Goal: Task Accomplishment & Management: Manage account settings

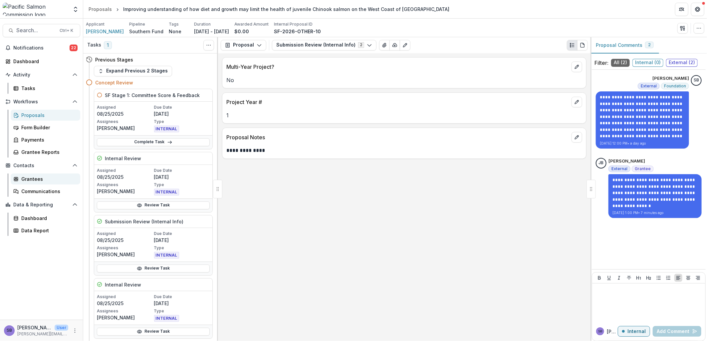
click at [42, 179] on div "Grantees" at bounding box center [48, 179] width 54 height 7
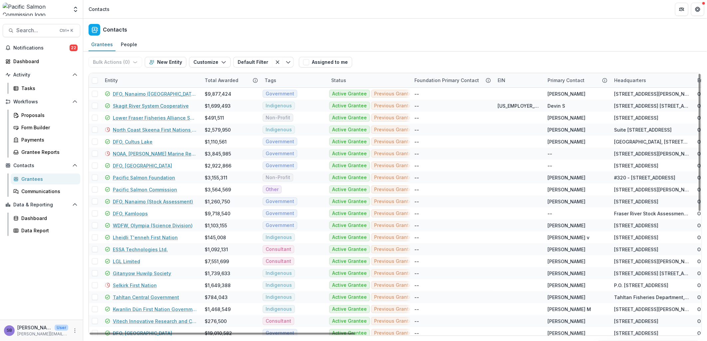
click at [161, 78] on div "Entity" at bounding box center [151, 80] width 100 height 14
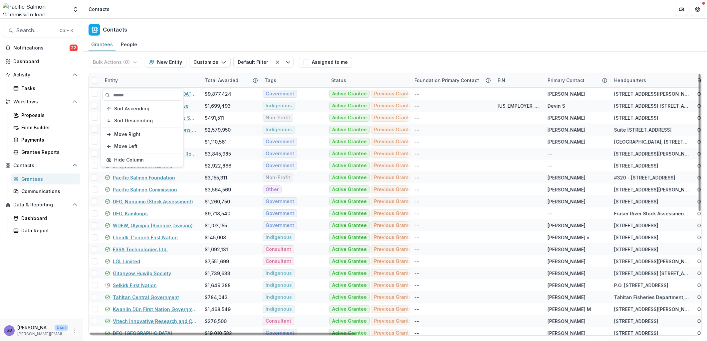
click at [153, 94] on input at bounding box center [142, 95] width 80 height 11
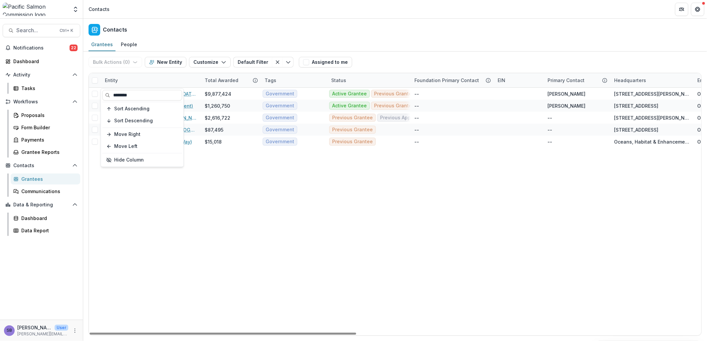
type input "********"
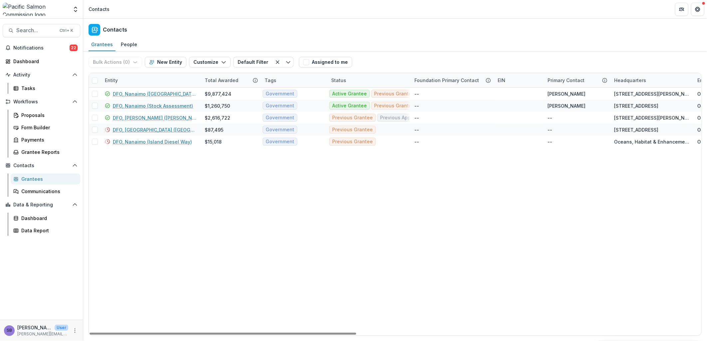
click at [415, 62] on div "Bulk Actions ( 0 ) Send Email Create Proposals Create Tasks New Entity Customiz…" at bounding box center [395, 62] width 613 height 21
click at [185, 104] on link "DFO, Nanaimo (Stock Assessment)" at bounding box center [153, 105] width 80 height 7
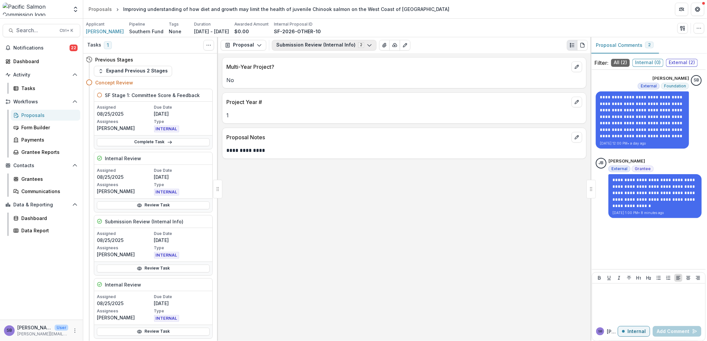
click at [329, 43] on button "Submission Review (Internal Info) 2" at bounding box center [324, 45] width 104 height 11
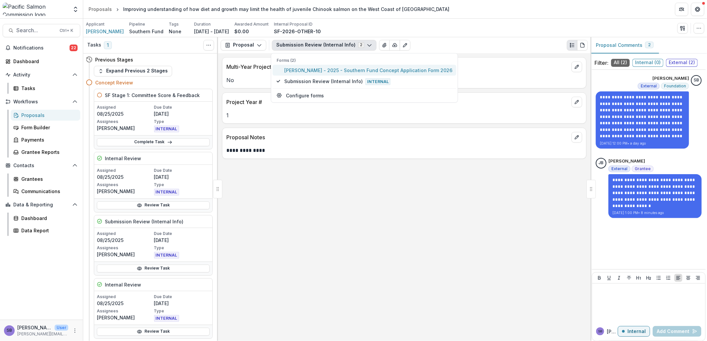
click at [315, 71] on span "Jessy Bokvist - 2025 - Southern Fund Concept Application Form 2026" at bounding box center [368, 70] width 168 height 7
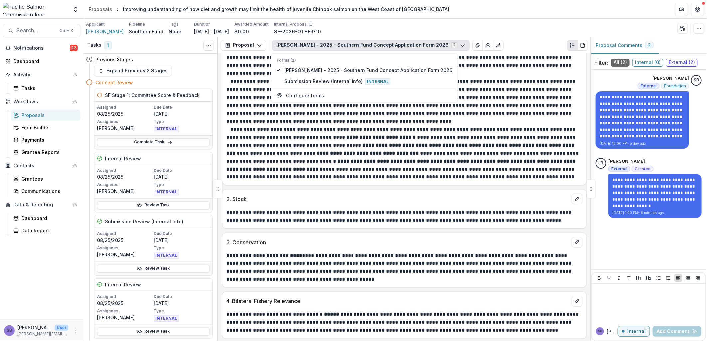
scroll to position [337, 0]
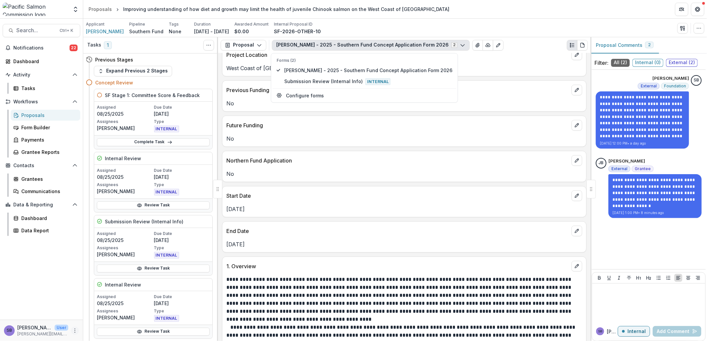
click at [76, 332] on icon "More" at bounding box center [74, 330] width 5 height 5
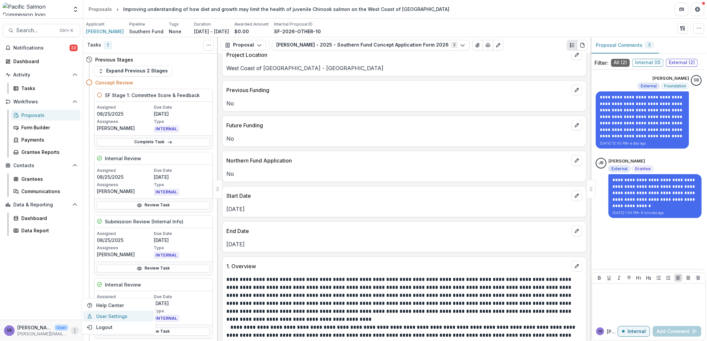
click at [98, 314] on link "User Settings" at bounding box center [118, 316] width 71 height 11
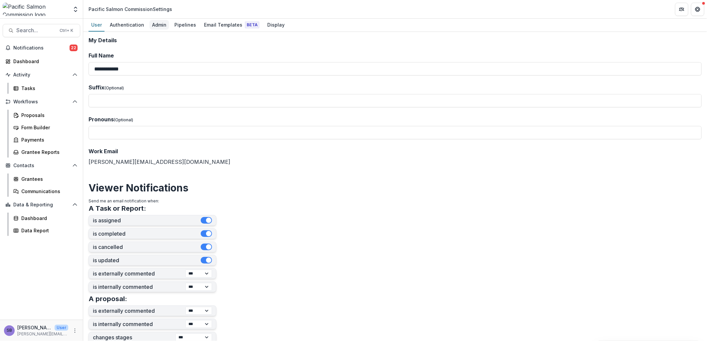
click at [162, 24] on div "Admin" at bounding box center [159, 25] width 20 height 10
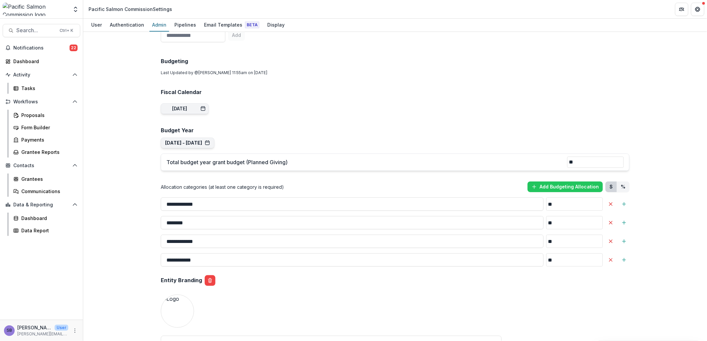
scroll to position [591, 0]
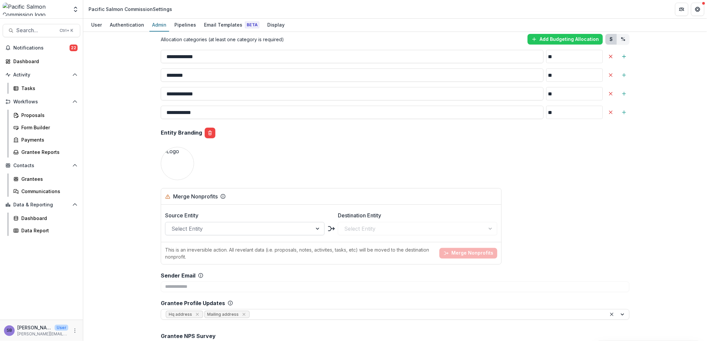
click at [254, 229] on div at bounding box center [238, 228] width 135 height 9
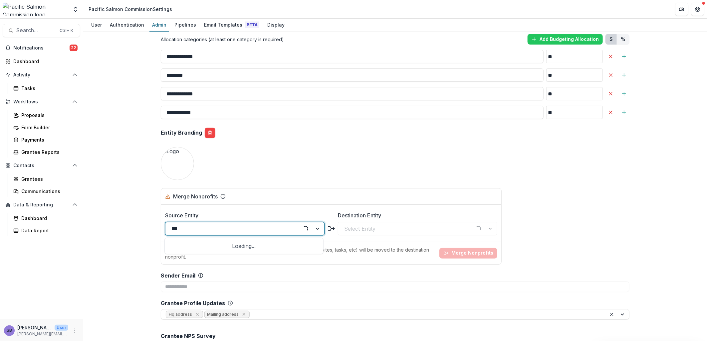
type input "****"
click at [255, 244] on div "Jessy Bokvist" at bounding box center [244, 246] width 156 height 12
click at [365, 232] on div at bounding box center [411, 228] width 135 height 9
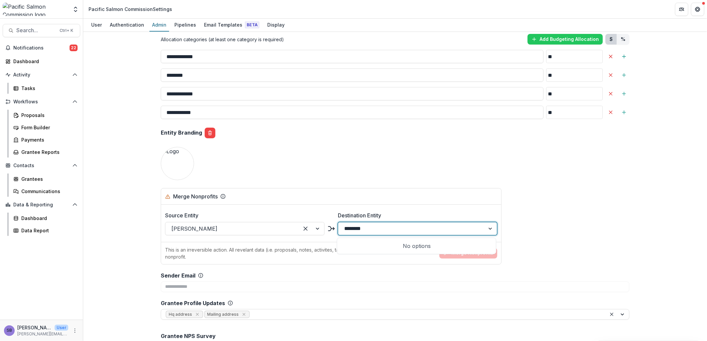
type input "*******"
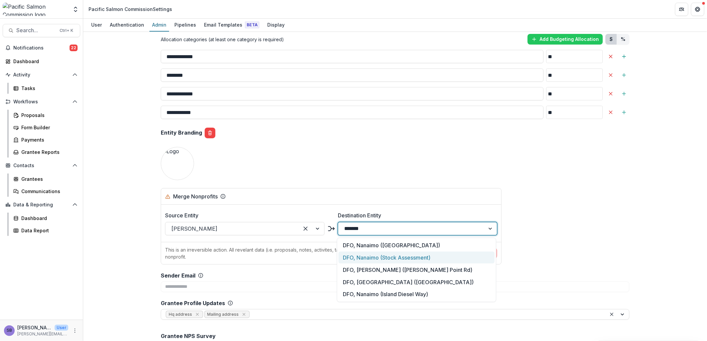
click at [382, 257] on div "DFO, Nanaimo (Stock Assessment)" at bounding box center [416, 258] width 156 height 12
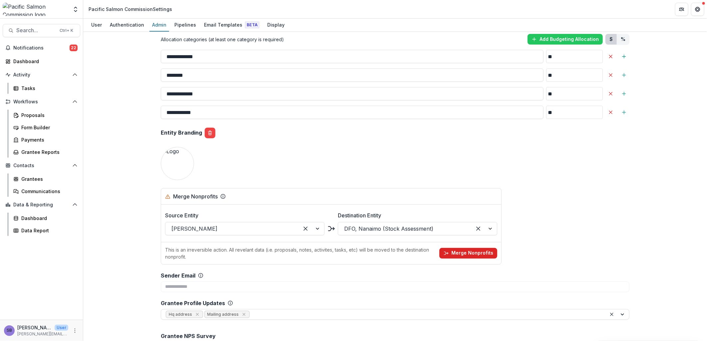
click at [475, 250] on button "Merge Nonprofits" at bounding box center [468, 253] width 58 height 11
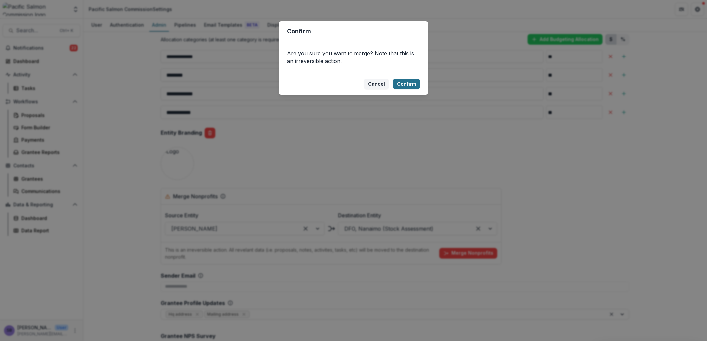
click at [396, 83] on button "Confirm" at bounding box center [406, 84] width 27 height 11
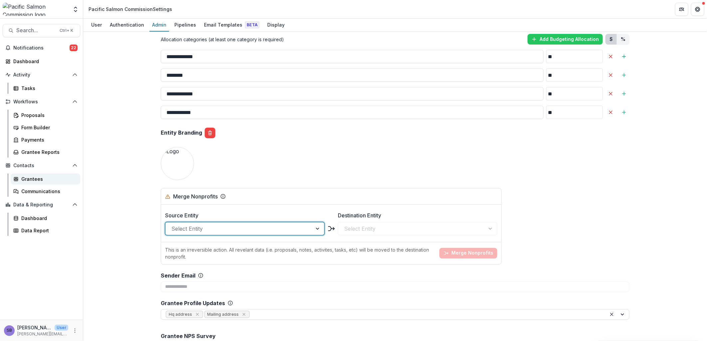
click at [45, 180] on div "Grantees" at bounding box center [48, 179] width 54 height 7
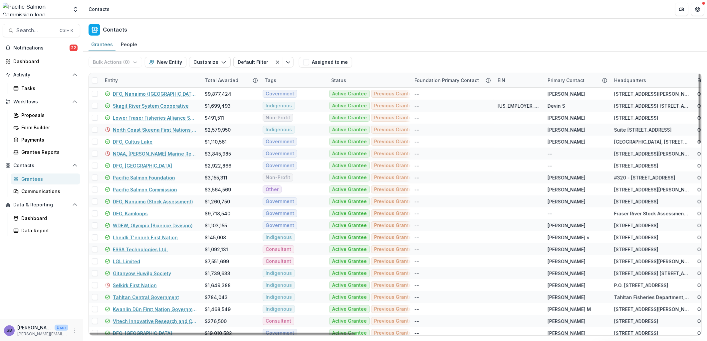
click at [162, 81] on div "Entity" at bounding box center [151, 80] width 100 height 14
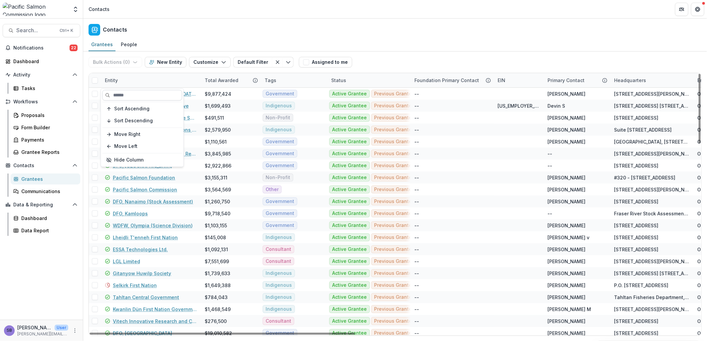
click at [157, 93] on input at bounding box center [142, 95] width 80 height 11
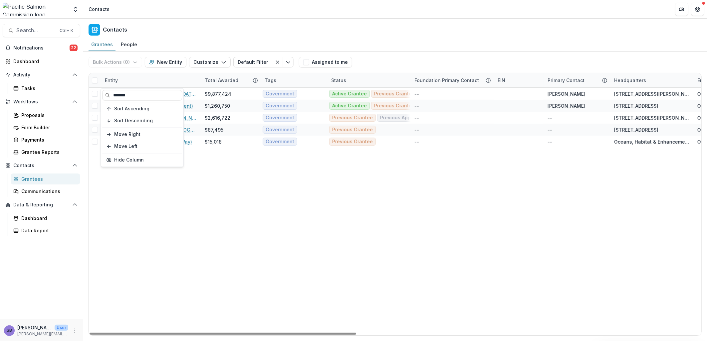
type input "*******"
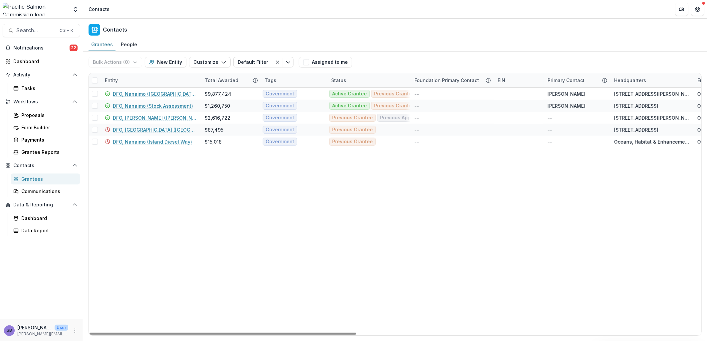
click at [404, 59] on div "Bulk Actions ( 0 ) Send Email Create Proposals Create Tasks New Entity Customiz…" at bounding box center [395, 62] width 613 height 21
click at [148, 107] on link "DFO, Nanaimo (Stock Assessment)" at bounding box center [153, 105] width 80 height 7
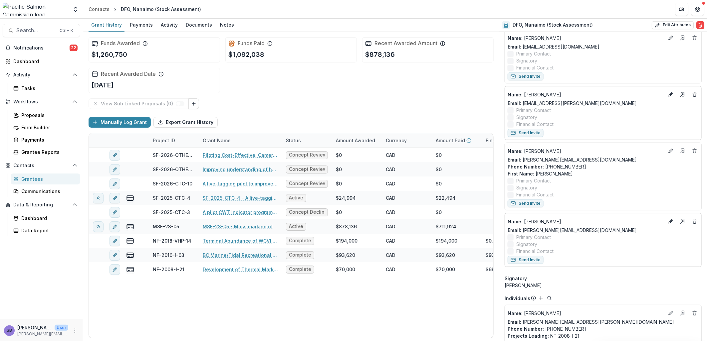
scroll to position [345, 0]
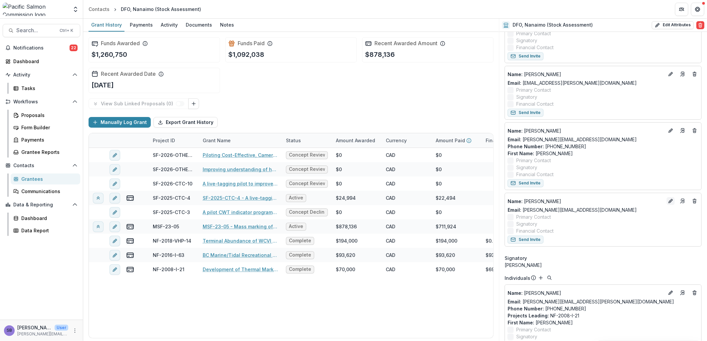
click at [669, 201] on icon "Edit" at bounding box center [670, 201] width 3 height 3
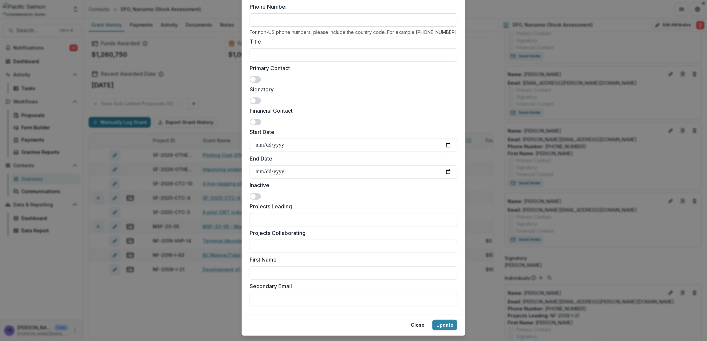
scroll to position [115, 0]
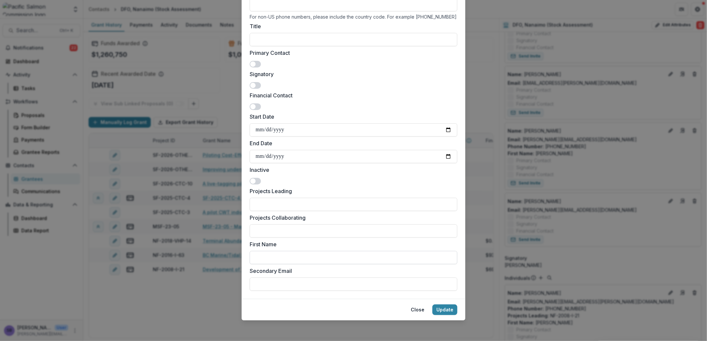
click at [347, 257] on input "First Name" at bounding box center [354, 257] width 208 height 13
type input "*****"
click at [442, 311] on button "Update" at bounding box center [444, 310] width 25 height 11
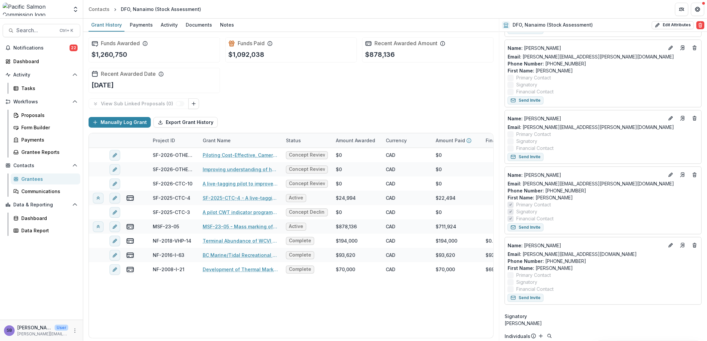
scroll to position [344, 0]
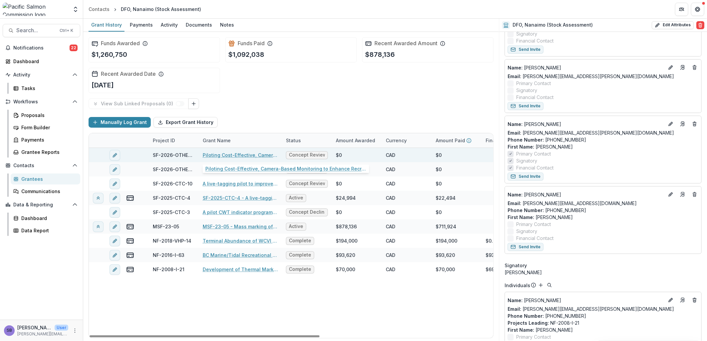
click at [252, 155] on link "Piloting Cost-Effective, Camera-Based Monitoring to Enhance Recreational Fishin…" at bounding box center [240, 155] width 75 height 7
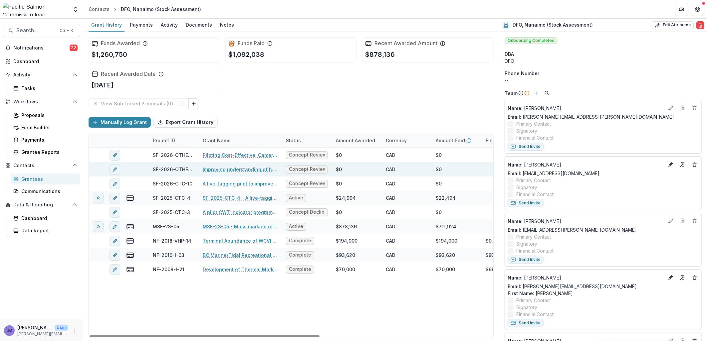
click at [237, 170] on link "Improving understanding of how diet and growth may limit the health of juvenile…" at bounding box center [240, 169] width 75 height 7
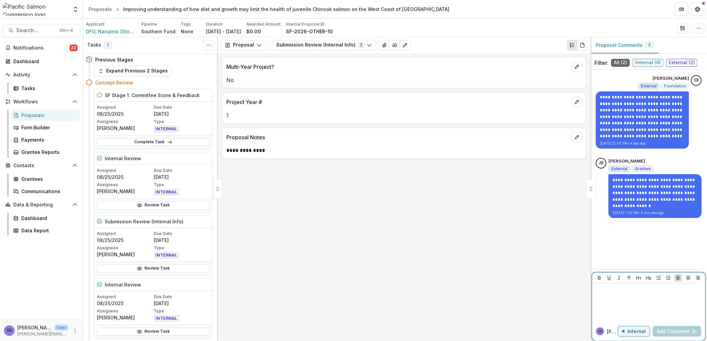
click at [646, 331] on button "Internal" at bounding box center [634, 331] width 32 height 11
click at [640, 295] on div at bounding box center [649, 303] width 108 height 33
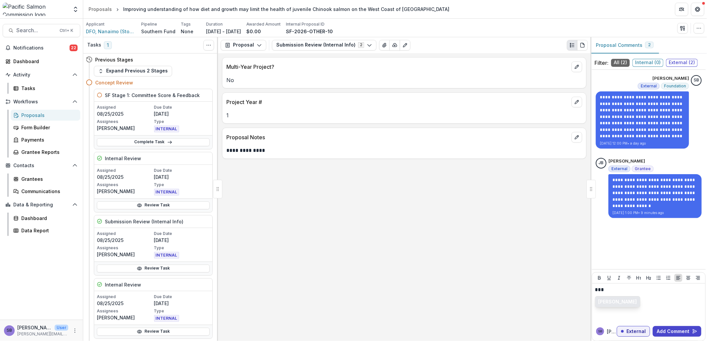
click at [617, 302] on button "[PERSON_NAME]" at bounding box center [617, 302] width 45 height 11
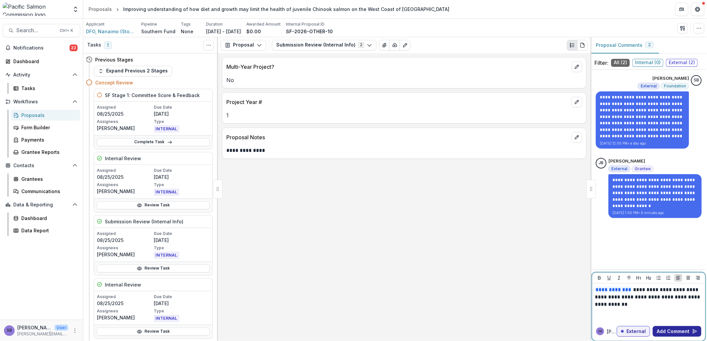
click at [675, 328] on button "Add Comment" at bounding box center [677, 331] width 49 height 11
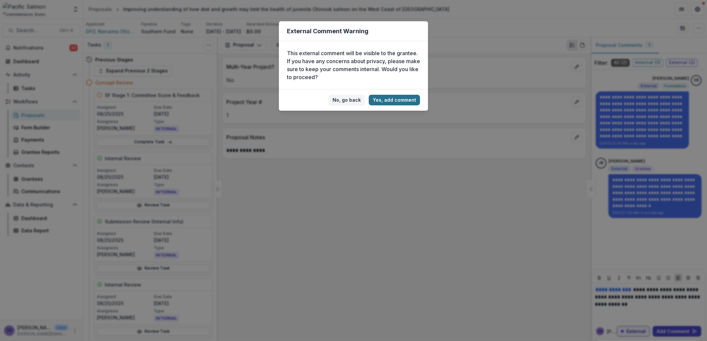
click at [395, 103] on button "Yes, add comment" at bounding box center [394, 100] width 51 height 11
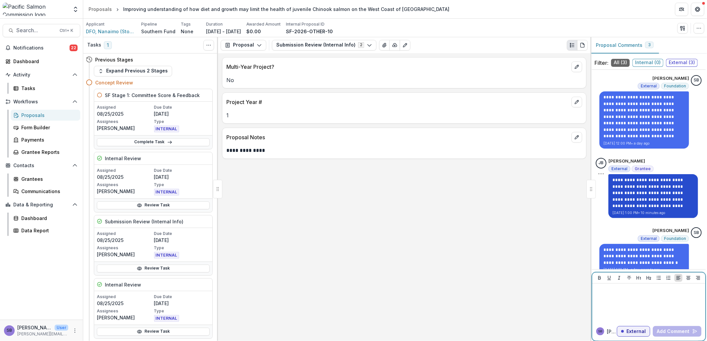
scroll to position [9, 0]
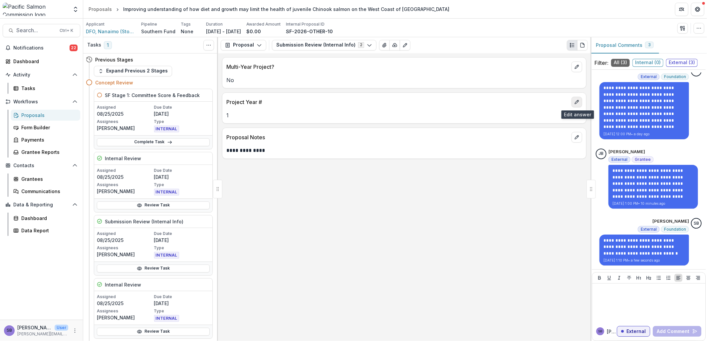
click at [575, 102] on icon "edit" at bounding box center [576, 101] width 5 height 5
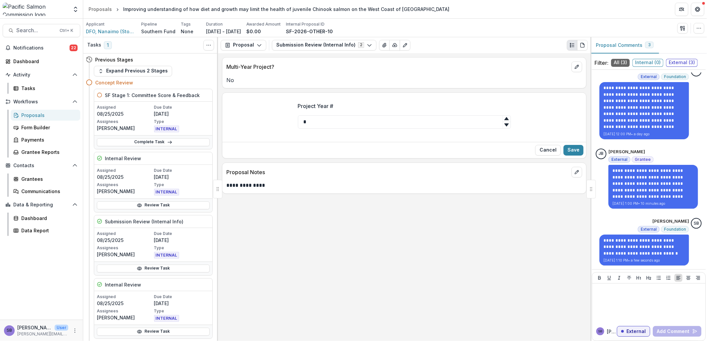
drag, startPoint x: 418, startPoint y: 119, endPoint x: 275, endPoint y: 119, distance: 143.8
click at [275, 119] on div "Project Year # *" at bounding box center [404, 118] width 364 height 43
click at [575, 151] on button "Save" at bounding box center [573, 150] width 20 height 11
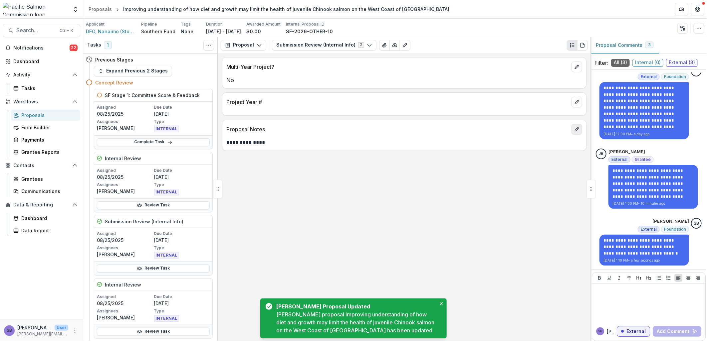
click at [573, 130] on button "edit" at bounding box center [576, 129] width 11 height 11
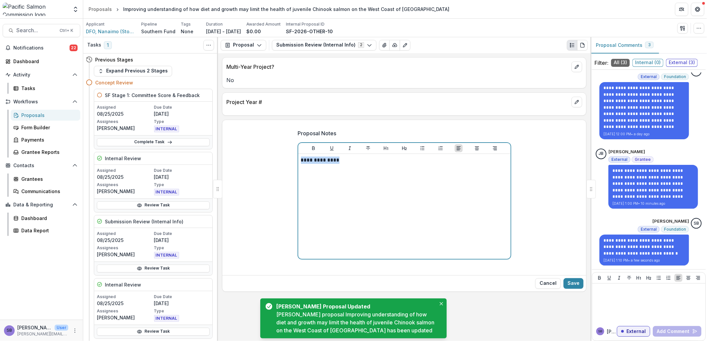
click at [256, 155] on div "**********" at bounding box center [404, 198] width 364 height 149
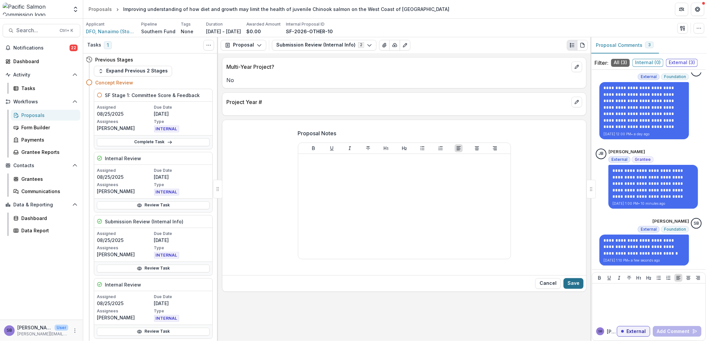
click at [572, 288] on button "Save" at bounding box center [573, 284] width 20 height 11
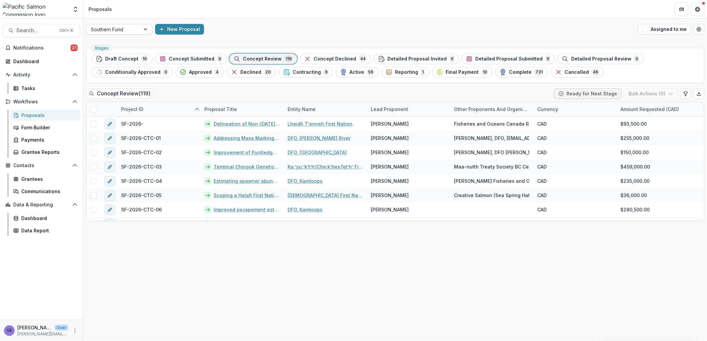
click at [135, 31] on div "Southern Fund" at bounding box center [113, 30] width 54 height 10
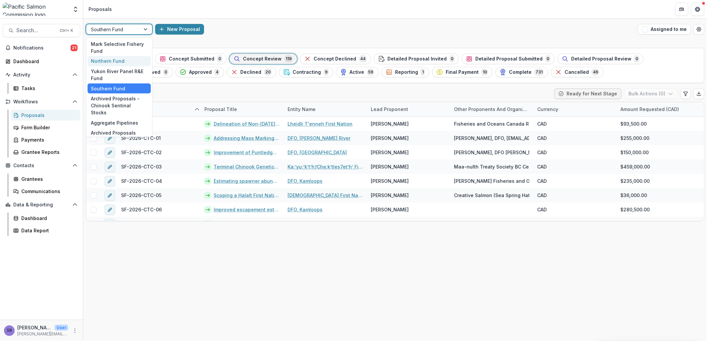
click at [131, 61] on div "Northern Fund" at bounding box center [119, 61] width 63 height 10
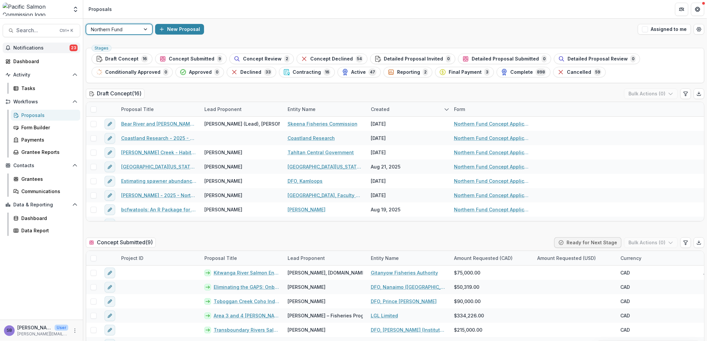
click at [26, 50] on span "Notifications" at bounding box center [41, 48] width 56 height 6
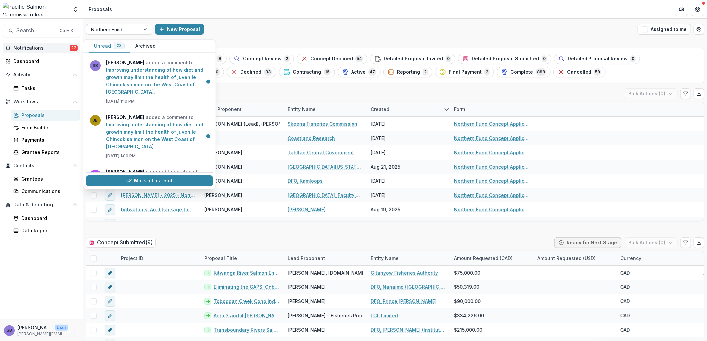
click at [26, 50] on span "Notifications" at bounding box center [41, 48] width 56 height 6
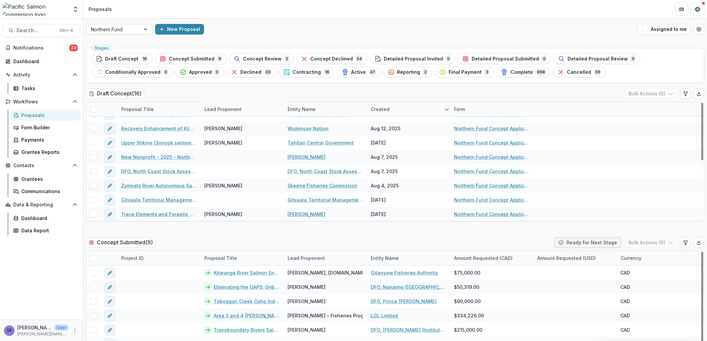
click at [126, 29] on div at bounding box center [113, 29] width 45 height 8
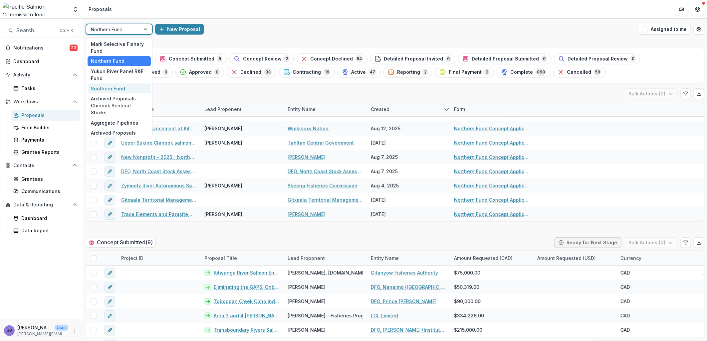
click at [122, 87] on div "Southern Fund" at bounding box center [119, 89] width 63 height 10
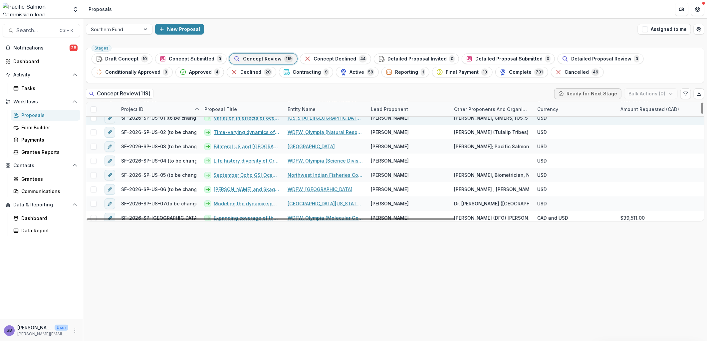
scroll to position [1598, 0]
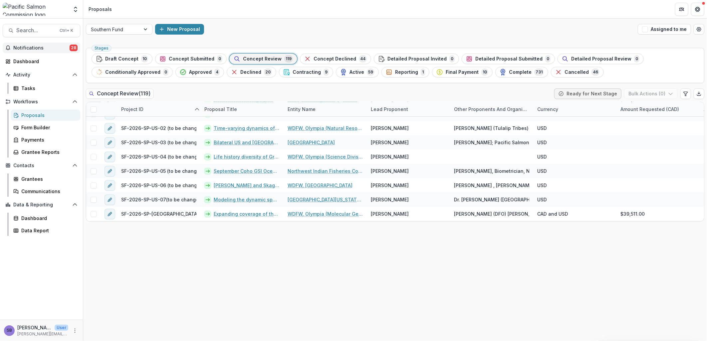
click at [55, 44] on button "Notifications 28" at bounding box center [42, 48] width 78 height 11
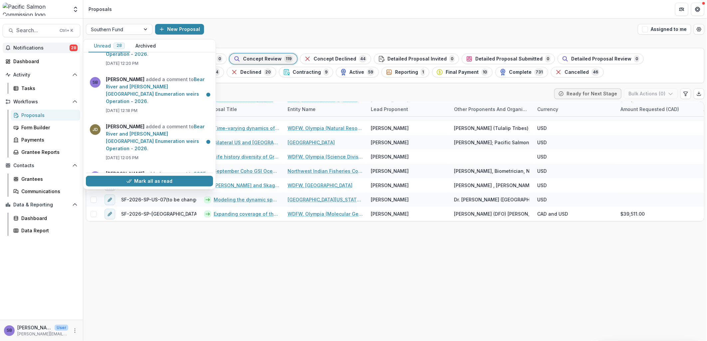
scroll to position [444, 0]
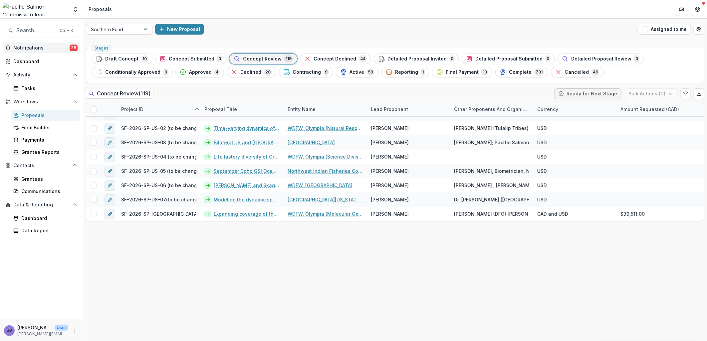
click at [49, 112] on div "Proposals" at bounding box center [48, 115] width 54 height 7
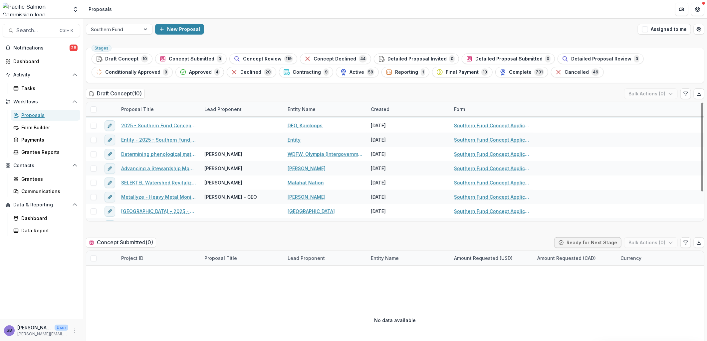
scroll to position [38, 0]
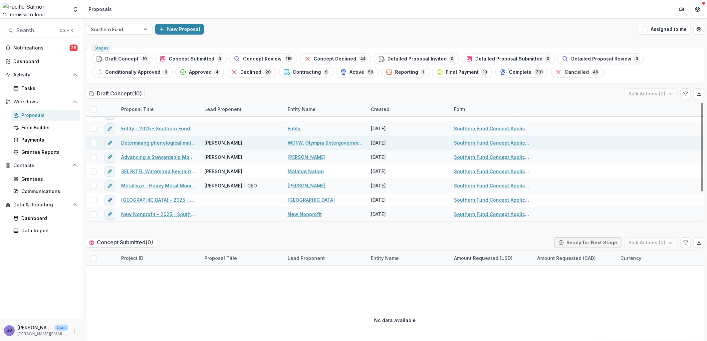
click at [164, 142] on link "Determining phenological match and mismatch between outmigrating juvenile chum …" at bounding box center [158, 142] width 75 height 7
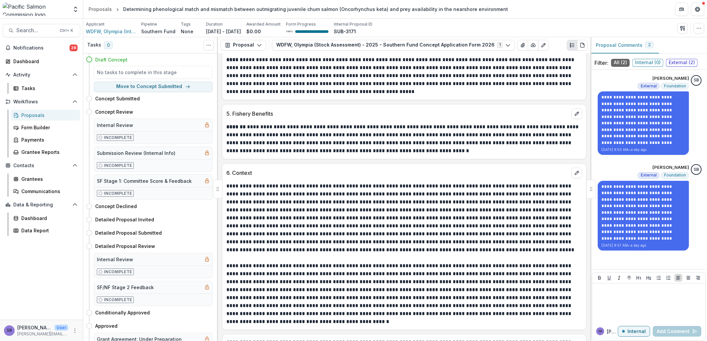
scroll to position [1209, 0]
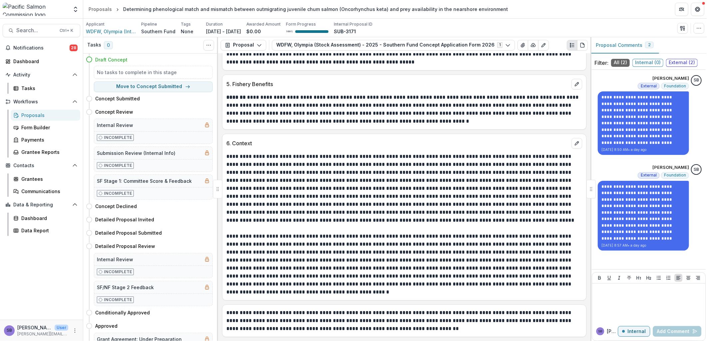
click at [29, 115] on div "Proposals" at bounding box center [48, 115] width 54 height 7
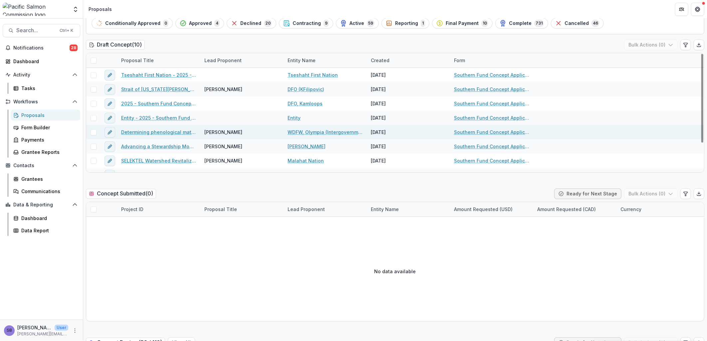
click at [169, 130] on link "Determining phenological match and mismatch between outmigrating juvenile chum …" at bounding box center [158, 132] width 75 height 7
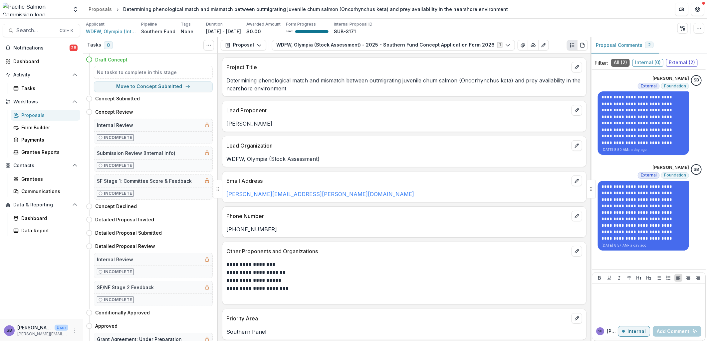
click at [41, 116] on div "Proposals" at bounding box center [48, 115] width 54 height 7
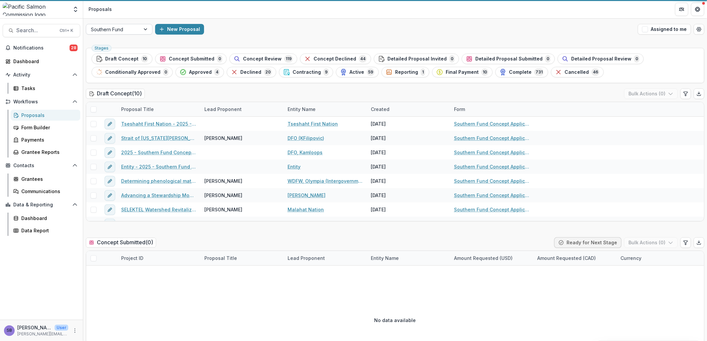
click at [135, 30] on div at bounding box center [113, 29] width 45 height 8
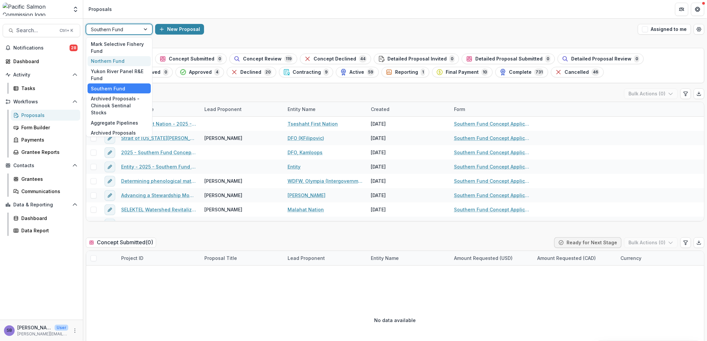
click at [124, 58] on div "Northern Fund" at bounding box center [119, 61] width 63 height 10
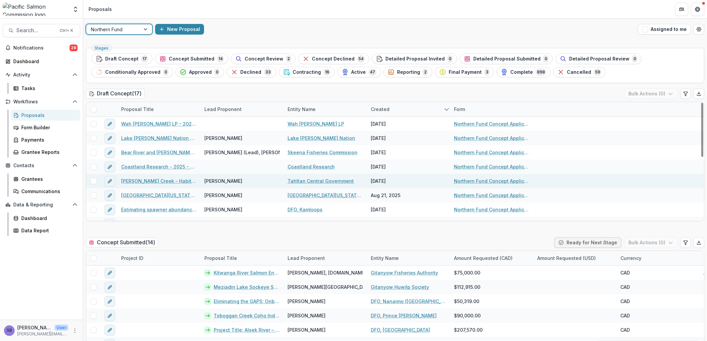
scroll to position [49, 0]
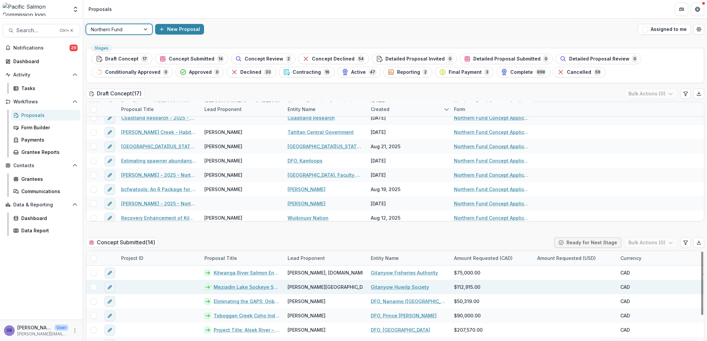
click at [252, 287] on link "Meziadin Lake Sockeye Smolt Assessment Program - 2026" at bounding box center [247, 287] width 66 height 7
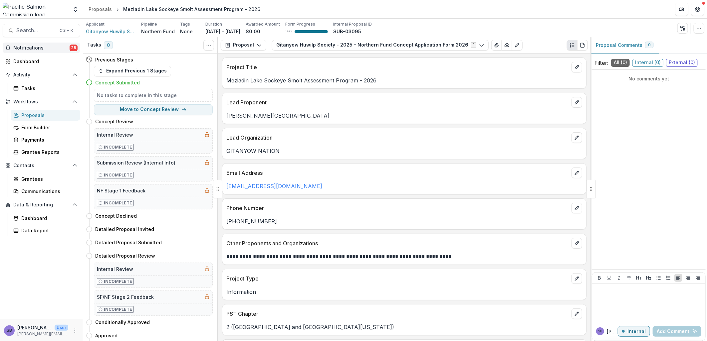
click at [38, 51] on button "Notifications 29" at bounding box center [42, 48] width 78 height 11
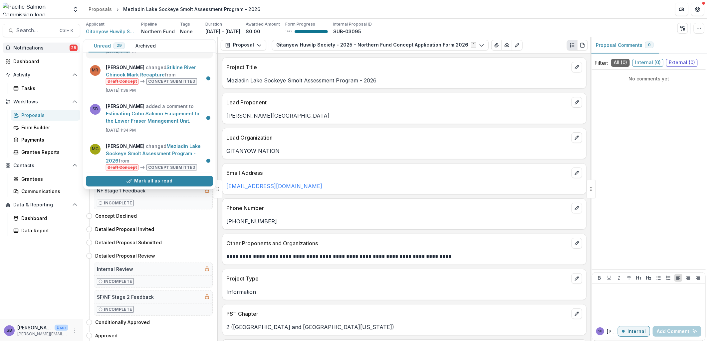
scroll to position [49, 0]
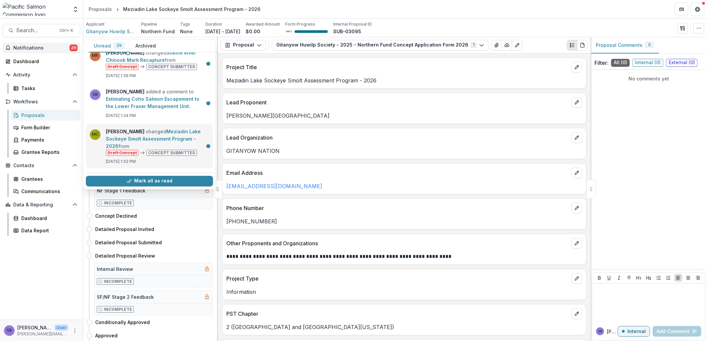
click at [167, 135] on link "Meziadin Lake Sockeye Smolt Assessment Program - 2026" at bounding box center [153, 138] width 95 height 20
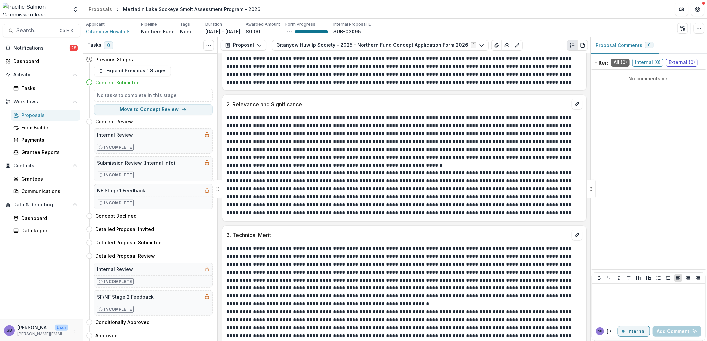
scroll to position [986, 0]
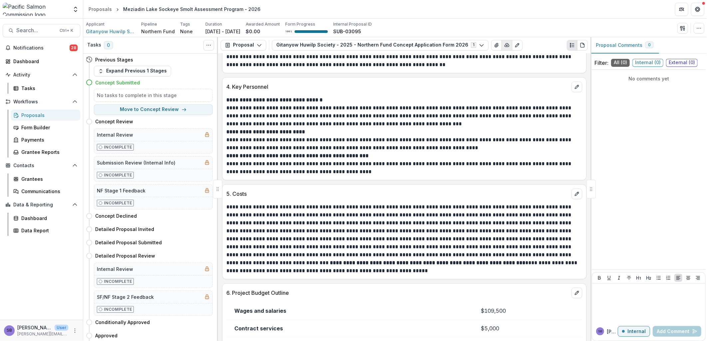
click at [507, 45] on line "button" at bounding box center [507, 45] width 0 height 1
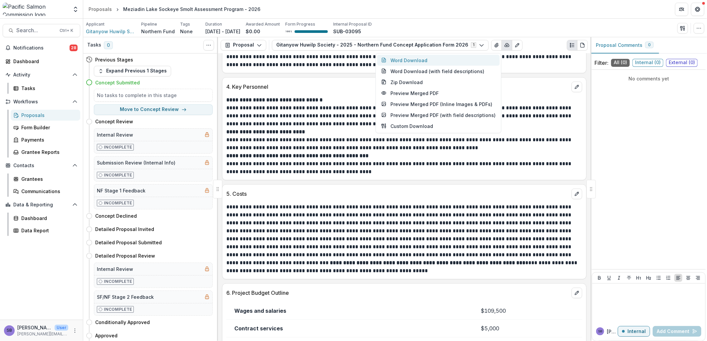
click at [458, 59] on button "Word Download" at bounding box center [438, 60] width 122 height 11
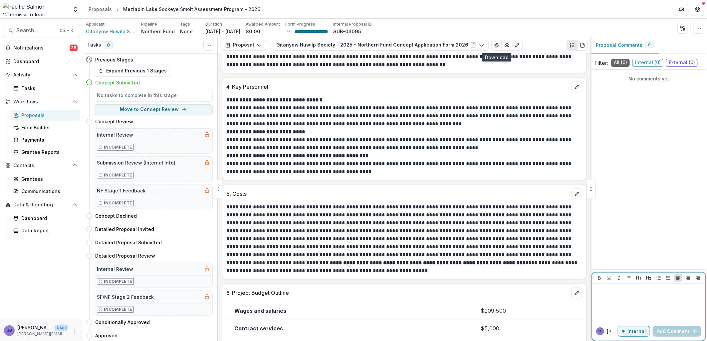
click at [654, 314] on div at bounding box center [649, 303] width 108 height 33
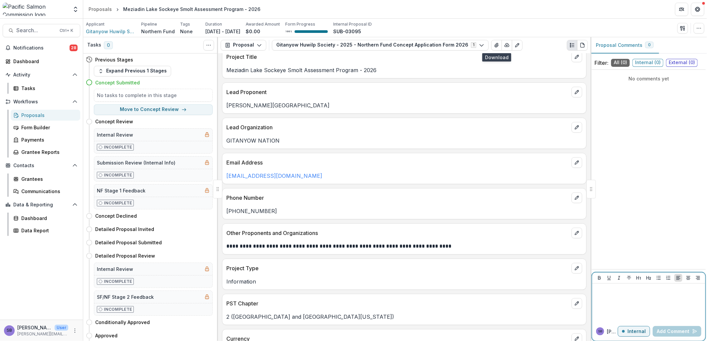
scroll to position [0, 0]
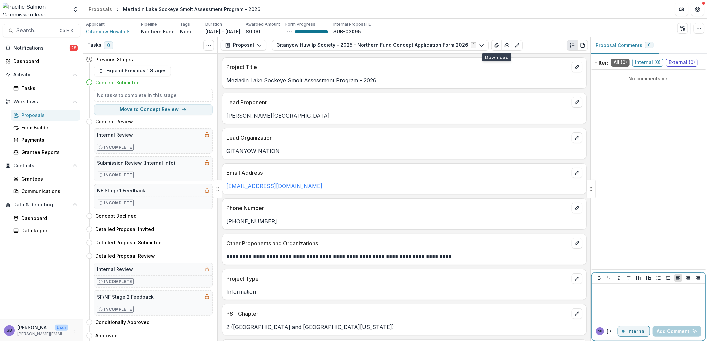
click at [645, 331] on p "Internal" at bounding box center [636, 332] width 18 height 6
click at [626, 294] on p at bounding box center [649, 290] width 108 height 7
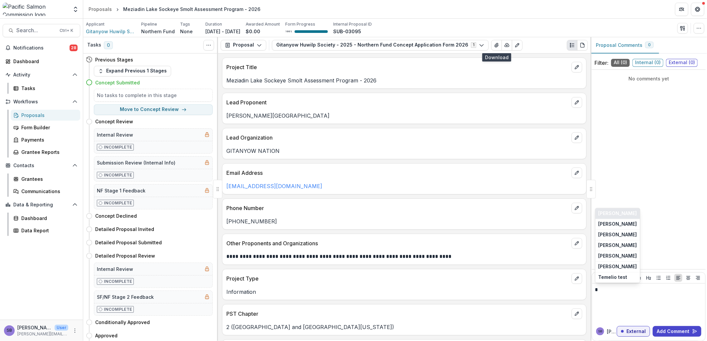
click at [631, 209] on button "[PERSON_NAME]" at bounding box center [617, 214] width 45 height 11
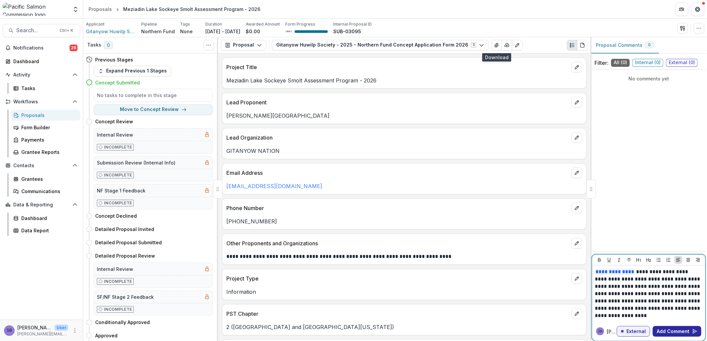
click at [680, 332] on button "Add Comment" at bounding box center [677, 331] width 49 height 11
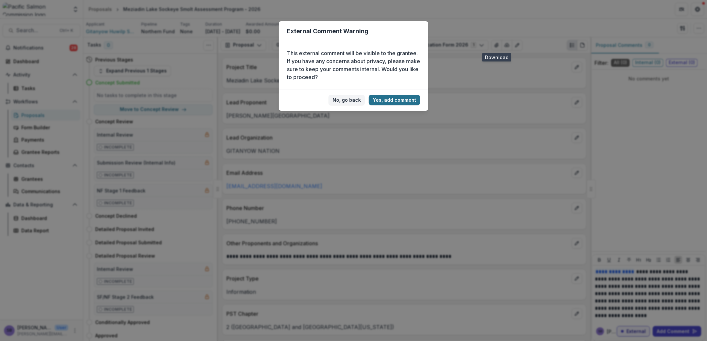
click at [400, 99] on button "Yes, add comment" at bounding box center [394, 100] width 51 height 11
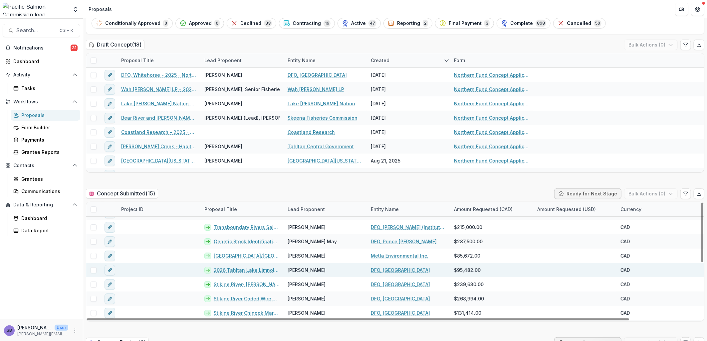
scroll to position [98, 0]
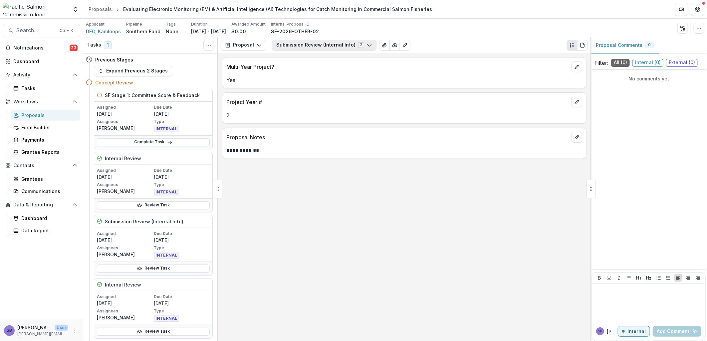
click at [295, 49] on button "Submission Review (Internal Info) 2" at bounding box center [324, 45] width 104 height 11
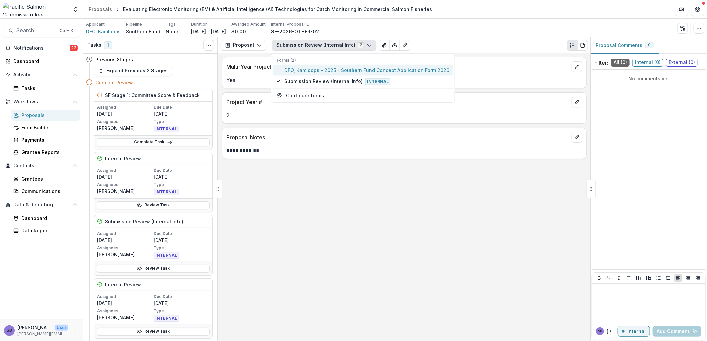
click at [298, 70] on span "DFO, Kamloops - 2025 - Southern Fund Concept Application Form 2026" at bounding box center [366, 70] width 165 height 7
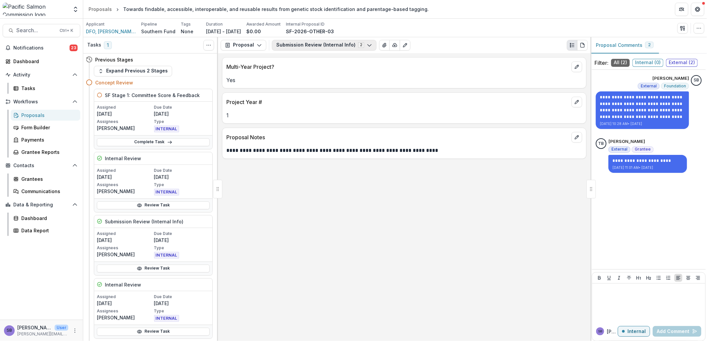
click at [308, 45] on button "Submission Review (Internal Info) 2" at bounding box center [324, 45] width 104 height 11
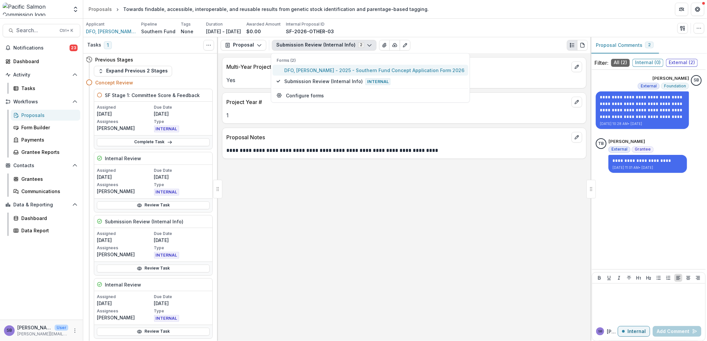
click at [307, 71] on span "DFO, [PERSON_NAME] - 2025 - Southern Fund Concept Application Form 2026" at bounding box center [374, 70] width 180 height 7
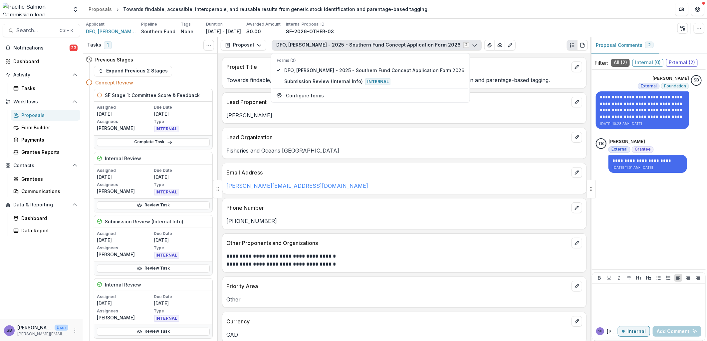
click at [414, 178] on div "tom.bird@dfo-mpo.gc.ca" at bounding box center [404, 184] width 364 height 12
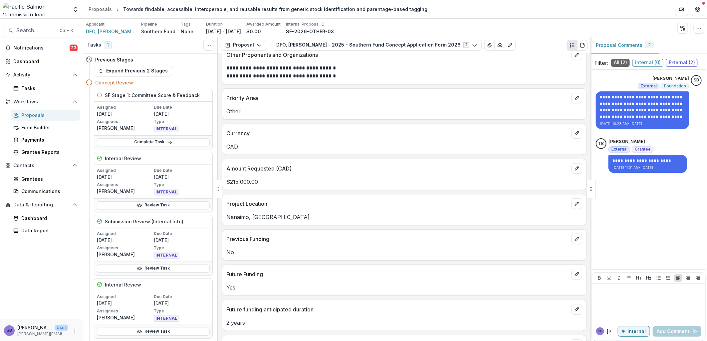
scroll to position [235, 0]
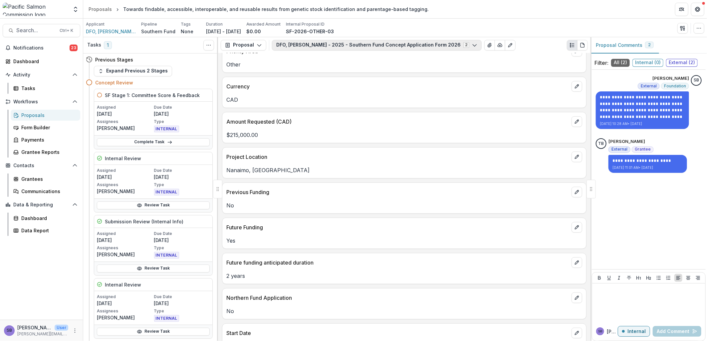
click at [382, 48] on button "DFO, Sidney - 2025 - Southern Fund Concept Application Form 2026 2" at bounding box center [377, 45] width 210 height 11
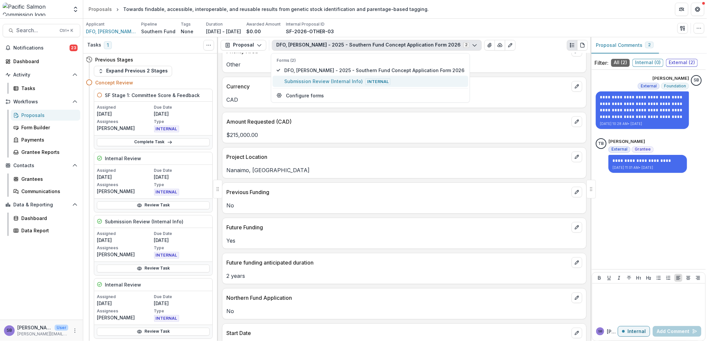
click at [378, 81] on span "Internal" at bounding box center [377, 82] width 25 height 7
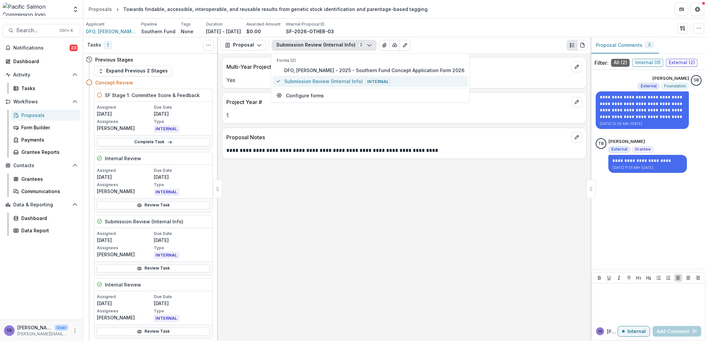
scroll to position [0, 0]
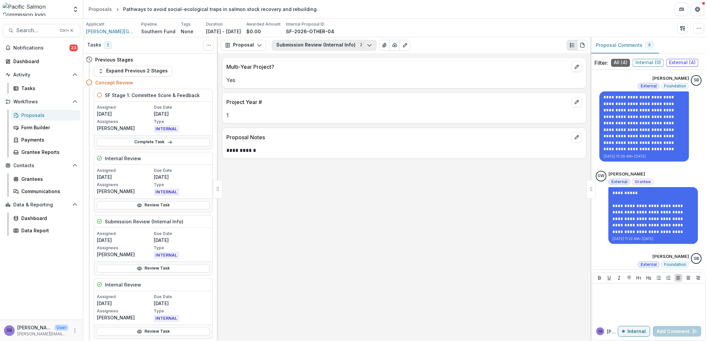
click at [318, 47] on button "Submission Review (Internal Info) 2" at bounding box center [324, 45] width 104 height 11
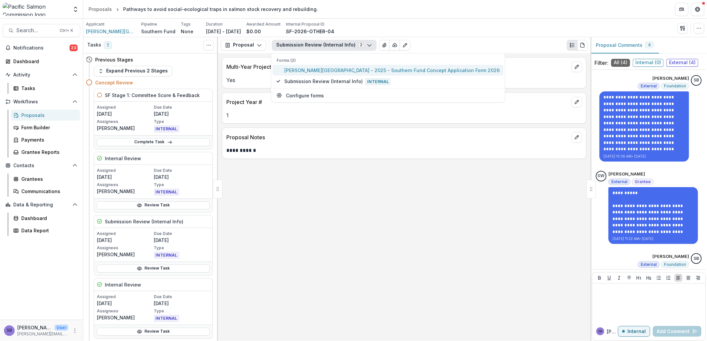
click at [313, 68] on span "[PERSON_NAME][GEOGRAPHIC_DATA] - 2025 - Southern Fund Concept Application Form …" at bounding box center [391, 70] width 215 height 7
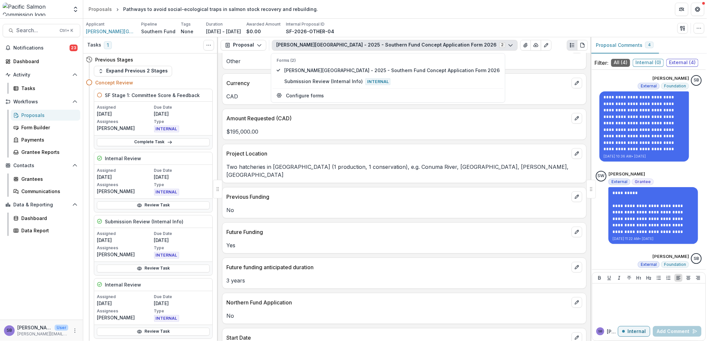
scroll to position [295, 0]
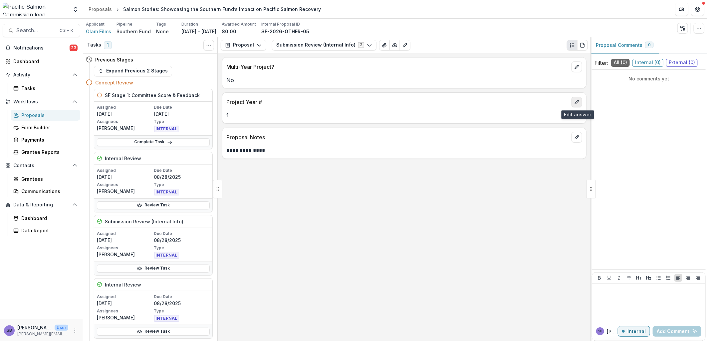
click at [578, 101] on icon "edit" at bounding box center [577, 102] width 4 height 4
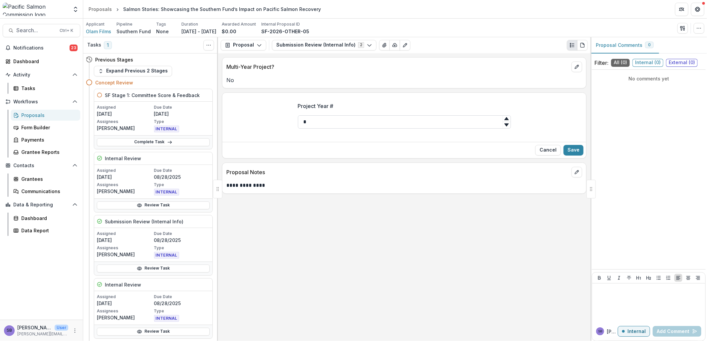
drag, startPoint x: 373, startPoint y: 123, endPoint x: 315, endPoint y: 123, distance: 57.9
click at [315, 123] on input "*" at bounding box center [404, 121] width 213 height 13
click at [575, 150] on button "Save" at bounding box center [573, 150] width 20 height 11
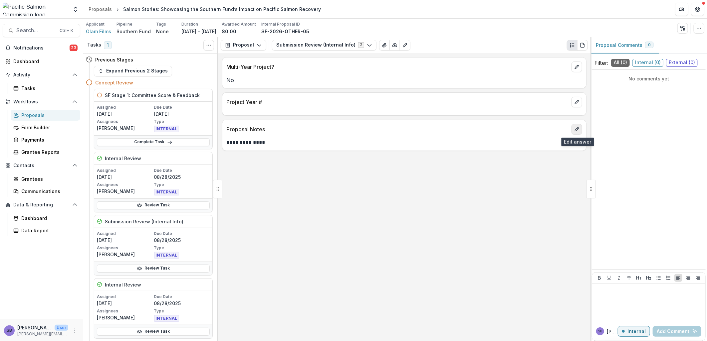
click at [580, 130] on button "edit" at bounding box center [576, 129] width 11 height 11
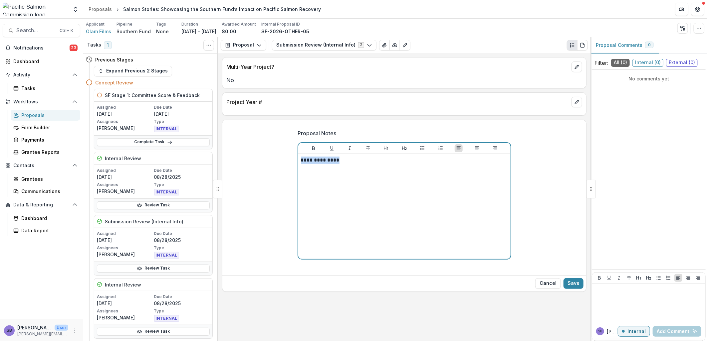
drag, startPoint x: 357, startPoint y: 159, endPoint x: 245, endPoint y: 153, distance: 112.3
click at [245, 153] on div "**********" at bounding box center [404, 198] width 364 height 149
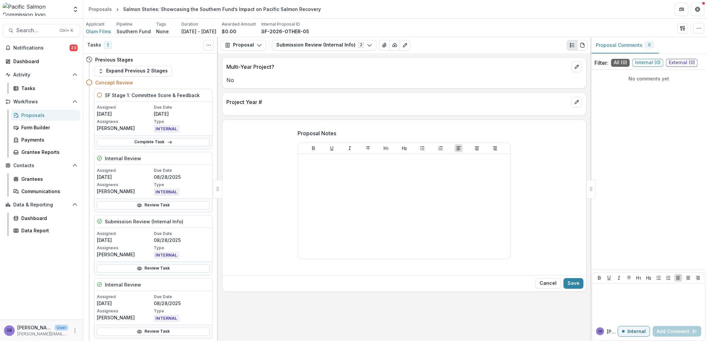
click at [585, 292] on div "Cancel Save" at bounding box center [404, 284] width 364 height 16
click at [580, 291] on div "Cancel Save" at bounding box center [404, 284] width 364 height 16
click at [576, 285] on button "Save" at bounding box center [573, 284] width 20 height 11
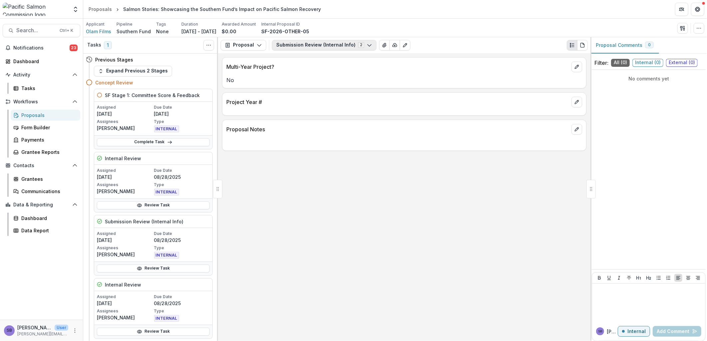
click at [337, 45] on button "Submission Review (Internal Info) 2" at bounding box center [324, 45] width 104 height 11
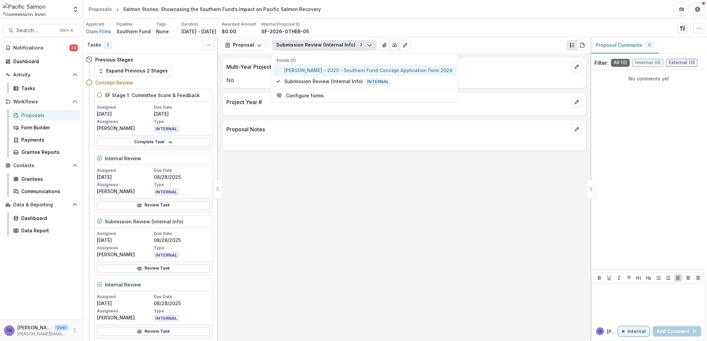
click at [318, 70] on span "Benjamin Hazel - 2025 - Southern Fund Concept Application Form 2026" at bounding box center [368, 70] width 168 height 7
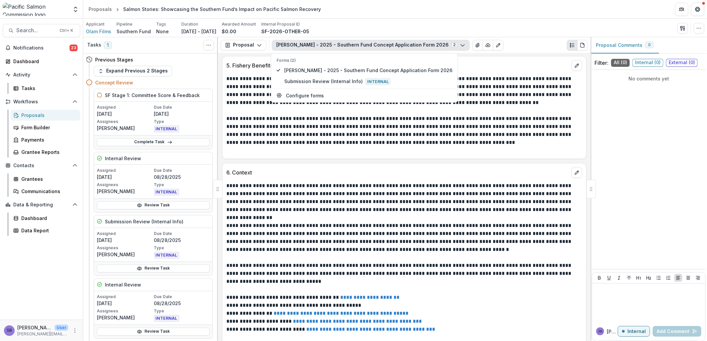
scroll to position [950, 0]
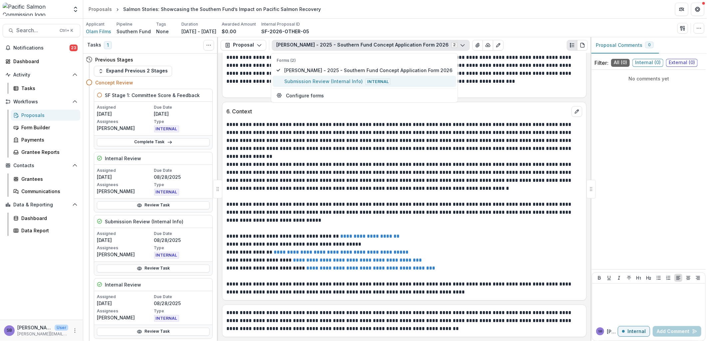
click at [365, 79] on span "Internal" at bounding box center [377, 82] width 25 height 7
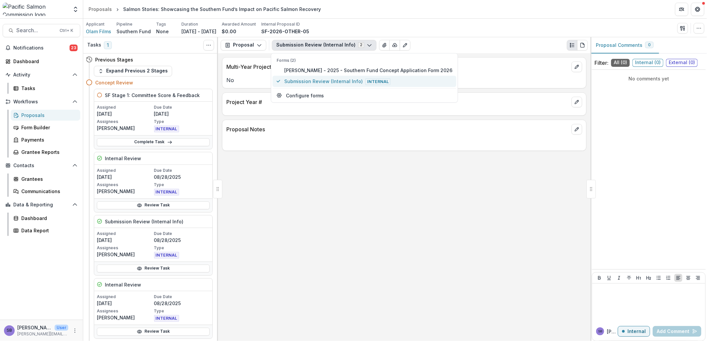
scroll to position [0, 0]
click at [576, 132] on button "edit" at bounding box center [576, 129] width 11 height 11
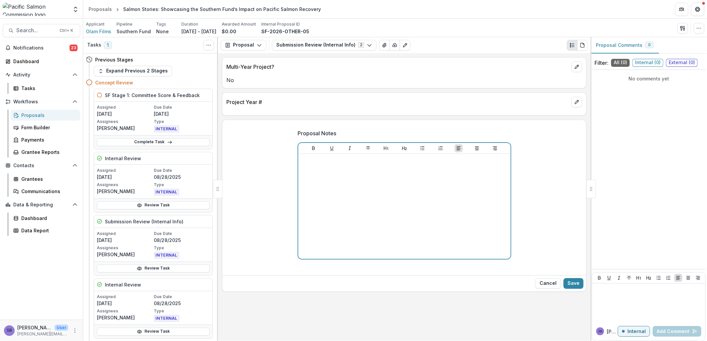
click at [473, 161] on p at bounding box center [404, 160] width 207 height 7
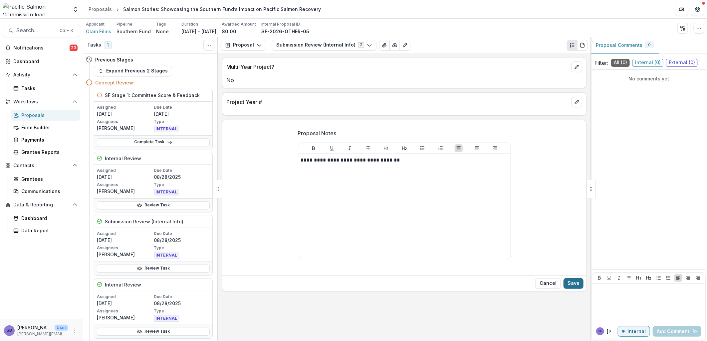
click at [574, 282] on button "Save" at bounding box center [573, 284] width 20 height 11
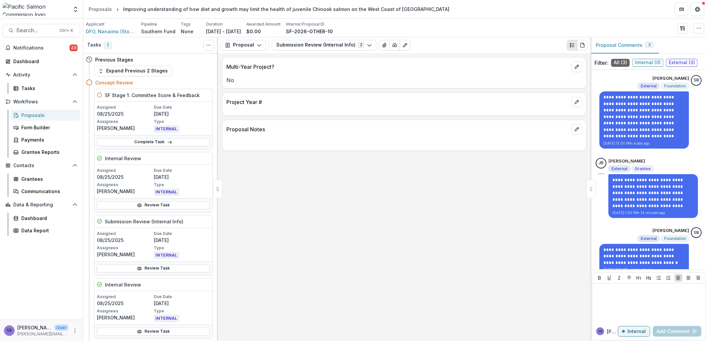
scroll to position [9, 0]
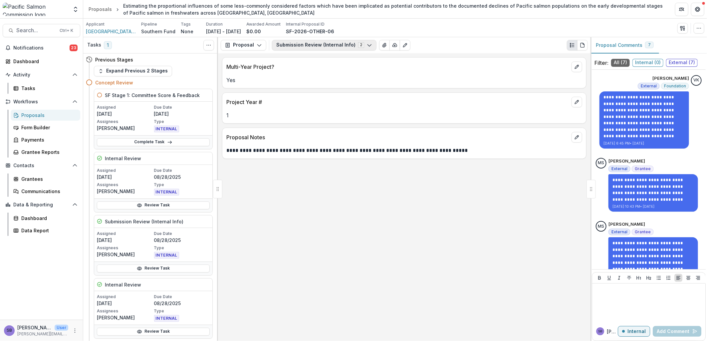
click at [327, 47] on button "Submission Review (Internal Info) 2" at bounding box center [324, 45] width 104 height 11
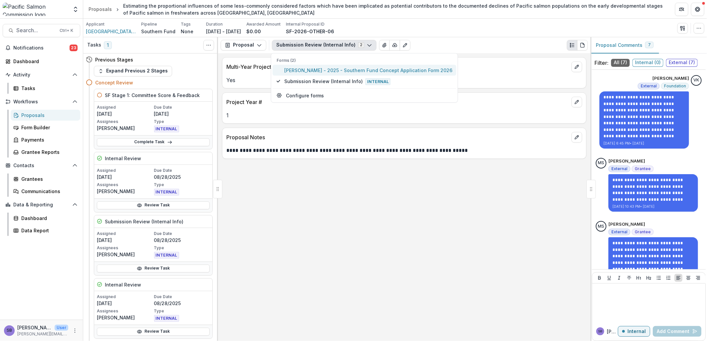
click at [325, 66] on button "Mica Smith - 2025 - Southern Fund Concept Application Form 2026" at bounding box center [365, 70] width 184 height 11
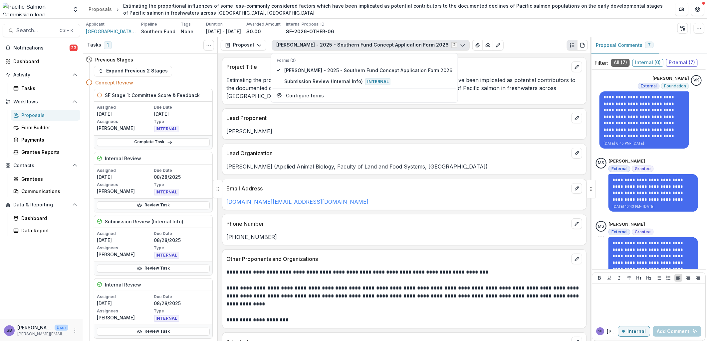
scroll to position [148, 0]
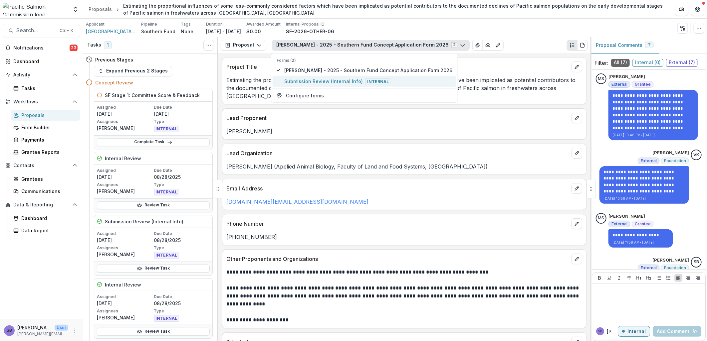
click at [360, 79] on span "Submission Review (Internal Info) Internal" at bounding box center [368, 81] width 168 height 7
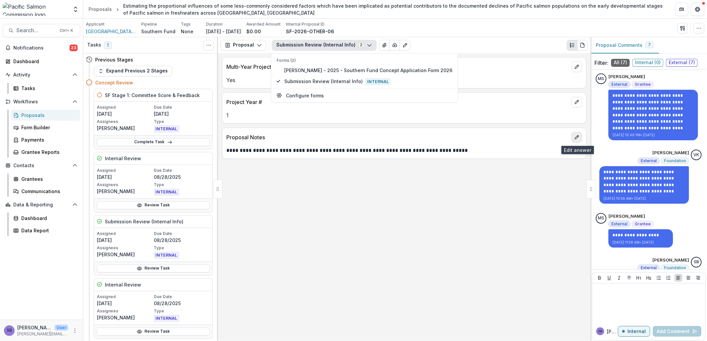
click at [577, 139] on icon "edit" at bounding box center [576, 137] width 5 height 5
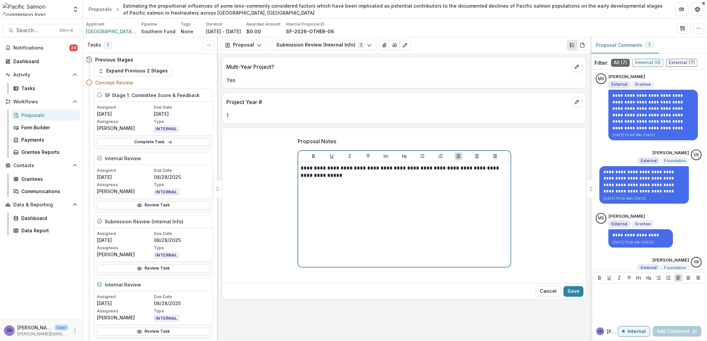
click at [363, 177] on p "**********" at bounding box center [404, 172] width 207 height 15
click at [360, 177] on p "**********" at bounding box center [404, 172] width 207 height 15
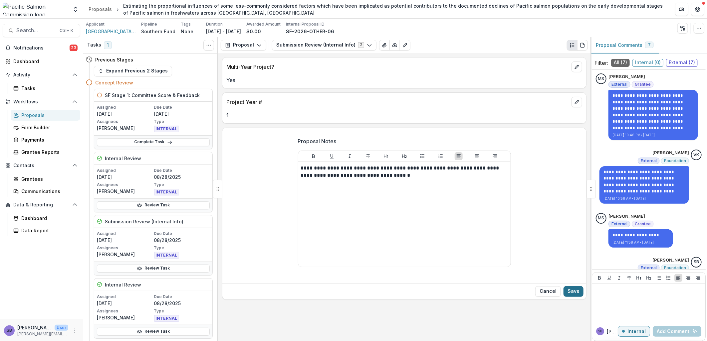
click at [575, 290] on button "Save" at bounding box center [573, 292] width 20 height 11
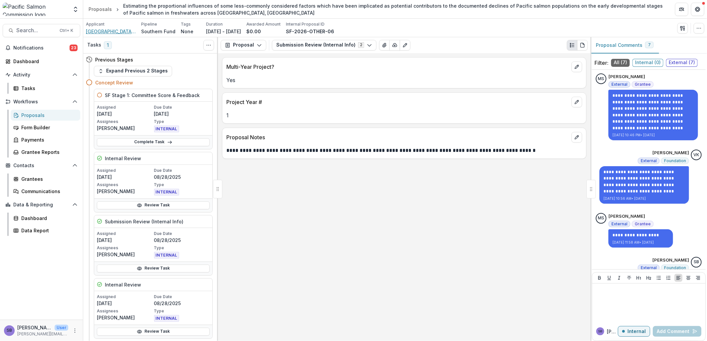
click at [121, 29] on span "University of British Columbia, Faculty of Land and Food Systems" at bounding box center [111, 31] width 50 height 7
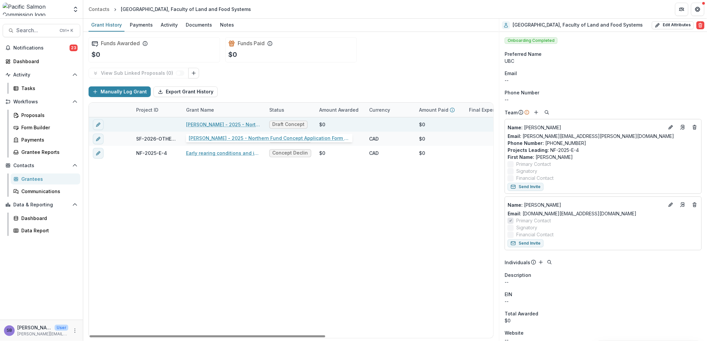
click at [236, 124] on link "Mica Smith - 2025 - Northern Fund Concept Application Form 2026" at bounding box center [223, 124] width 75 height 7
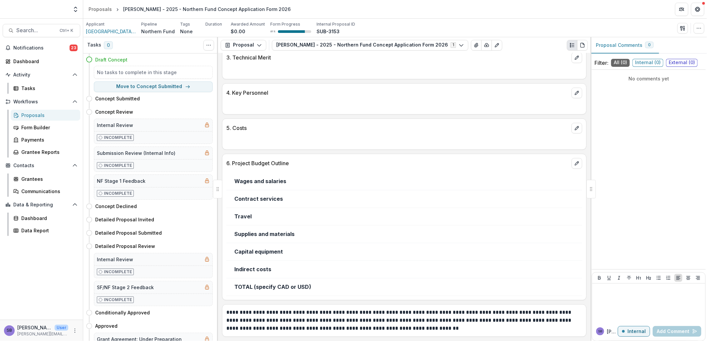
scroll to position [794, 0]
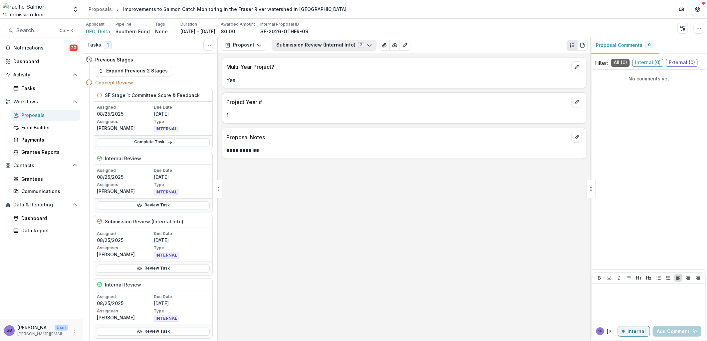
click at [297, 49] on button "Submission Review (Internal Info) 2" at bounding box center [324, 45] width 104 height 11
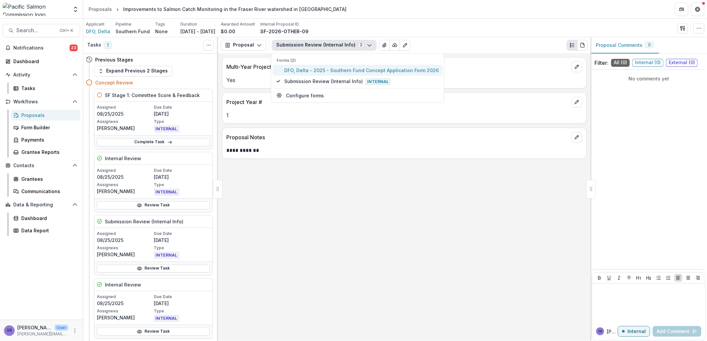
click at [303, 65] on button "DFO, Delta - 2025 - Southern Fund Concept Application Form 2026" at bounding box center [358, 70] width 170 height 11
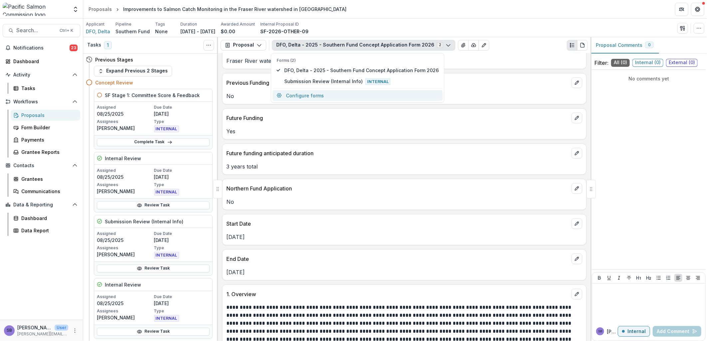
scroll to position [394, 0]
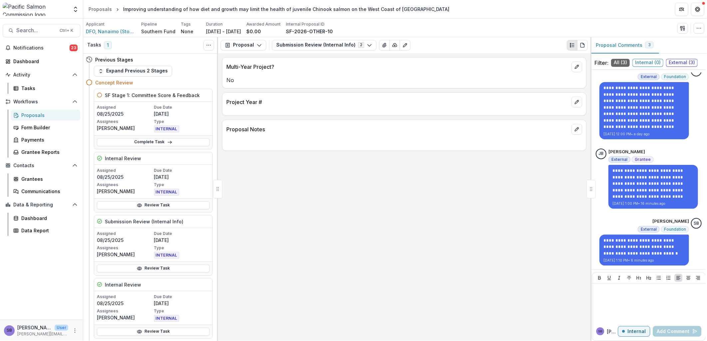
scroll to position [19, 0]
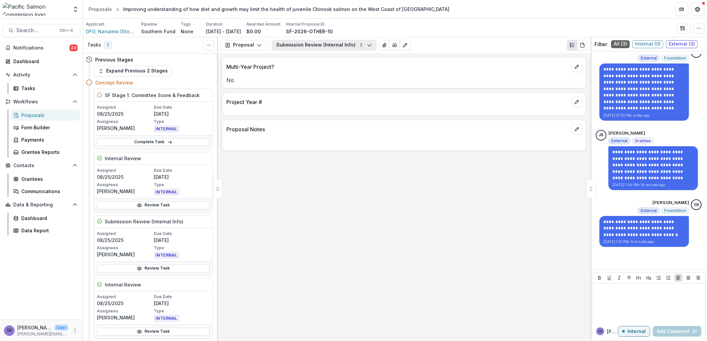
click at [311, 42] on button "Submission Review (Internal Info) 2" at bounding box center [324, 45] width 104 height 11
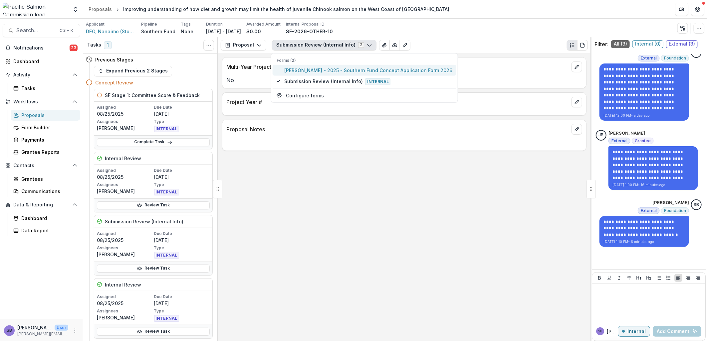
click at [313, 70] on span "Jessy Bokvist - 2025 - Southern Fund Concept Application Form 2026" at bounding box center [368, 70] width 168 height 7
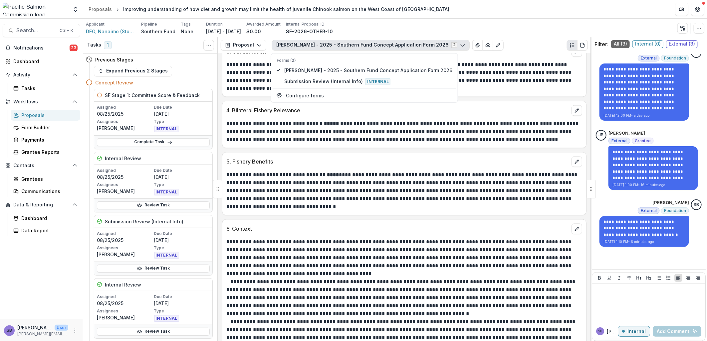
scroll to position [830, 0]
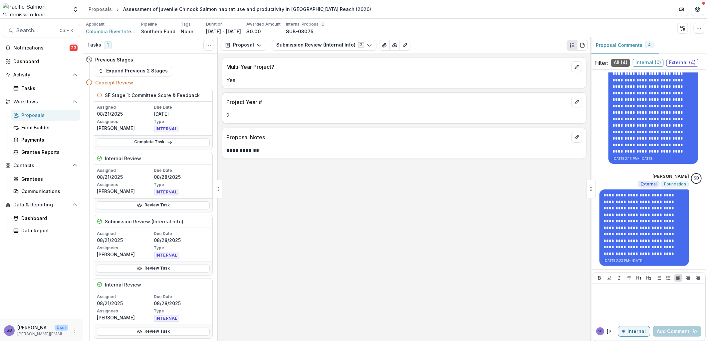
scroll to position [300, 0]
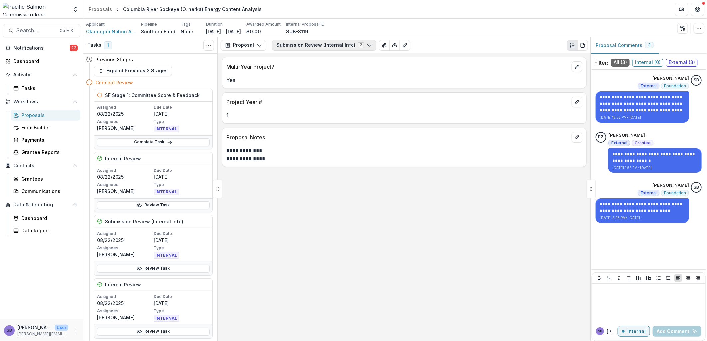
click at [307, 44] on button "Submission Review (Internal Info) 2" at bounding box center [324, 45] width 104 height 11
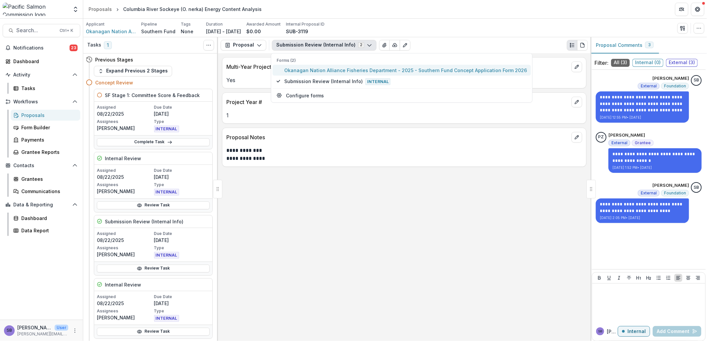
click at [305, 68] on span "Okanagan Nation Alliance Fisheries Department - 2025 - Southern Fund Concept Ap…" at bounding box center [405, 70] width 243 height 7
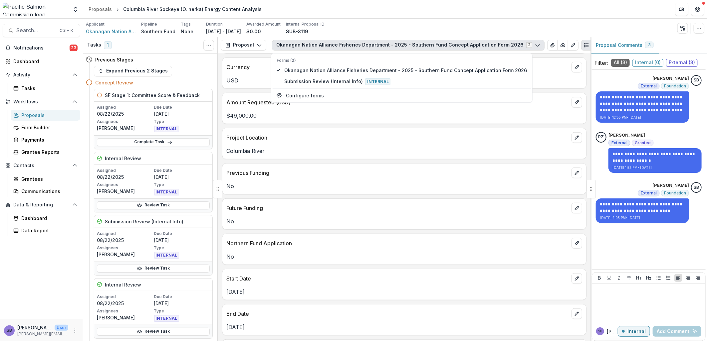
scroll to position [295, 0]
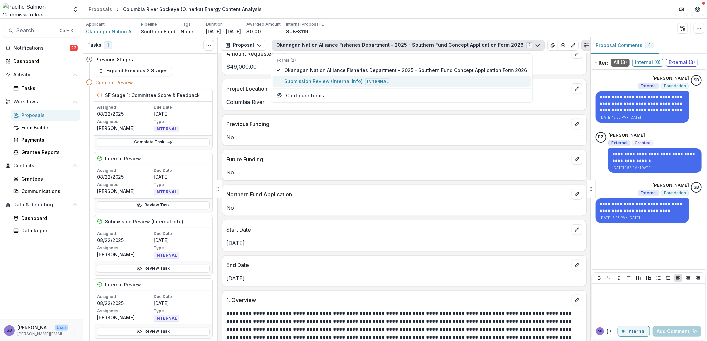
click at [336, 81] on span "Submission Review (Internal Info) Internal" at bounding box center [405, 81] width 243 height 7
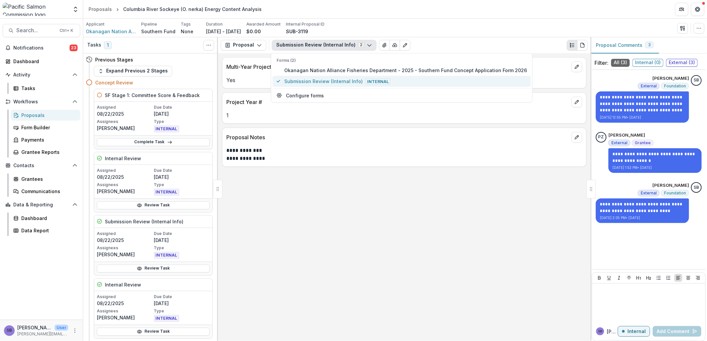
scroll to position [0, 0]
click at [573, 67] on button "edit" at bounding box center [576, 67] width 11 height 11
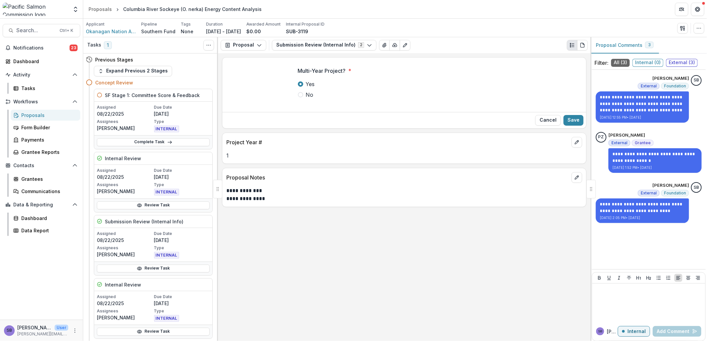
click at [310, 95] on span "No" at bounding box center [310, 95] width 8 height 8
click at [573, 122] on button "Save" at bounding box center [573, 120] width 20 height 11
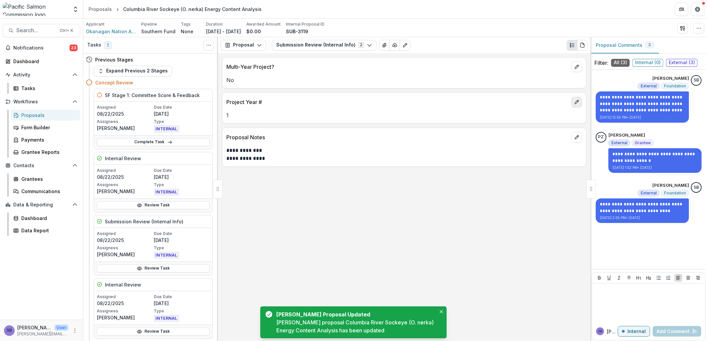
click at [578, 104] on icon "edit" at bounding box center [576, 101] width 5 height 5
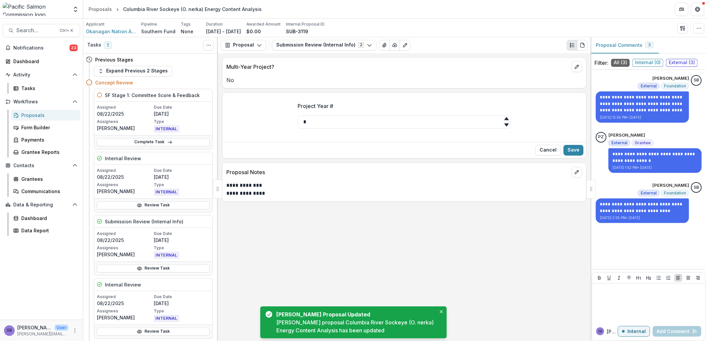
drag, startPoint x: 330, startPoint y: 125, endPoint x: 292, endPoint y: 122, distance: 38.0
click at [293, 122] on div "Project Year # *" at bounding box center [405, 118] width 224 height 43
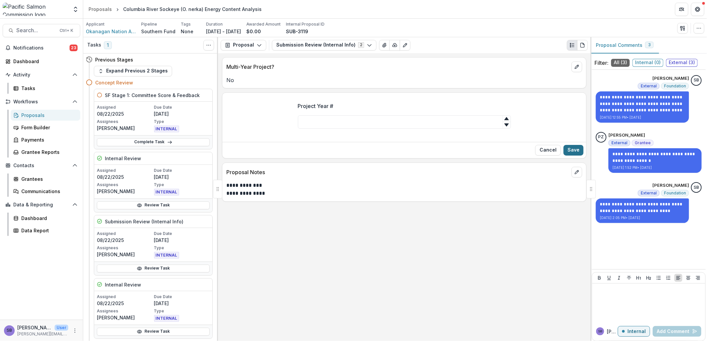
click at [573, 152] on button "Save" at bounding box center [573, 150] width 20 height 11
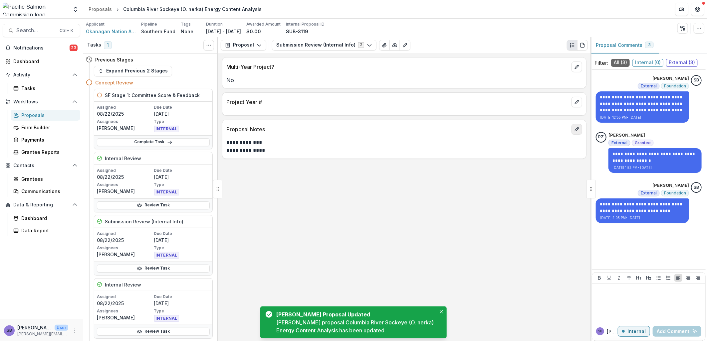
click at [577, 135] on button "edit" at bounding box center [576, 129] width 11 height 11
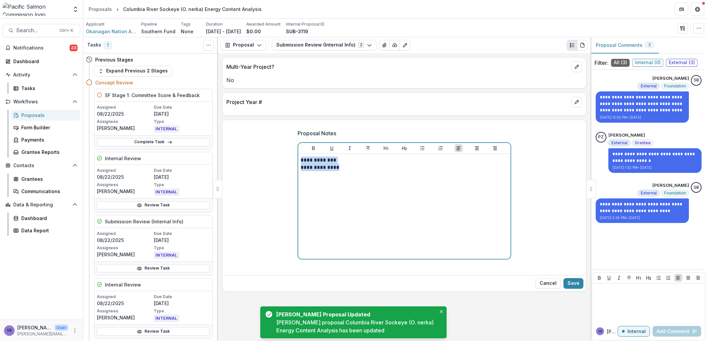
drag, startPoint x: 342, startPoint y: 177, endPoint x: 282, endPoint y: 152, distance: 64.7
click at [282, 152] on div "**********" at bounding box center [404, 198] width 364 height 149
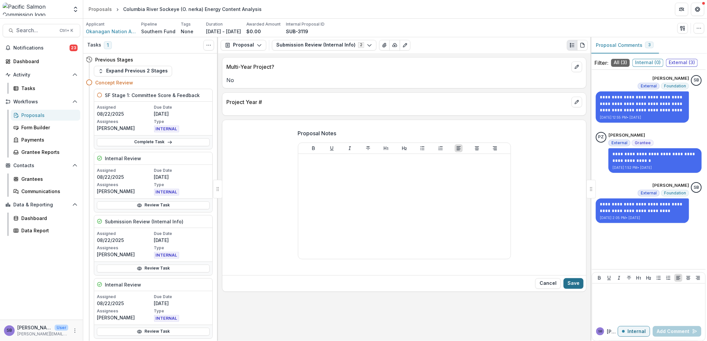
click at [566, 282] on button "Save" at bounding box center [573, 284] width 20 height 11
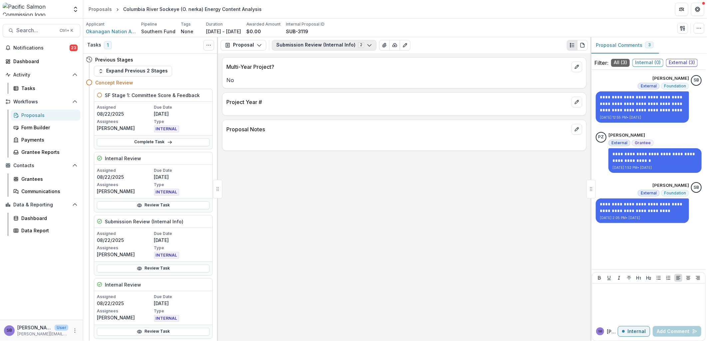
click at [313, 43] on button "Submission Review (Internal Info) 2" at bounding box center [324, 45] width 104 height 11
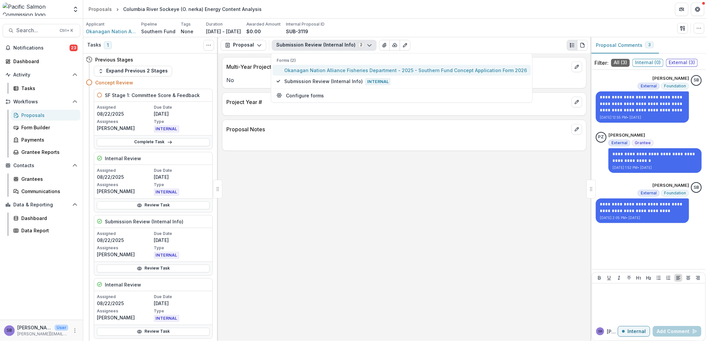
click at [308, 69] on span "Okanagan Nation Alliance Fisheries Department - 2025 - Southern Fund Concept Ap…" at bounding box center [405, 70] width 243 height 7
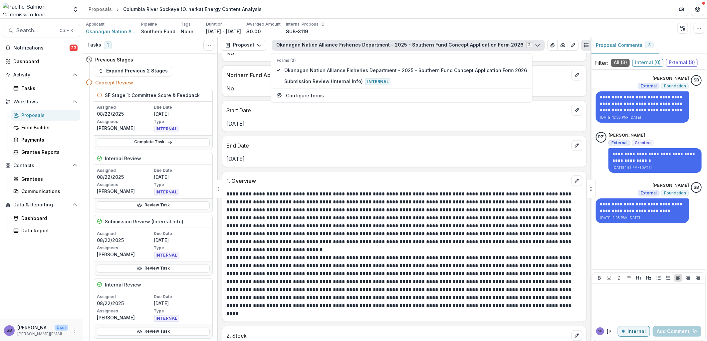
scroll to position [444, 0]
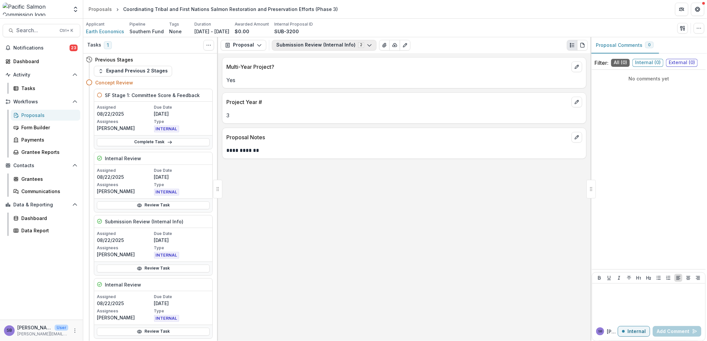
click at [335, 44] on button "Submission Review (Internal Info) 2" at bounding box center [324, 45] width 104 height 11
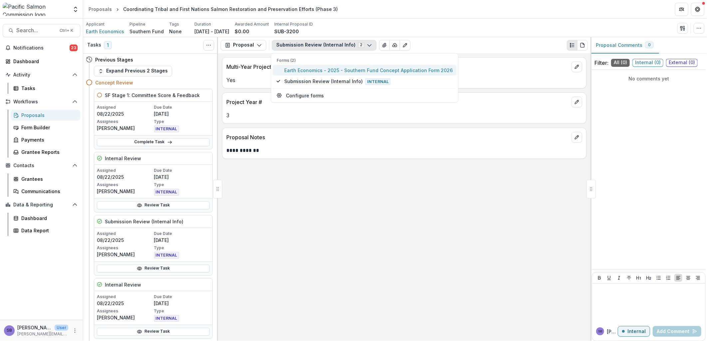
click at [337, 69] on span "Earth Economics - 2025 - Southern Fund Concept Application Form 2026" at bounding box center [368, 70] width 168 height 7
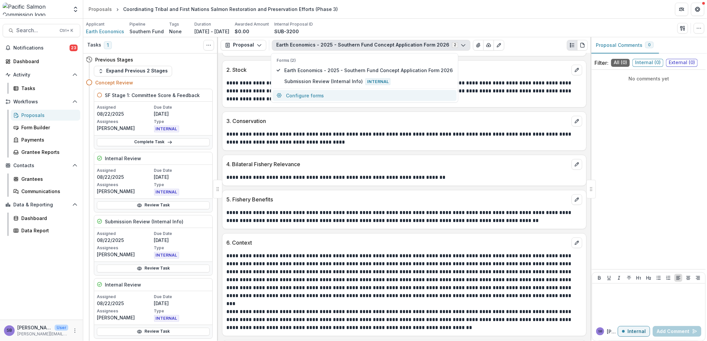
scroll to position [824, 0]
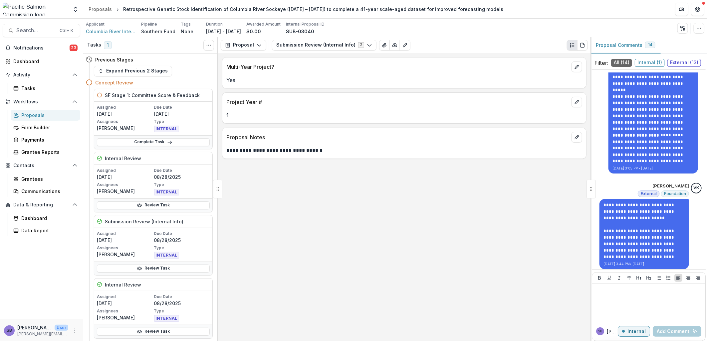
scroll to position [1005, 0]
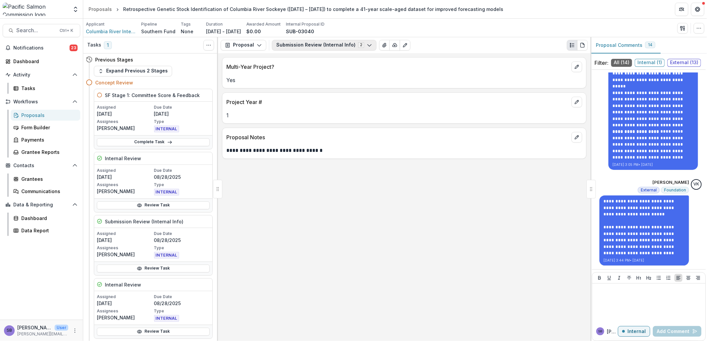
click at [331, 42] on button "Submission Review (Internal Info) 2" at bounding box center [324, 45] width 104 height 11
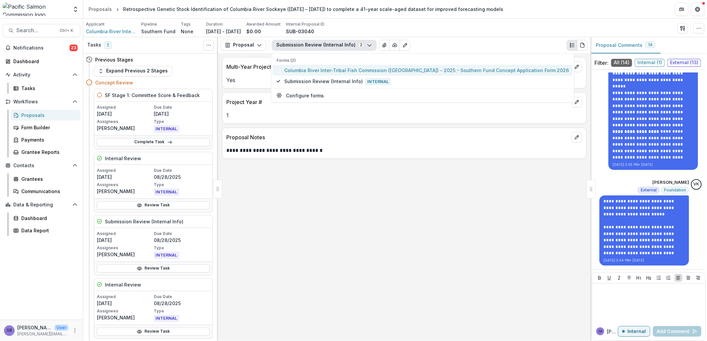
click at [321, 71] on span "Columbia River Inter-Tribal Fish Commission ([GEOGRAPHIC_DATA]) - 2025 - Southe…" at bounding box center [426, 70] width 285 height 7
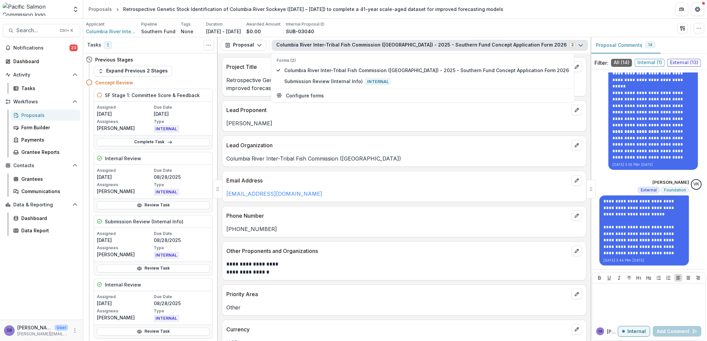
click at [428, 137] on div "Lead Organization Columbia River Inter-Tribal Fish Commission ([GEOGRAPHIC_DATA…" at bounding box center [404, 151] width 364 height 31
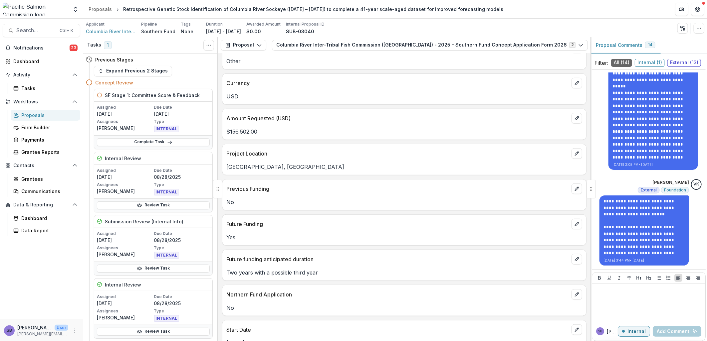
scroll to position [394, 0]
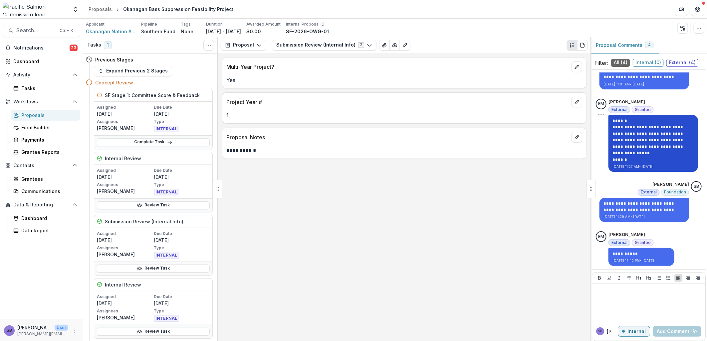
scroll to position [73, 0]
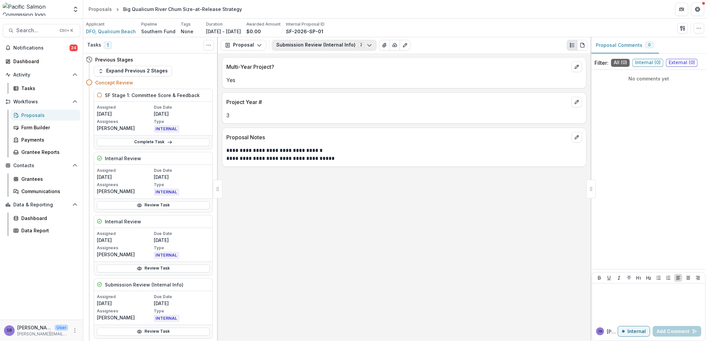
click at [319, 41] on button "Submission Review (Internal Info) 2" at bounding box center [324, 45] width 104 height 11
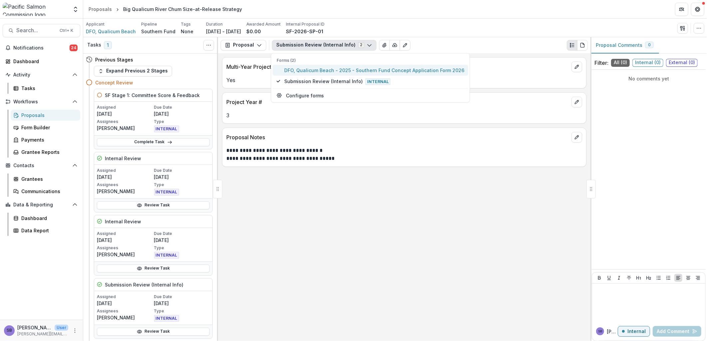
click at [317, 69] on span "DFO, Qualicum Beach - 2025 - Southern Fund Concept Application Form 2026" at bounding box center [374, 70] width 180 height 7
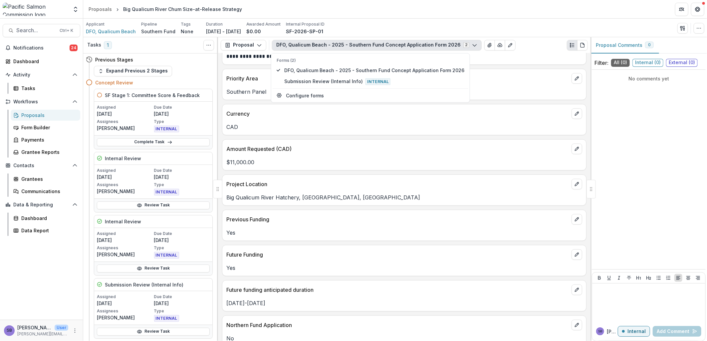
scroll to position [247, 0]
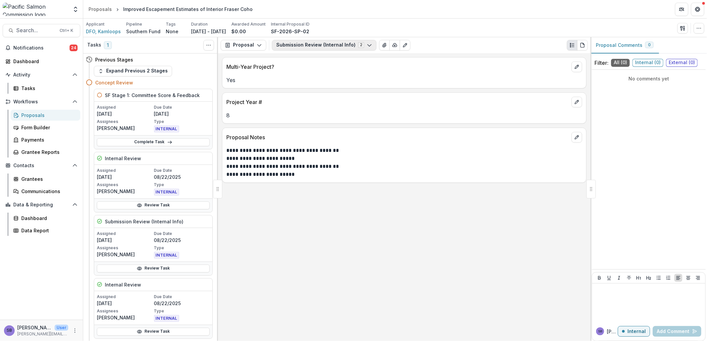
click at [312, 47] on button "Submission Review (Internal Info) 2" at bounding box center [324, 45] width 104 height 11
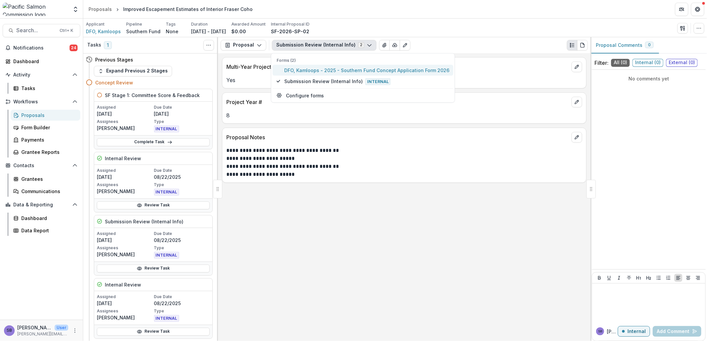
click at [307, 68] on span "DFO, Kamloops - 2025 - Southern Fund Concept Application Form 2026" at bounding box center [366, 70] width 165 height 7
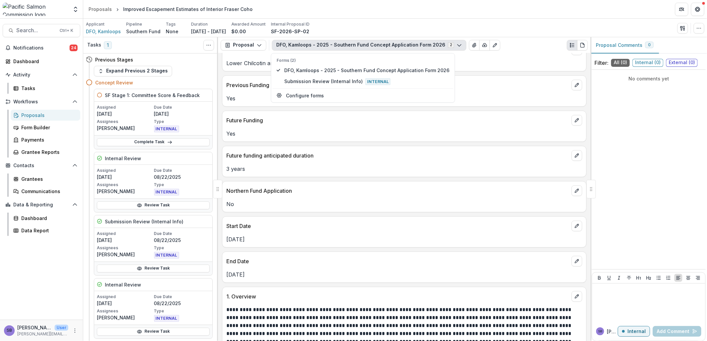
scroll to position [345, 0]
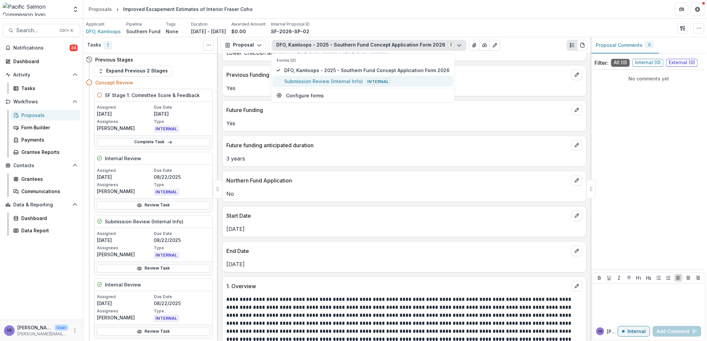
click at [346, 81] on span "Submission Review (Internal Info) Internal" at bounding box center [366, 81] width 165 height 7
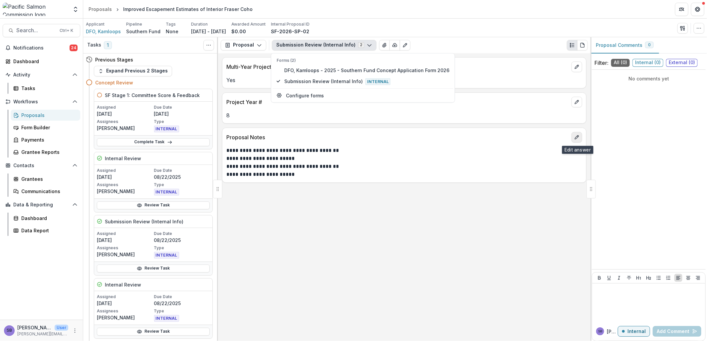
click at [577, 138] on icon "edit" at bounding box center [576, 137] width 5 height 5
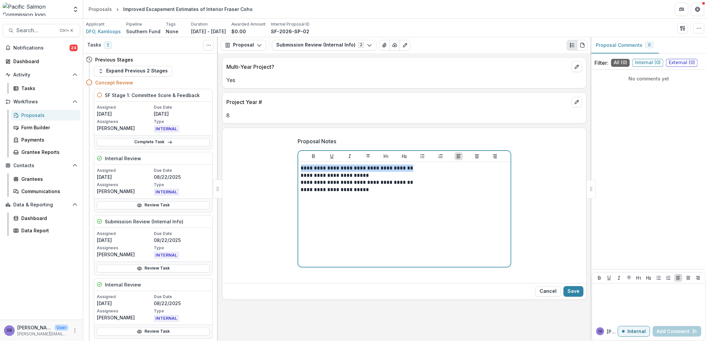
drag, startPoint x: 410, startPoint y: 171, endPoint x: 276, endPoint y: 166, distance: 134.9
click at [276, 166] on div "**********" at bounding box center [404, 206] width 364 height 149
drag, startPoint x: 351, startPoint y: 170, endPoint x: 359, endPoint y: 167, distance: 9.0
click at [359, 167] on p "**********" at bounding box center [404, 168] width 207 height 7
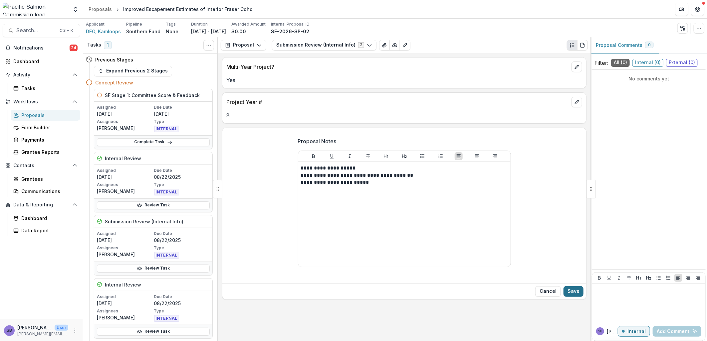
click at [573, 294] on button "Save" at bounding box center [573, 292] width 20 height 11
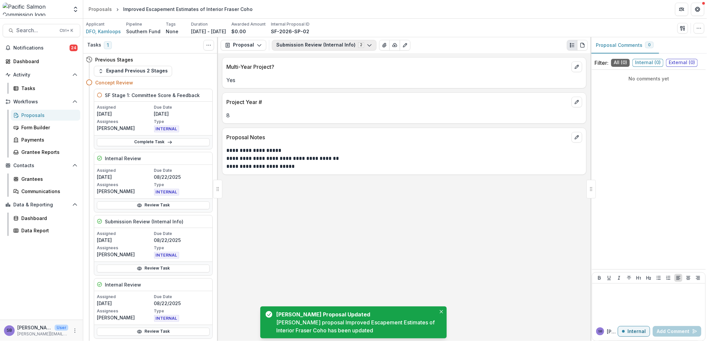
click at [313, 48] on button "Submission Review (Internal Info) 2" at bounding box center [324, 45] width 104 height 11
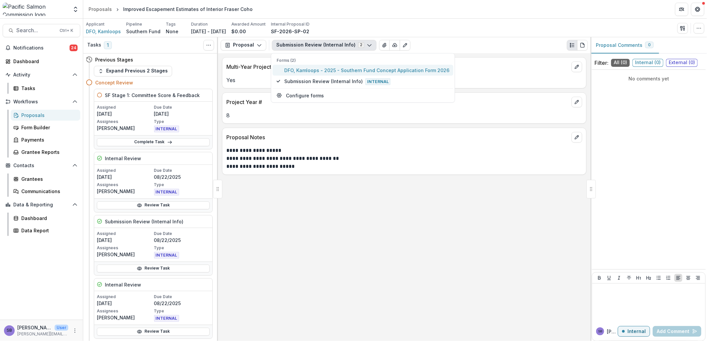
click at [310, 71] on span "DFO, Kamloops - 2025 - Southern Fund Concept Application Form 2026" at bounding box center [366, 70] width 165 height 7
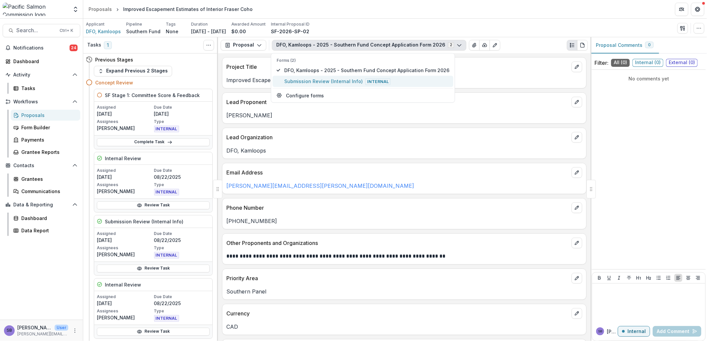
click at [353, 84] on span "Submission Review (Internal Info) Internal" at bounding box center [366, 81] width 165 height 7
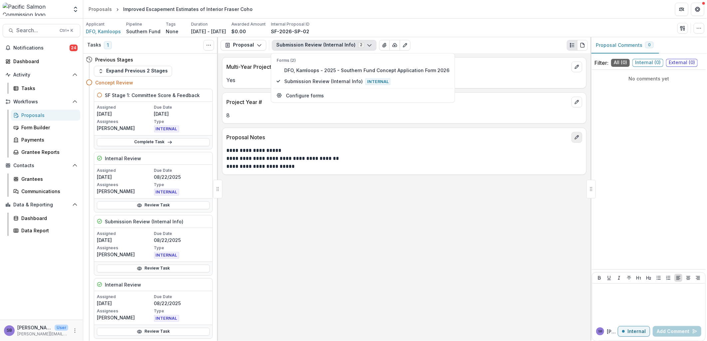
click at [576, 140] on icon "edit" at bounding box center [576, 137] width 5 height 5
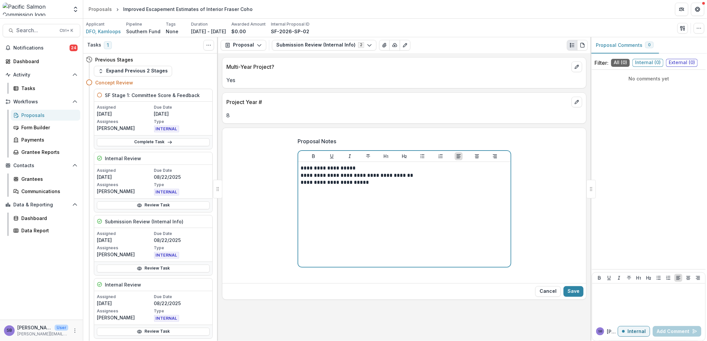
click at [392, 170] on p "**********" at bounding box center [404, 168] width 207 height 7
click at [355, 169] on p "**********" at bounding box center [404, 168] width 207 height 7
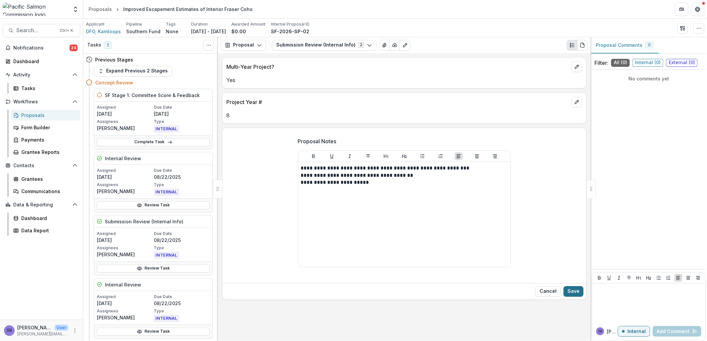
click at [572, 293] on button "Save" at bounding box center [573, 292] width 20 height 11
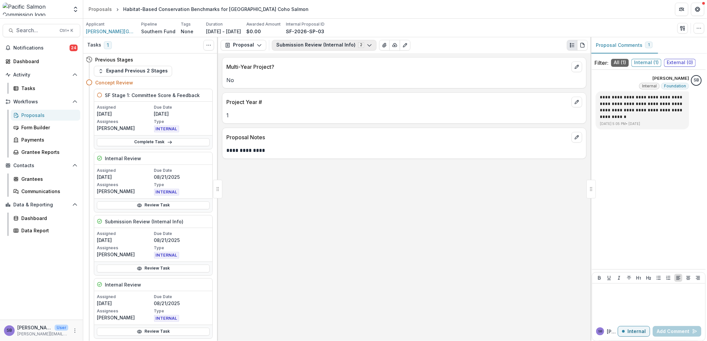
click at [318, 47] on button "Submission Review (Internal Info) 2" at bounding box center [324, 45] width 104 height 11
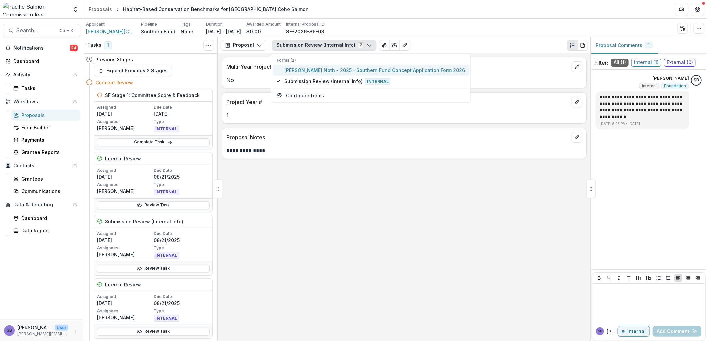
click at [314, 66] on button "Hutton Noth - 2025 - Southern Fund Concept Application Form 2026" at bounding box center [371, 70] width 196 height 11
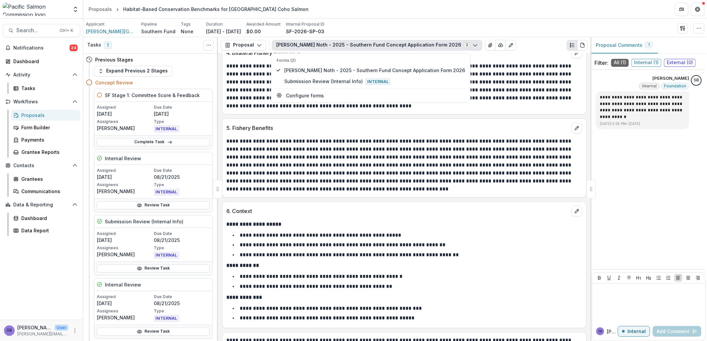
scroll to position [966, 0]
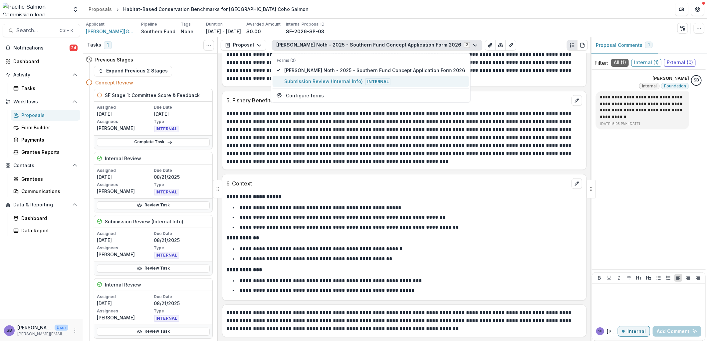
click at [334, 78] on span "Submission Review (Internal Info) Internal" at bounding box center [374, 81] width 181 height 7
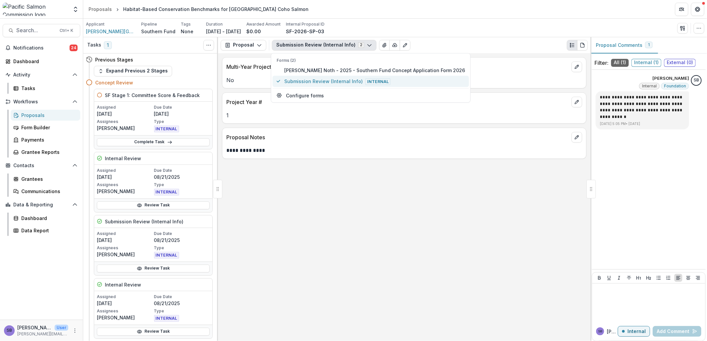
scroll to position [0, 0]
click at [577, 103] on icon "edit" at bounding box center [576, 101] width 5 height 5
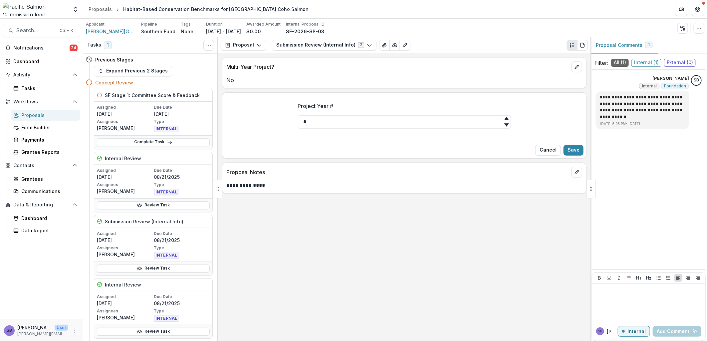
drag, startPoint x: 301, startPoint y: 119, endPoint x: 296, endPoint y: 118, distance: 4.4
click at [296, 118] on div "Project Year # *" at bounding box center [405, 118] width 224 height 43
click at [578, 173] on icon "edit" at bounding box center [576, 172] width 5 height 5
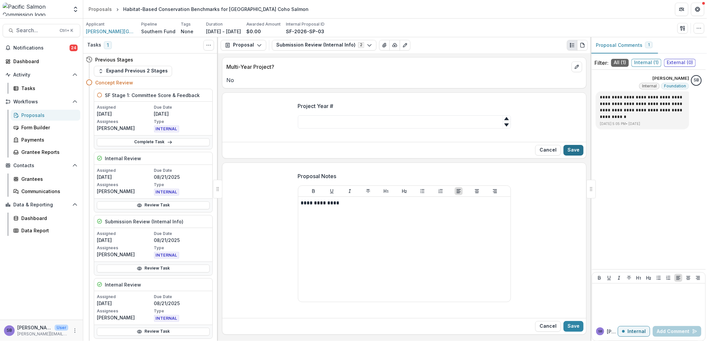
click at [571, 151] on button "Save" at bounding box center [573, 150] width 20 height 11
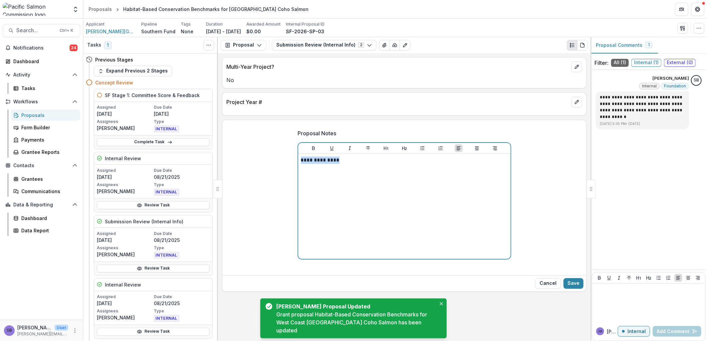
click at [250, 158] on div "**********" at bounding box center [404, 198] width 364 height 149
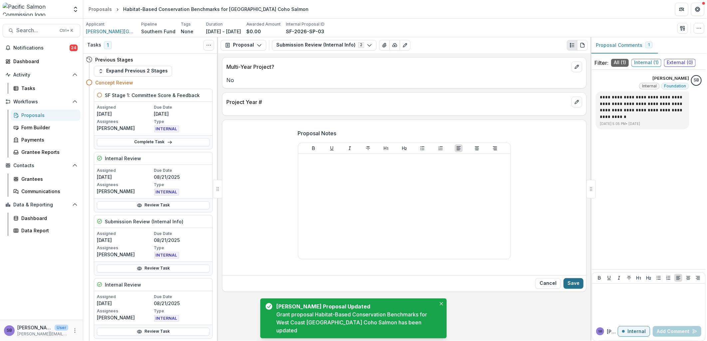
click at [573, 283] on button "Save" at bounding box center [573, 284] width 20 height 11
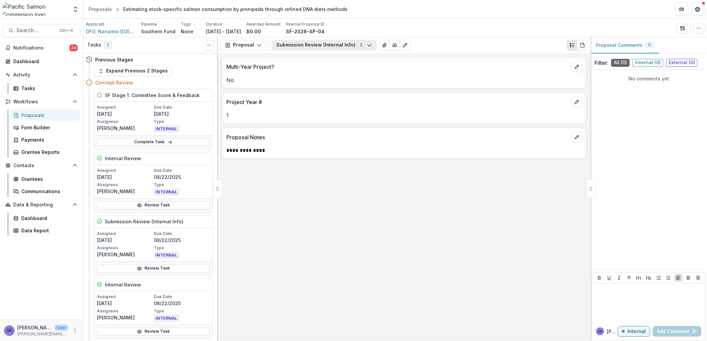
click at [310, 44] on button "Submission Review (Internal Info) 2" at bounding box center [324, 45] width 104 height 11
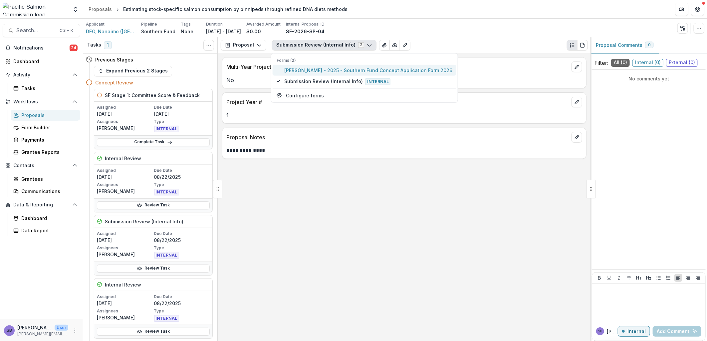
click at [304, 73] on span "[PERSON_NAME] - 2025 - Southern Fund Concept Application Form 2026" at bounding box center [368, 70] width 168 height 7
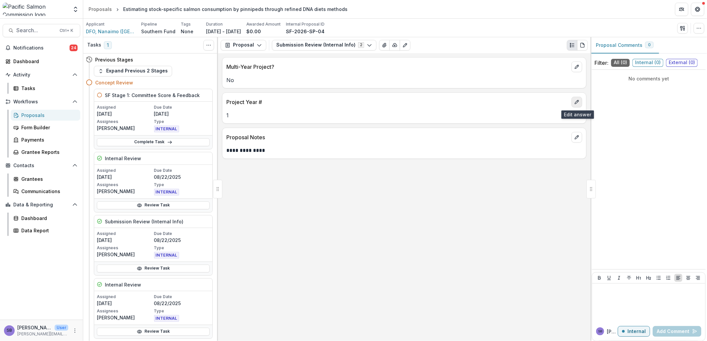
click at [580, 104] on button "edit" at bounding box center [576, 102] width 11 height 11
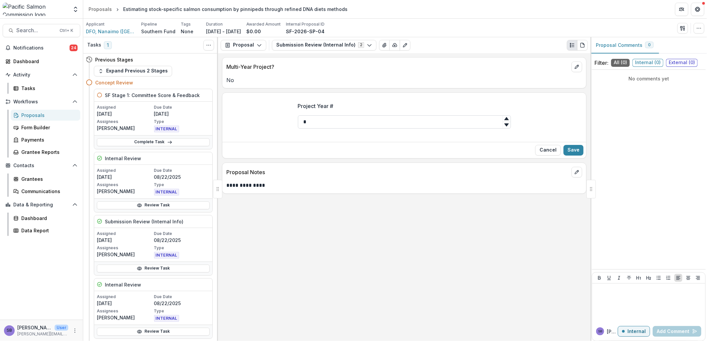
click at [305, 119] on input "*" at bounding box center [404, 121] width 213 height 13
click at [581, 154] on button "Save" at bounding box center [573, 150] width 20 height 11
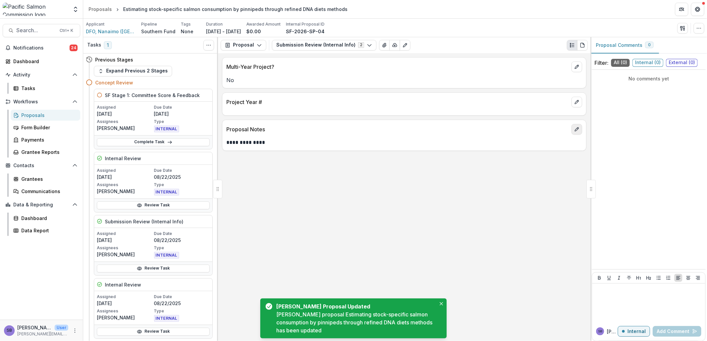
click at [575, 132] on button "edit" at bounding box center [576, 129] width 11 height 11
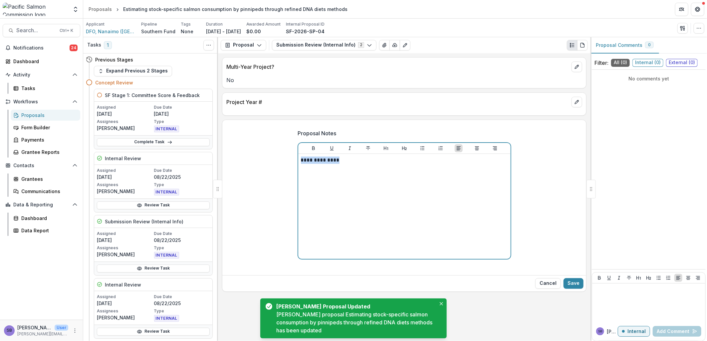
drag, startPoint x: 344, startPoint y: 160, endPoint x: 211, endPoint y: 148, distance: 133.3
click at [209, 148] on div "Tasks 1 Show Cancelled Tasks Previous Stages Expand Previous 2 Stages Concept R…" at bounding box center [395, 189] width 624 height 304
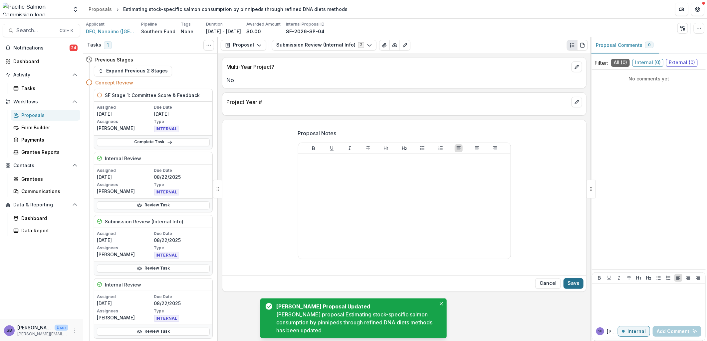
click at [574, 284] on button "Save" at bounding box center [573, 284] width 20 height 11
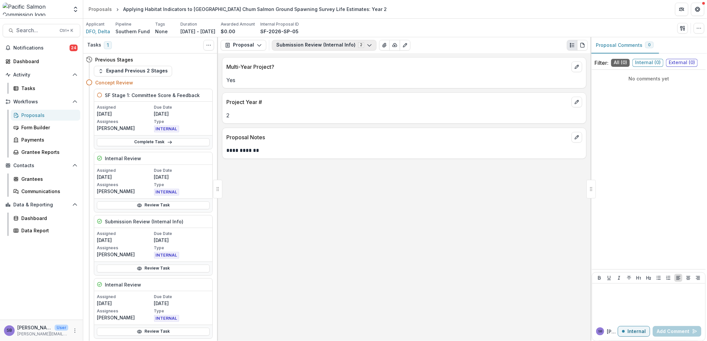
click at [311, 43] on button "Submission Review (Internal Info) 2" at bounding box center [324, 45] width 104 height 11
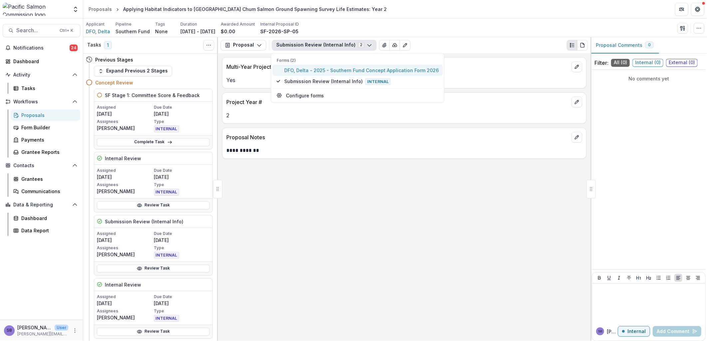
click at [311, 65] on button "DFO, Delta - 2025 - Southern Fund Concept Application Form 2026" at bounding box center [358, 70] width 170 height 11
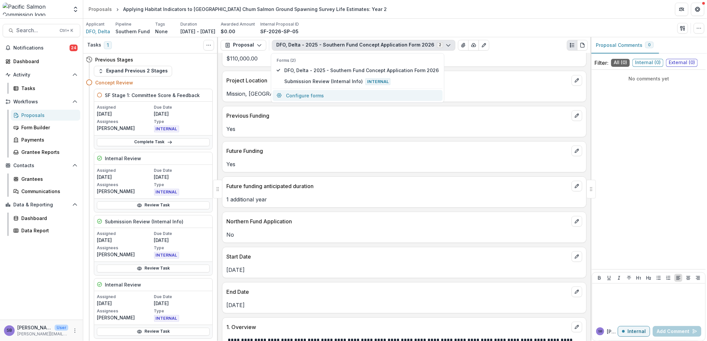
scroll to position [295, 0]
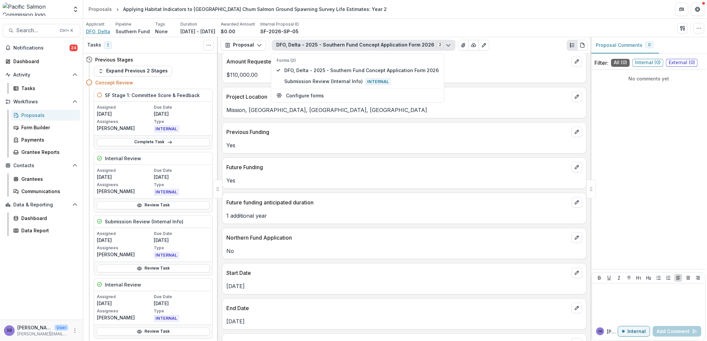
click at [99, 32] on span "DFO, Delta" at bounding box center [98, 31] width 24 height 7
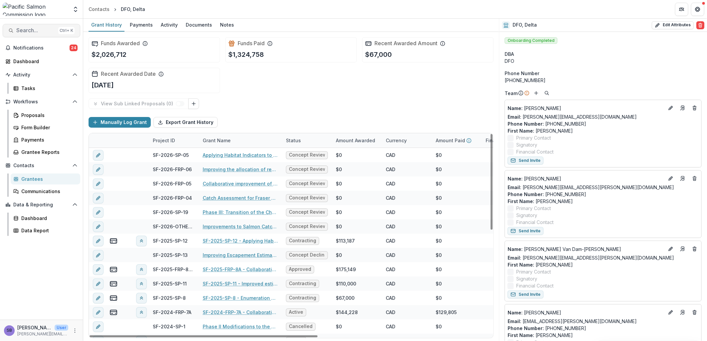
click at [41, 32] on span "Search..." at bounding box center [35, 30] width 39 height 6
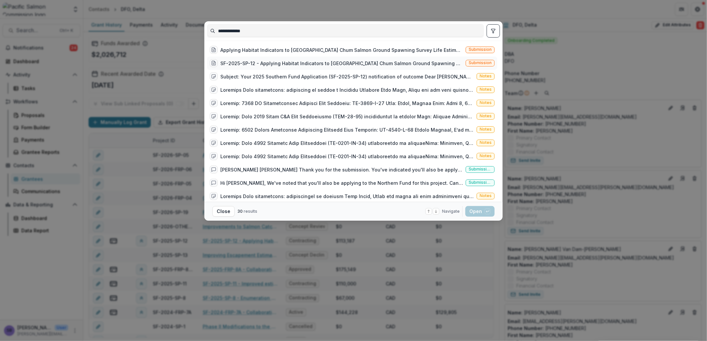
type input "**********"
click at [332, 64] on div "SF-2025-SP-12 - Applying Habitat Indicators to Fraser River Chum Salmon Ground …" at bounding box center [341, 63] width 243 height 7
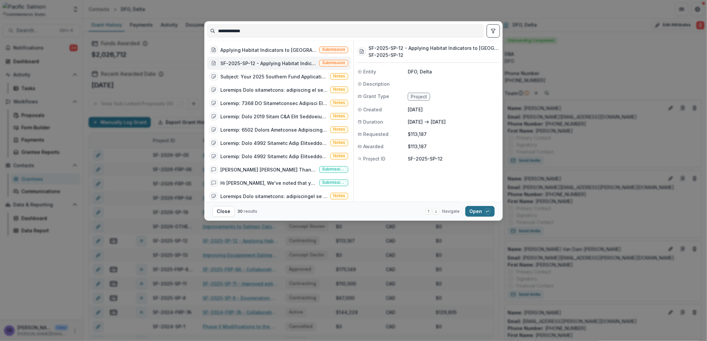
click at [475, 212] on button "Open with enter key" at bounding box center [479, 211] width 29 height 11
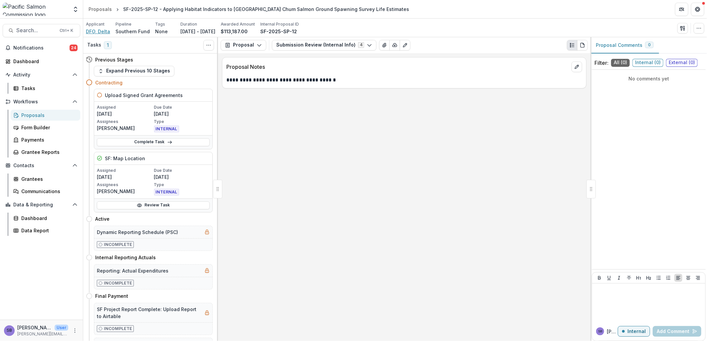
click at [97, 29] on span "DFO, Delta" at bounding box center [98, 31] width 24 height 7
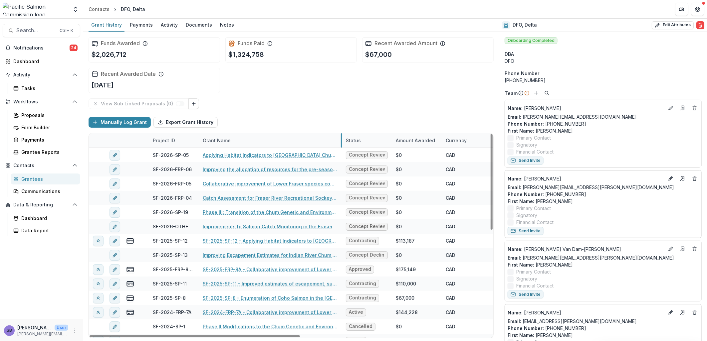
drag, startPoint x: 281, startPoint y: 138, endPoint x: 341, endPoint y: 138, distance: 59.9
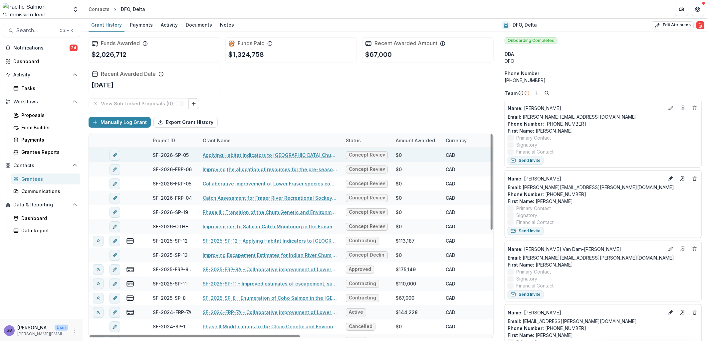
click at [260, 153] on link "Applying Habitat Indicators to Fraser River Chum Salmon Ground Spawning Survey …" at bounding box center [270, 155] width 135 height 7
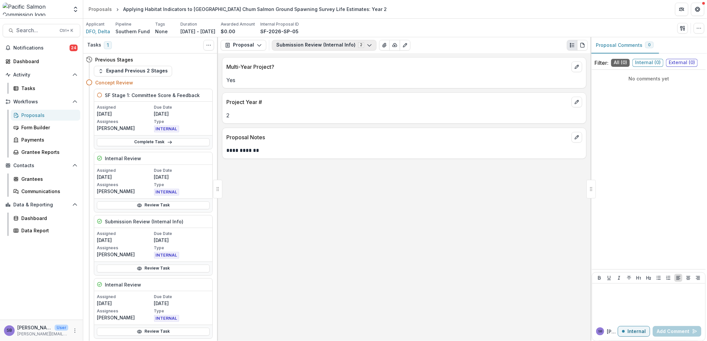
click at [337, 45] on button "Submission Review (Internal Info) 2" at bounding box center [324, 45] width 104 height 11
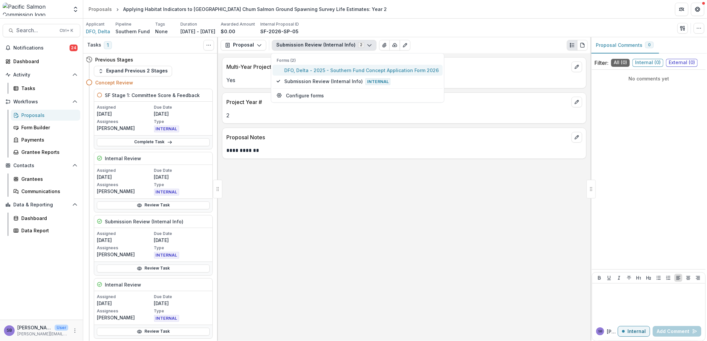
click at [331, 71] on span "DFO, Delta - 2025 - Southern Fund Concept Application Form 2026" at bounding box center [361, 70] width 154 height 7
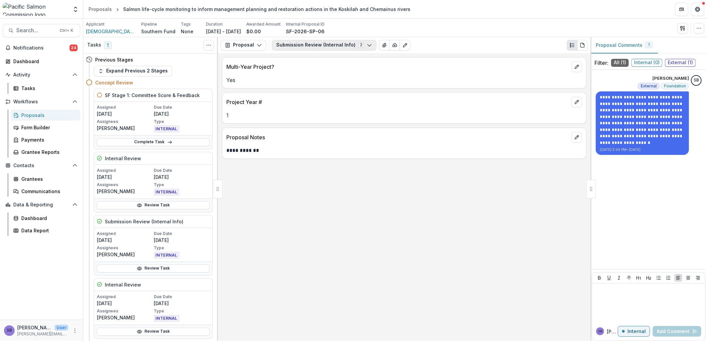
click at [307, 43] on button "Submission Review (Internal Info) 2" at bounding box center [324, 45] width 104 height 11
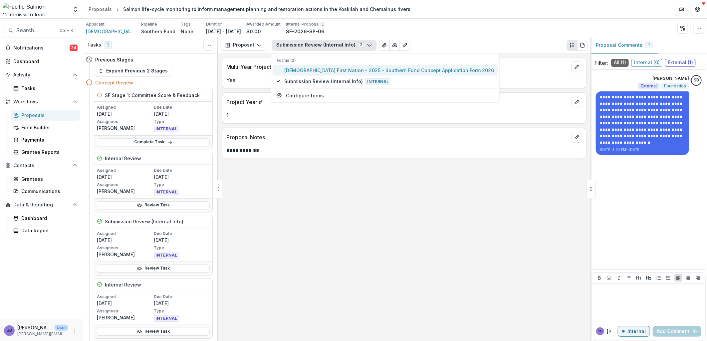
click at [308, 69] on span "Halalt First Nation - 2025 - Southern Fund Concept Application Form 2026" at bounding box center [389, 70] width 210 height 7
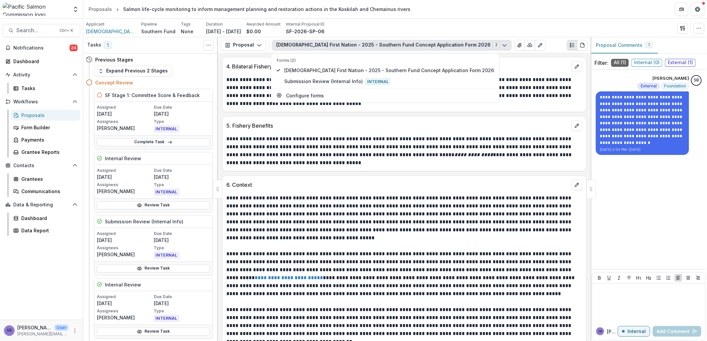
scroll to position [1097, 0]
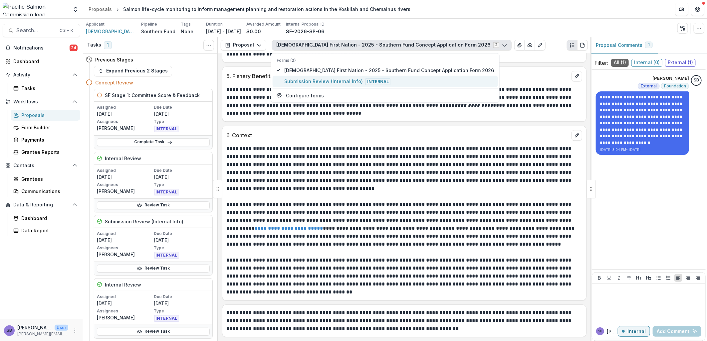
click at [329, 81] on span "Submission Review (Internal Info) Internal" at bounding box center [389, 81] width 210 height 7
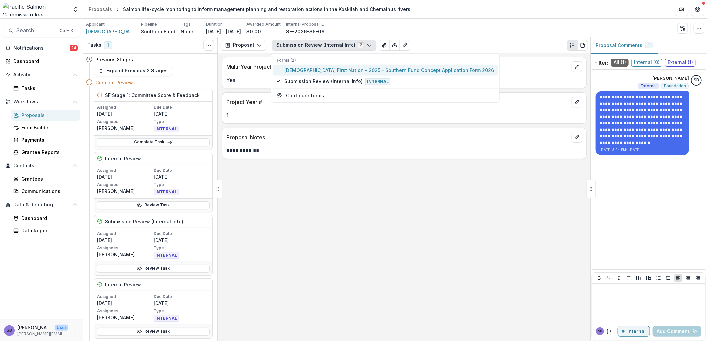
click at [331, 69] on span "Halalt First Nation - 2025 - Southern Fund Concept Application Form 2026" at bounding box center [389, 70] width 210 height 7
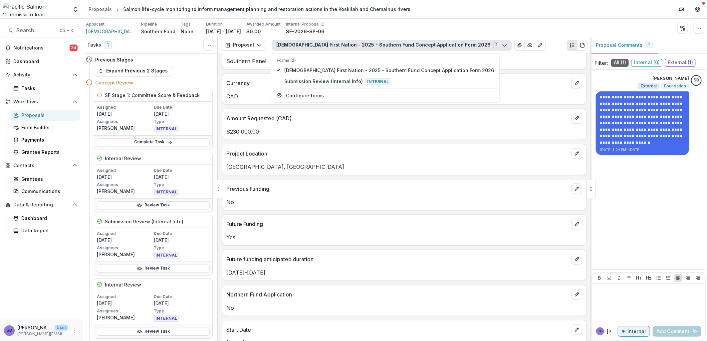
scroll to position [295, 0]
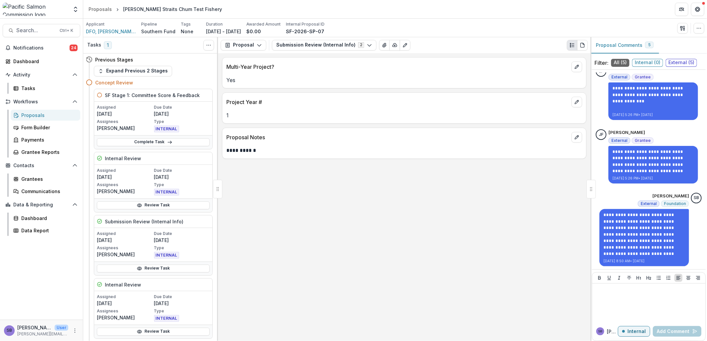
scroll to position [181, 0]
click at [312, 40] on button "Submission Review (Internal Info) 2" at bounding box center [324, 45] width 104 height 11
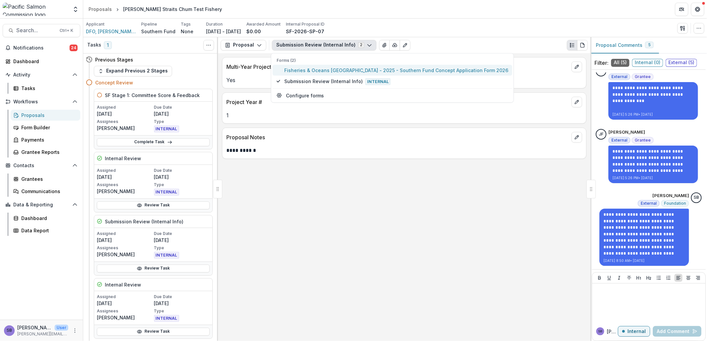
click at [305, 70] on span "Fisheries & Oceans [GEOGRAPHIC_DATA] - 2025 - Southern Fund Concept Application…" at bounding box center [396, 70] width 224 height 7
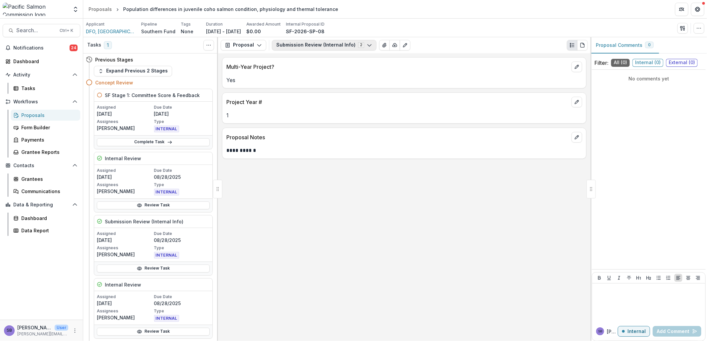
click at [306, 44] on button "Submission Review (Internal Info) 2" at bounding box center [324, 45] width 104 height 11
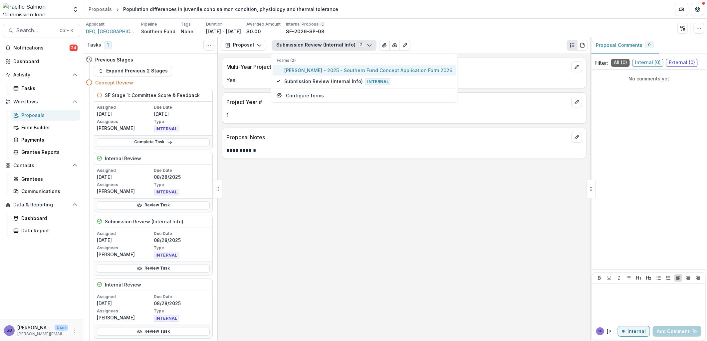
click at [308, 71] on span "[PERSON_NAME] - 2025 - Southern Fund Concept Application Form 2026" at bounding box center [368, 70] width 168 height 7
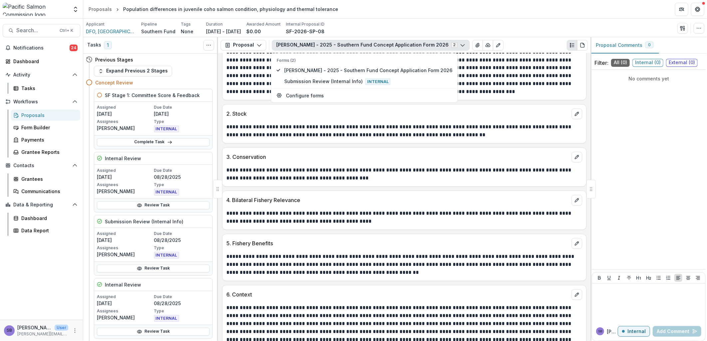
scroll to position [789, 0]
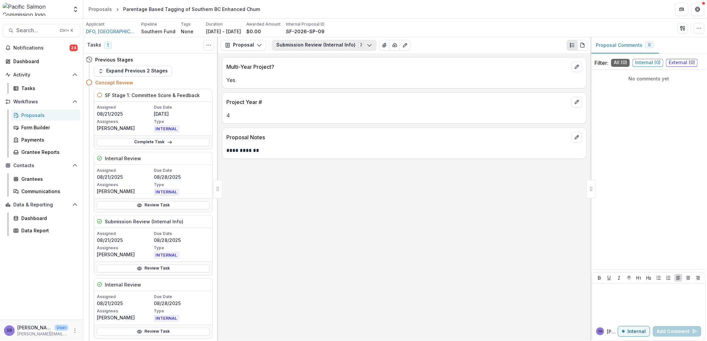
click at [323, 44] on button "Submission Review (Internal Info) 2" at bounding box center [324, 45] width 104 height 11
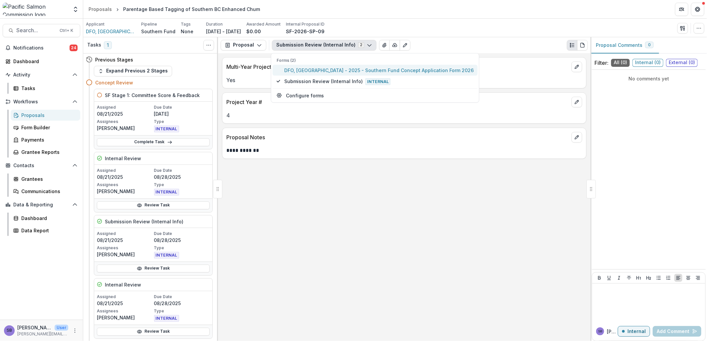
click at [329, 65] on button "DFO, Burrard Street - 2025 - Southern Fund Concept Application Form 2026" at bounding box center [375, 70] width 205 height 11
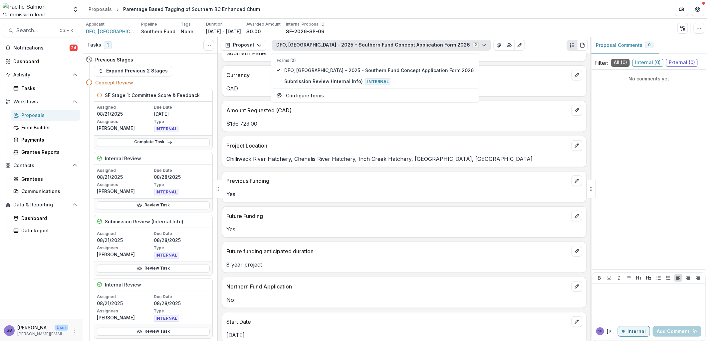
scroll to position [444, 0]
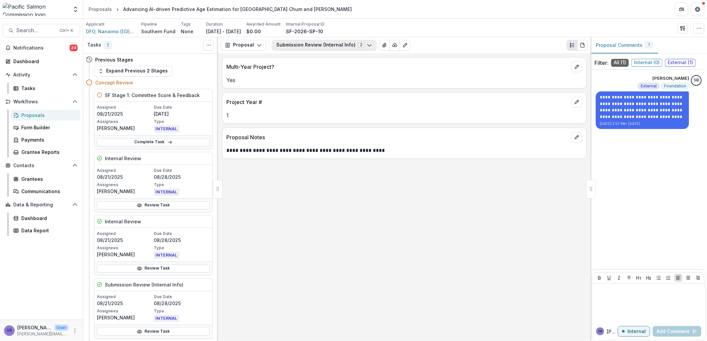
click at [309, 48] on button "Submission Review (Internal Info) 2" at bounding box center [324, 45] width 104 height 11
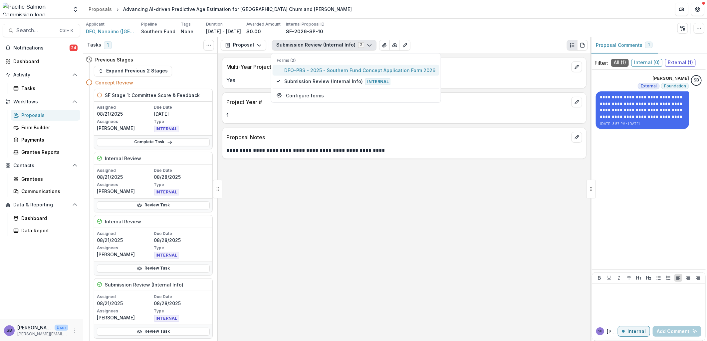
click at [305, 68] on span "DFO-PBS - 2025 - Southern Fund Concept Application Form 2026" at bounding box center [359, 70] width 151 height 7
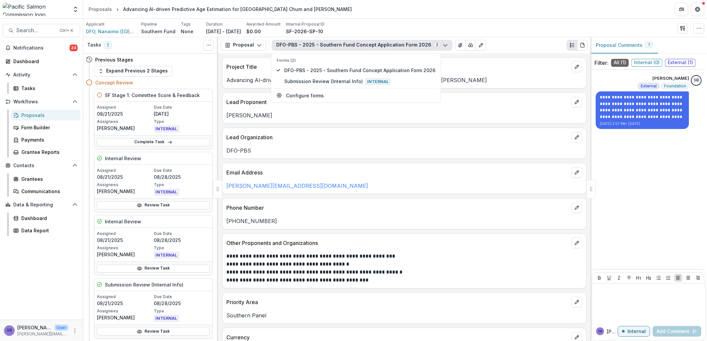
click at [353, 207] on p "Phone Number" at bounding box center [397, 208] width 342 height 8
click at [328, 45] on button "DFO-PBS - 2025 - Southern Fund Concept Application Form 2026 2" at bounding box center [362, 45] width 180 height 11
click at [314, 85] on button "Submission Review (Internal Info) Internal" at bounding box center [356, 81] width 167 height 11
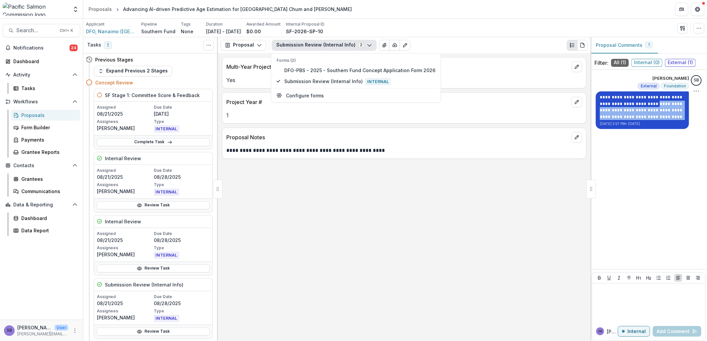
drag, startPoint x: 643, startPoint y: 102, endPoint x: 663, endPoint y: 115, distance: 23.4
click at [663, 115] on p "**********" at bounding box center [642, 107] width 85 height 26
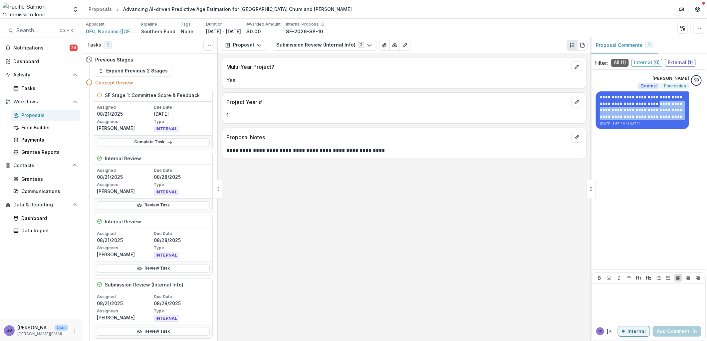
copy p "**********"
click at [321, 47] on button "Submission Review (Internal Info) 2" at bounding box center [324, 45] width 104 height 11
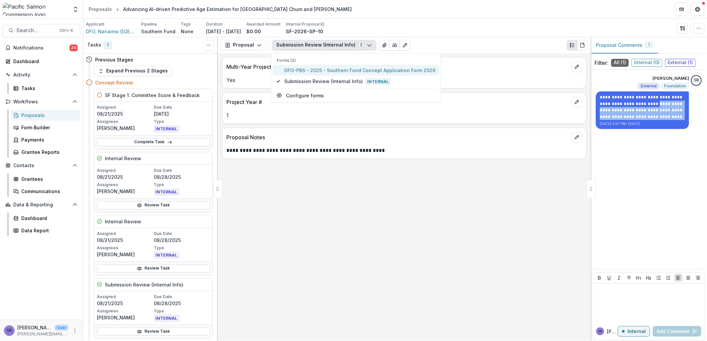
click at [321, 71] on span "DFO-PBS - 2025 - Southern Fund Concept Application Form 2026" at bounding box center [359, 70] width 151 height 7
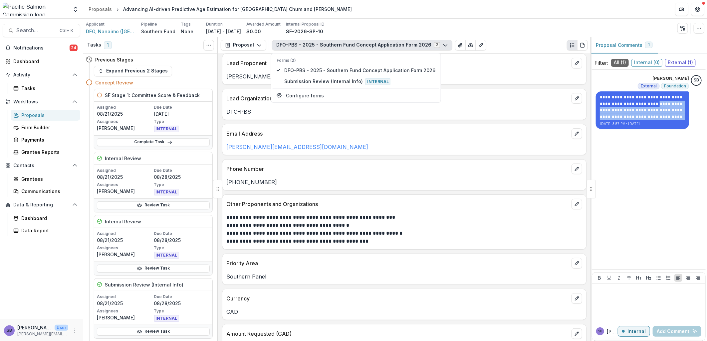
scroll to position [98, 0]
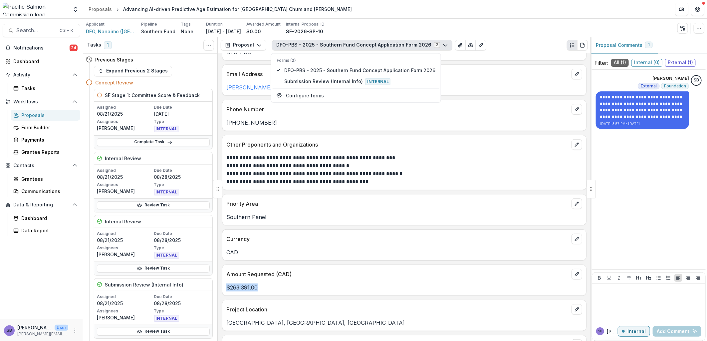
drag, startPoint x: 258, startPoint y: 288, endPoint x: 227, endPoint y: 289, distance: 31.3
click at [227, 289] on p "$263,391.00" at bounding box center [404, 288] width 356 height 8
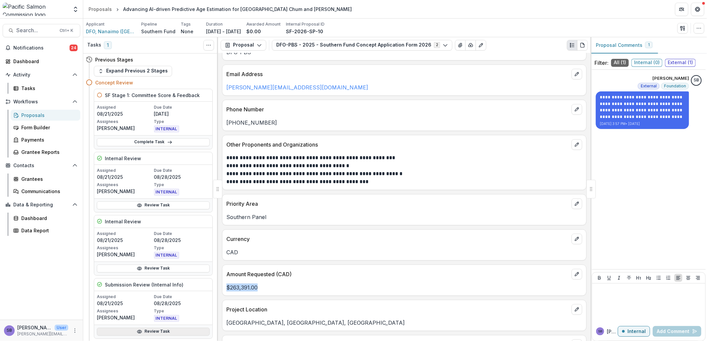
copy p "$263,391.00"
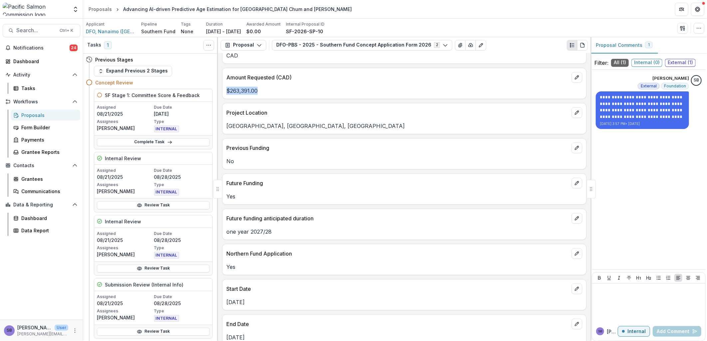
scroll to position [345, 0]
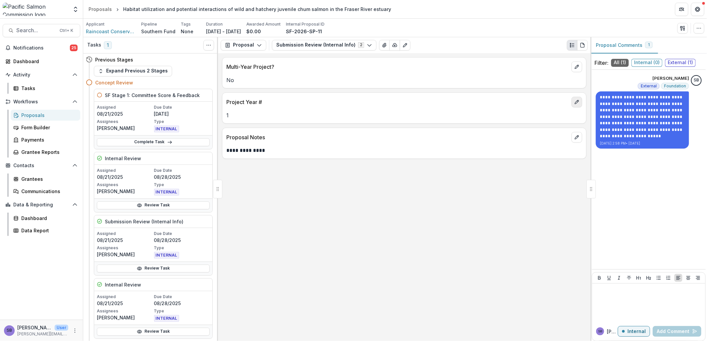
click at [578, 104] on icon "edit" at bounding box center [576, 101] width 5 height 5
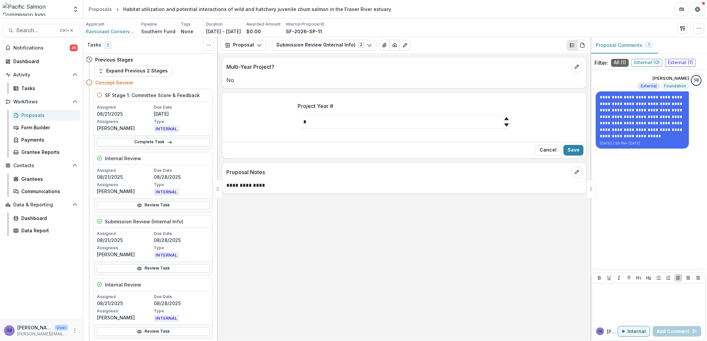
drag, startPoint x: 344, startPoint y: 121, endPoint x: 283, endPoint y: 111, distance: 62.4
click at [283, 112] on div "Project Year # *" at bounding box center [404, 118] width 364 height 43
click at [574, 151] on button "Save" at bounding box center [573, 150] width 20 height 11
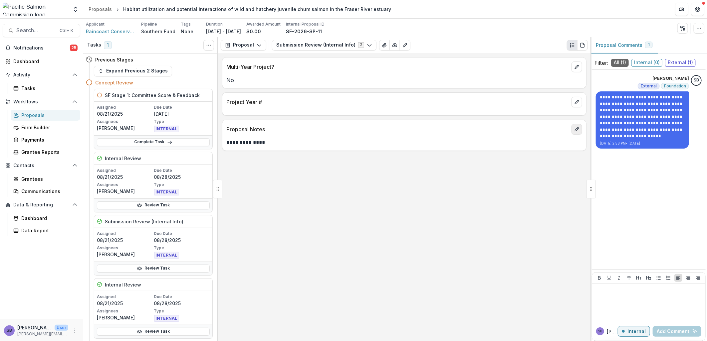
click at [578, 131] on icon "edit" at bounding box center [576, 129] width 5 height 5
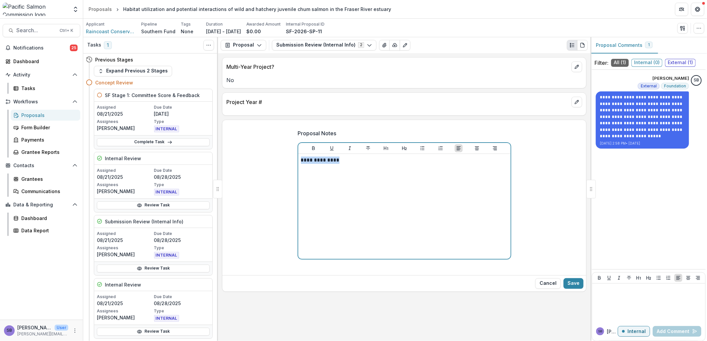
drag, startPoint x: 328, startPoint y: 158, endPoint x: 252, endPoint y: 146, distance: 76.9
click at [252, 146] on div "**********" at bounding box center [404, 198] width 364 height 149
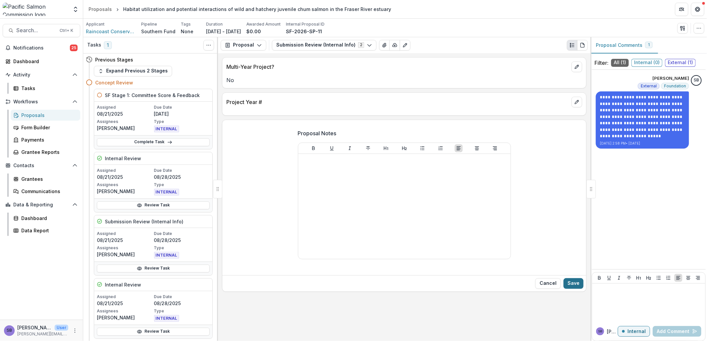
click at [577, 283] on button "Save" at bounding box center [573, 284] width 20 height 11
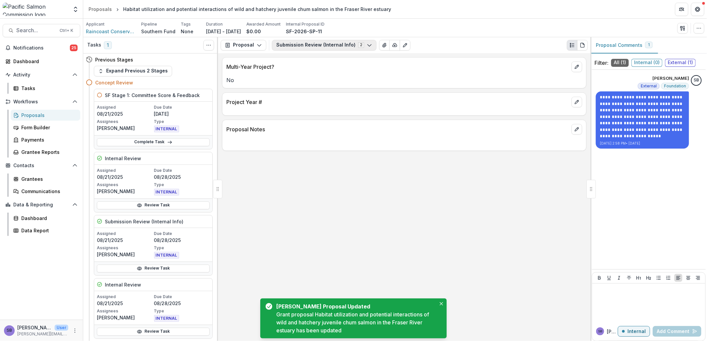
click at [330, 45] on button "Submission Review (Internal Info) 2" at bounding box center [324, 45] width 104 height 11
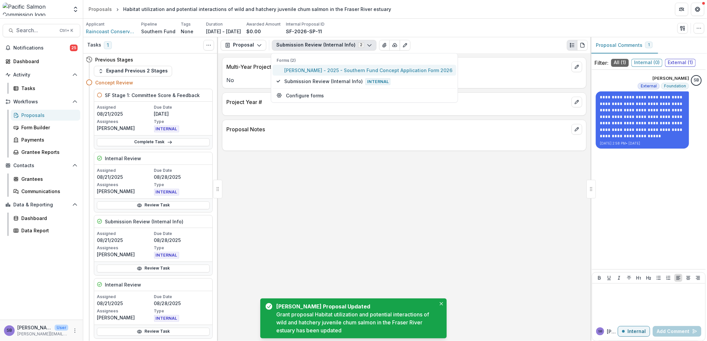
click at [325, 69] on span "[PERSON_NAME] - 2025 - Southern Fund Concept Application Form 2026" at bounding box center [368, 70] width 168 height 7
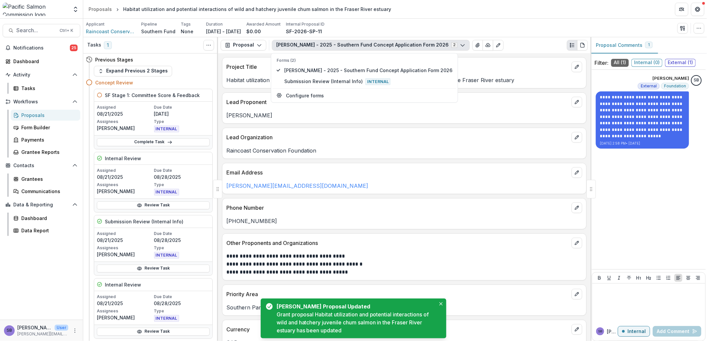
click at [416, 161] on div "**********" at bounding box center [404, 197] width 372 height 288
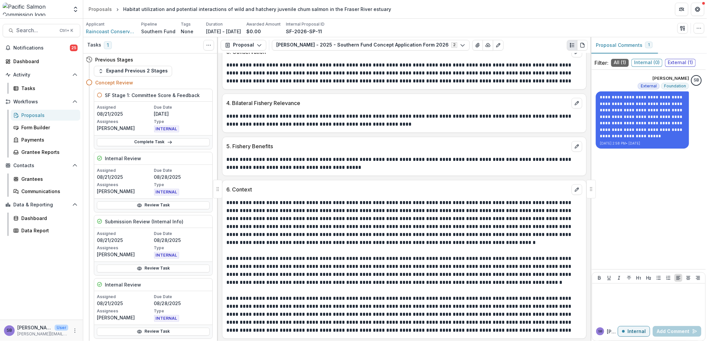
scroll to position [934, 0]
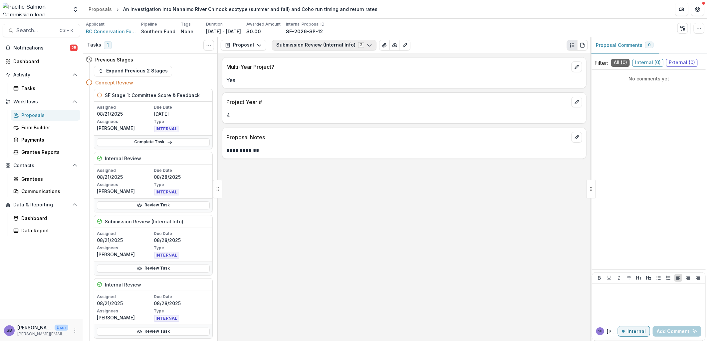
click at [310, 43] on button "Submission Review (Internal Info) 2" at bounding box center [324, 45] width 104 height 11
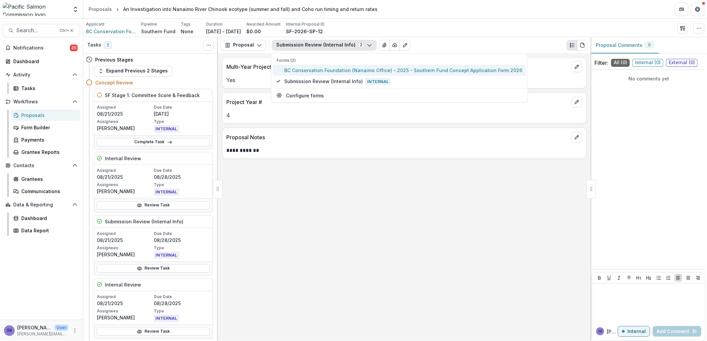
click at [324, 74] on button "BC Conservation Foundation (Nanaimo Office) - 2025 - Southern Fund Concept Appl…" at bounding box center [400, 70] width 254 height 11
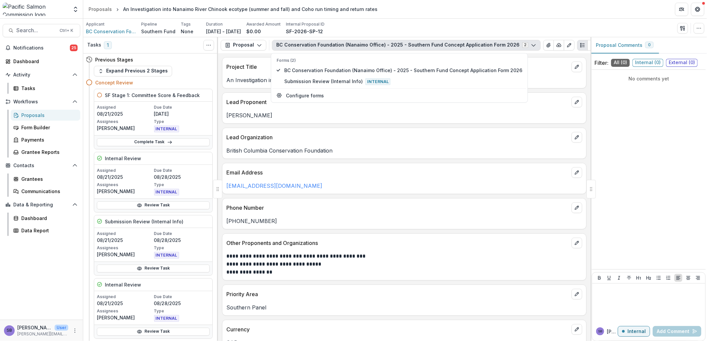
click at [443, 187] on p "[EMAIL_ADDRESS][DOMAIN_NAME]" at bounding box center [404, 186] width 356 height 8
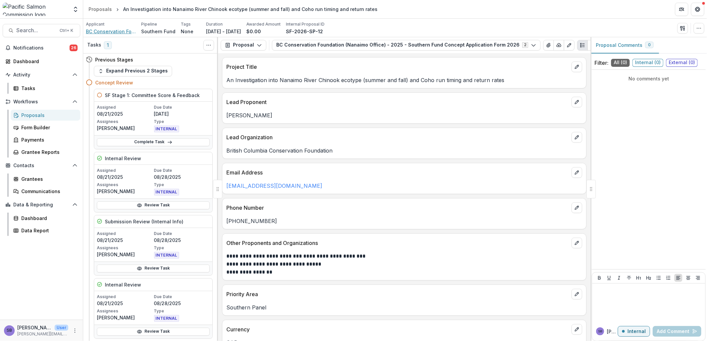
click at [112, 32] on span "BC Conservation Foundation (Nanaimo Office)" at bounding box center [111, 31] width 50 height 7
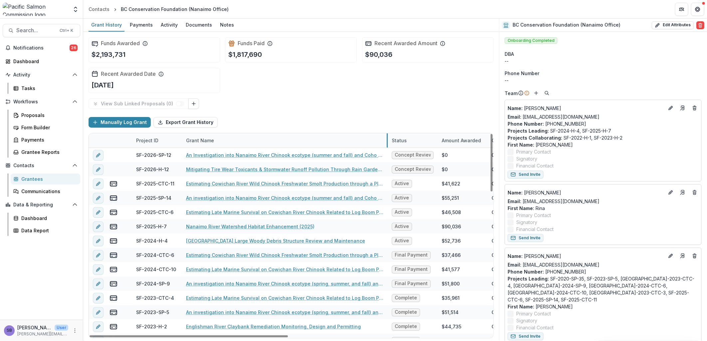
drag, startPoint x: 264, startPoint y: 139, endPoint x: 386, endPoint y: 141, distance: 122.5
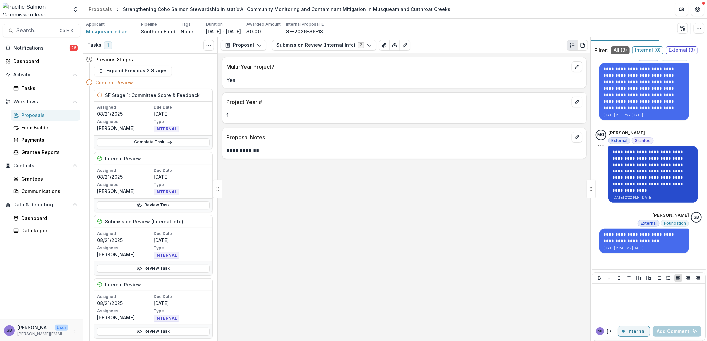
scroll to position [19, 0]
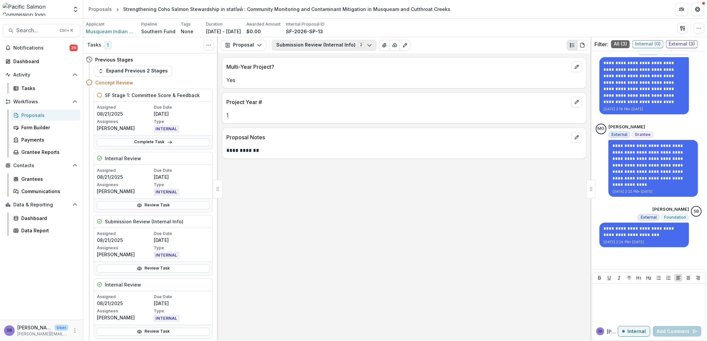
click at [318, 44] on button "Submission Review (Internal Info) 2" at bounding box center [324, 45] width 104 height 11
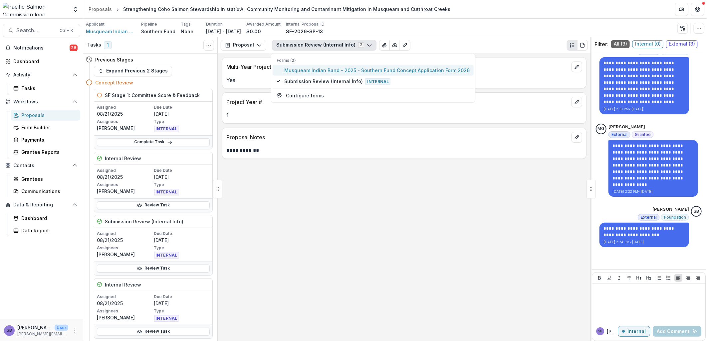
click at [312, 71] on span "Musqueam Indian Band - 2025 - Southern Fund Concept Application Form 2026" at bounding box center [376, 70] width 185 height 7
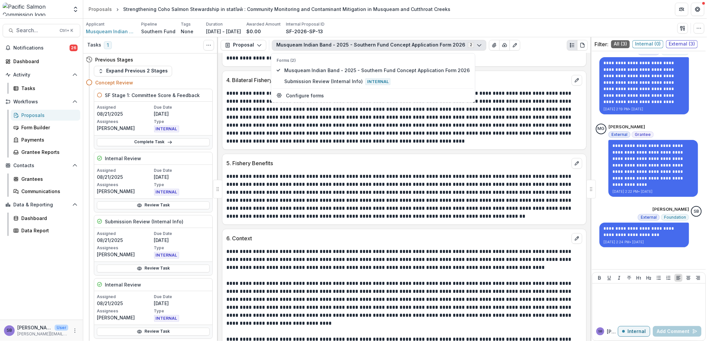
scroll to position [986, 0]
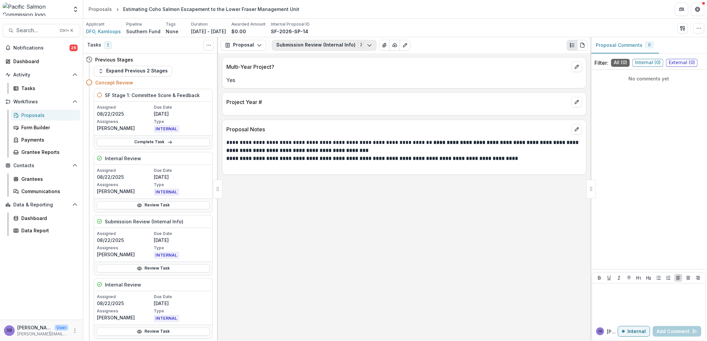
click at [316, 42] on button "Submission Review (Internal Info) 2" at bounding box center [324, 45] width 104 height 11
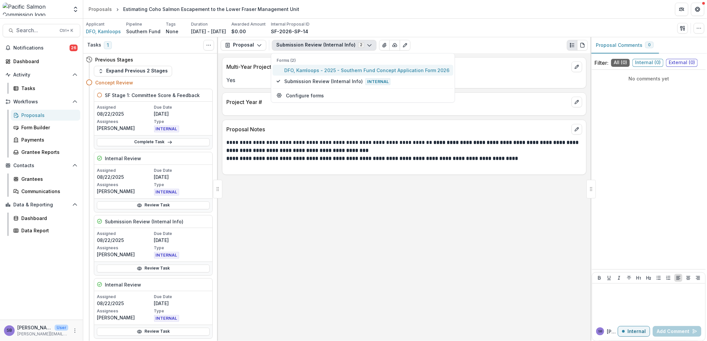
click at [316, 67] on span "DFO, Kamloops - 2025 - Southern Fund Concept Application Form 2026" at bounding box center [366, 70] width 165 height 7
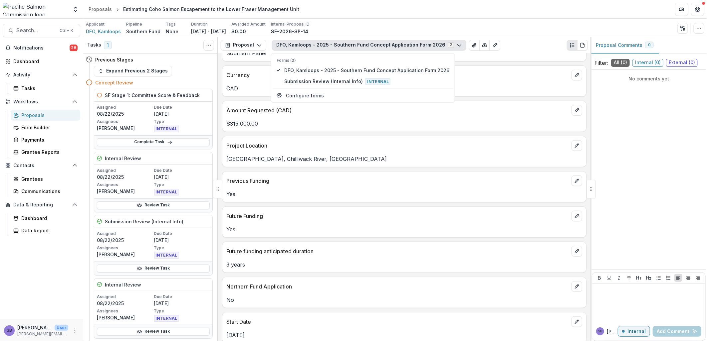
scroll to position [295, 0]
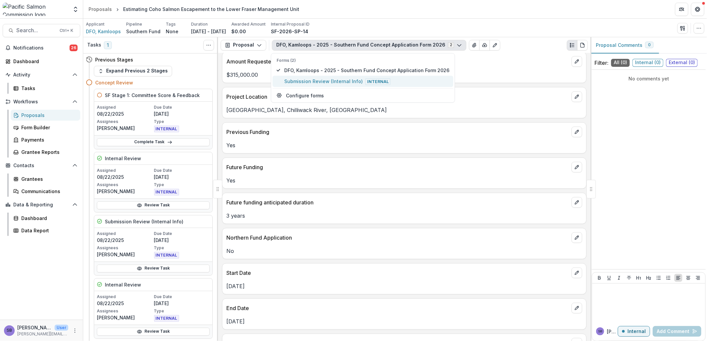
click at [348, 79] on span "Submission Review (Internal Info) Internal" at bounding box center [366, 81] width 165 height 7
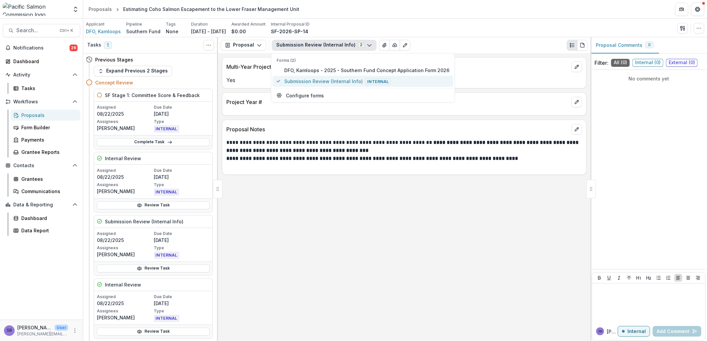
scroll to position [0, 0]
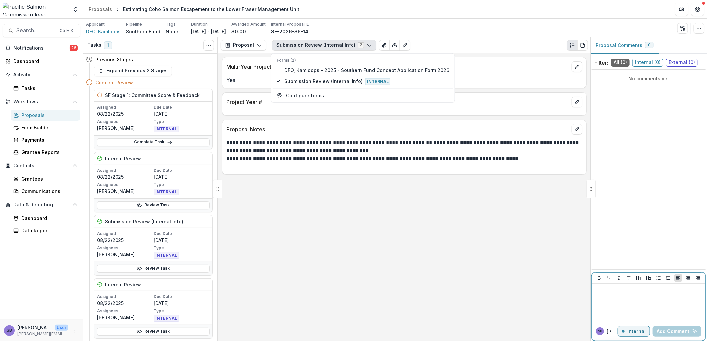
click at [607, 295] on div at bounding box center [649, 303] width 108 height 33
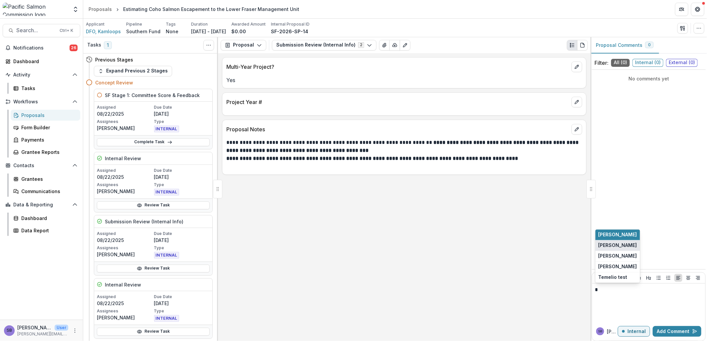
click at [630, 244] on button "[PERSON_NAME]" at bounding box center [617, 246] width 45 height 11
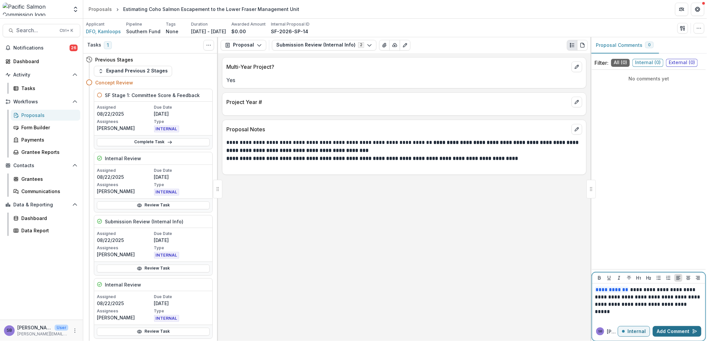
click at [673, 330] on button "Add Comment" at bounding box center [677, 331] width 49 height 11
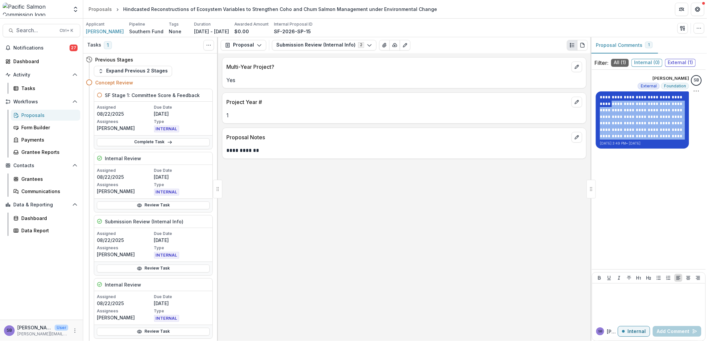
drag, startPoint x: 601, startPoint y: 104, endPoint x: 667, endPoint y: 136, distance: 73.8
click at [667, 136] on p "**********" at bounding box center [642, 116] width 85 height 45
copy p "**********"
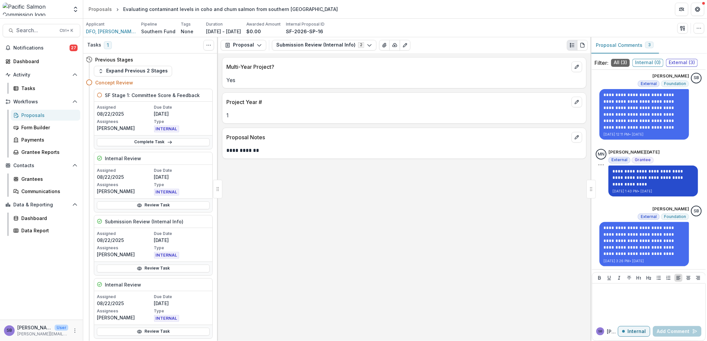
scroll to position [3, 0]
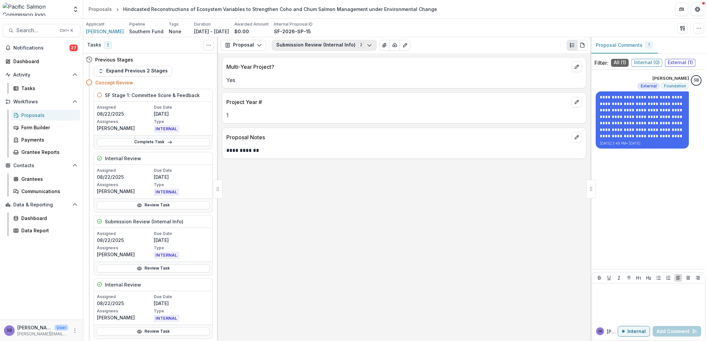
click at [324, 48] on button "Submission Review (Internal Info) 2" at bounding box center [324, 45] width 104 height 11
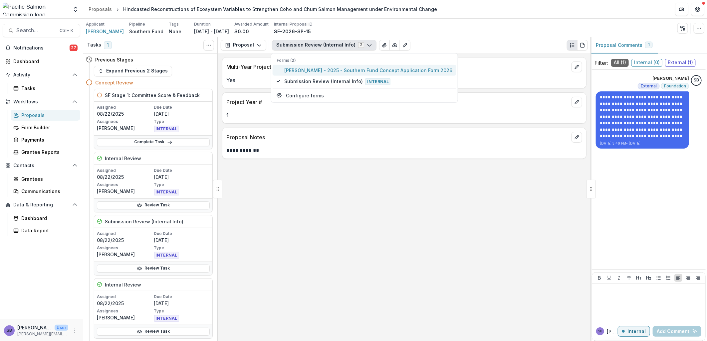
click at [317, 69] on span "[PERSON_NAME] - 2025 - Southern Fund Concept Application Form 2026" at bounding box center [368, 70] width 168 height 7
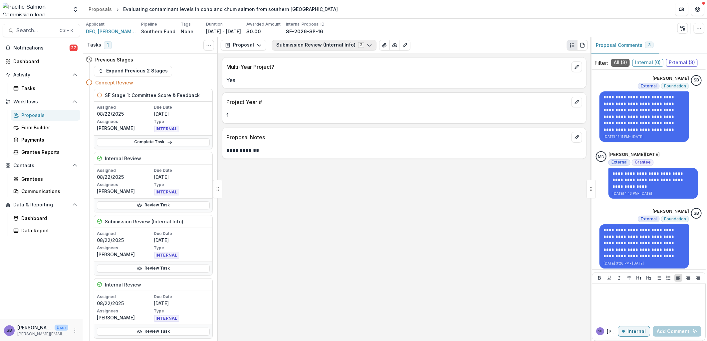
click at [321, 48] on button "Submission Review (Internal Info) 2" at bounding box center [324, 45] width 104 height 11
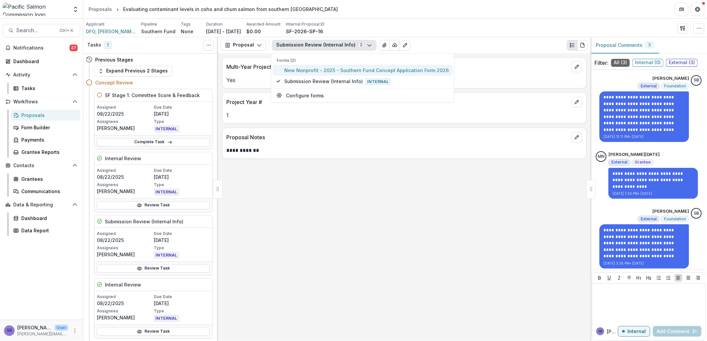
click at [320, 69] on span "New Nonprofit - 2025 - Southern Fund Concept Application Form 2026" at bounding box center [366, 70] width 164 height 7
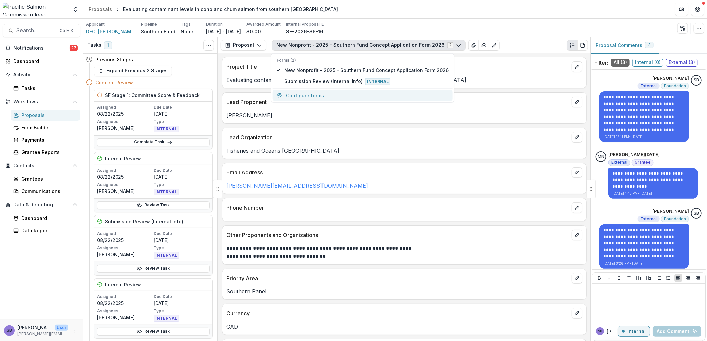
click at [351, 97] on button "Configure forms" at bounding box center [363, 95] width 180 height 11
select select "****"
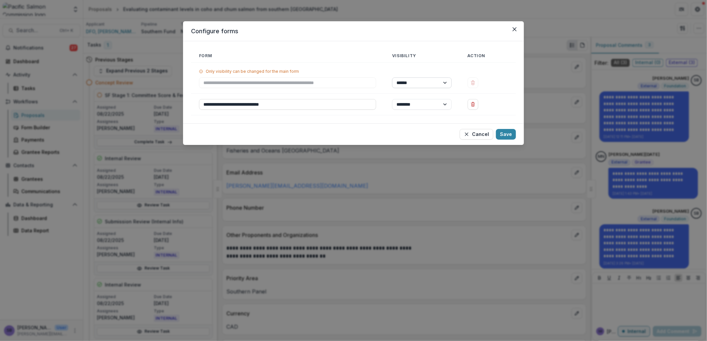
click at [446, 81] on select "****** ********" at bounding box center [422, 83] width 60 height 11
click at [457, 70] on td "****** ********" at bounding box center [422, 78] width 76 height 31
click at [514, 28] on icon "Close" at bounding box center [514, 29] width 4 height 4
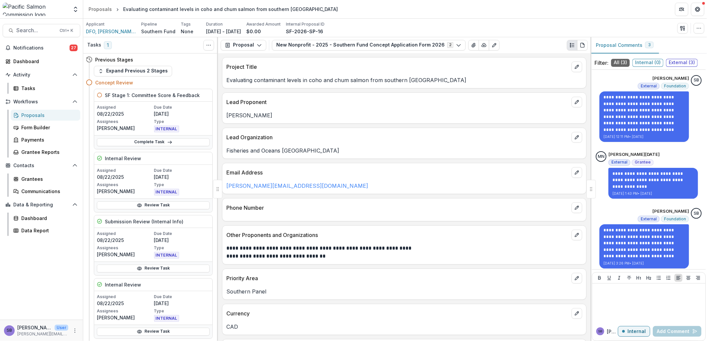
click at [394, 93] on div "Lead Proponent Lisa L. Loseto" at bounding box center [404, 108] width 364 height 31
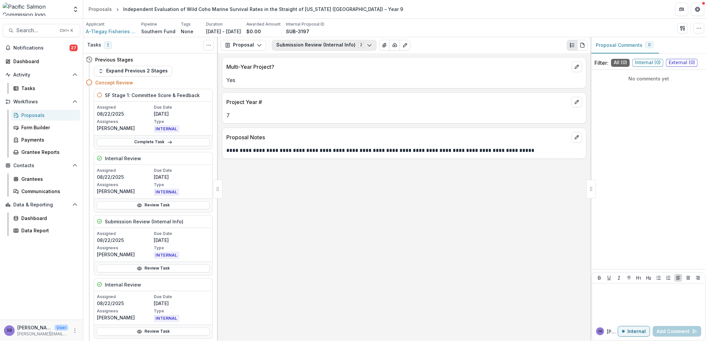
click at [310, 43] on button "Submission Review (Internal Info) 2" at bounding box center [324, 45] width 104 height 11
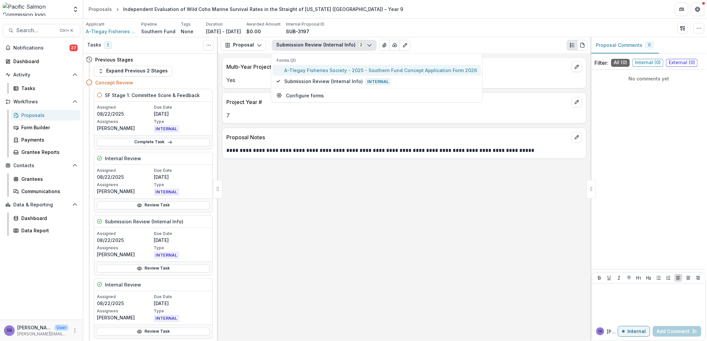
click at [314, 70] on span "A-Tlegay Fisheries Society - 2025 - Southern Fund Concept Application Form 2026" at bounding box center [380, 70] width 193 height 7
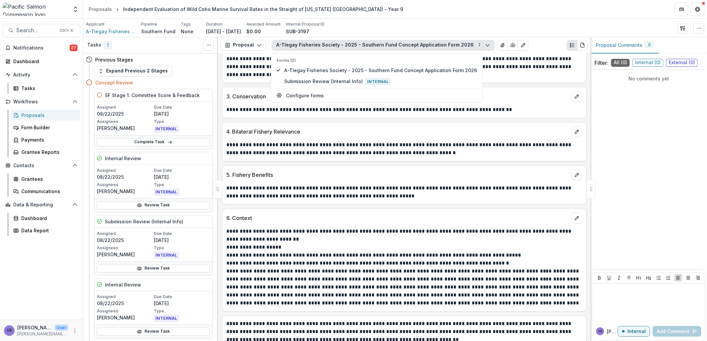
scroll to position [774, 0]
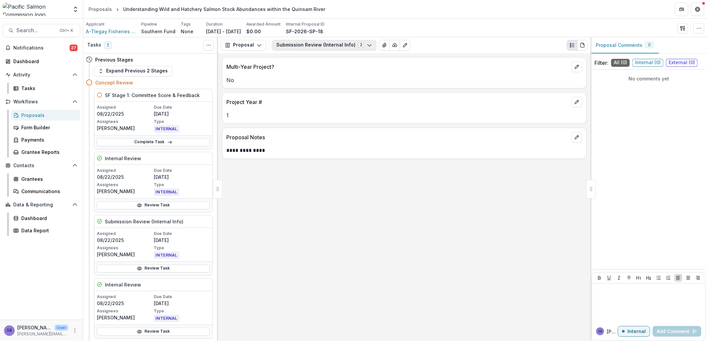
click at [291, 43] on button "Submission Review (Internal Info) 2" at bounding box center [324, 45] width 104 height 11
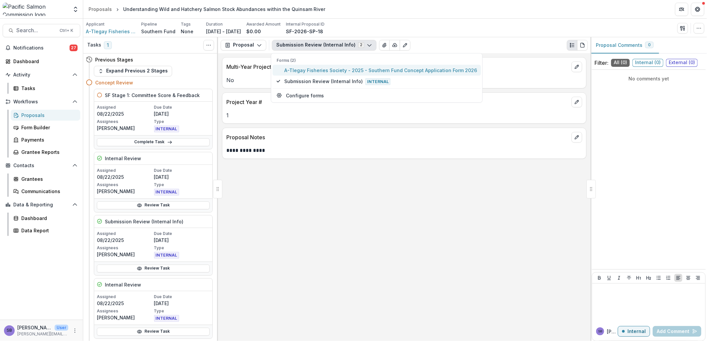
click at [292, 67] on span "A-Tlegay Fisheries Society - 2025 - Southern Fund Concept Application Form 2026" at bounding box center [380, 70] width 193 height 7
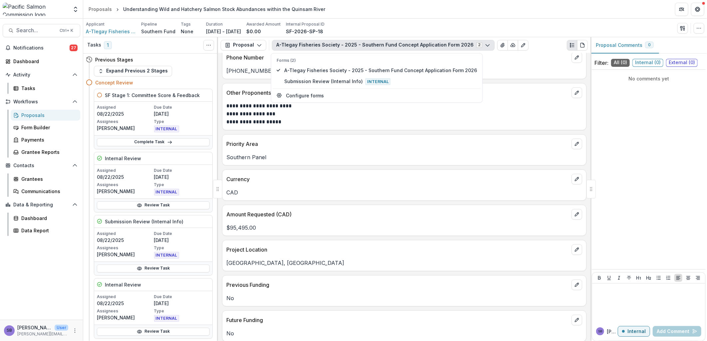
scroll to position [49, 0]
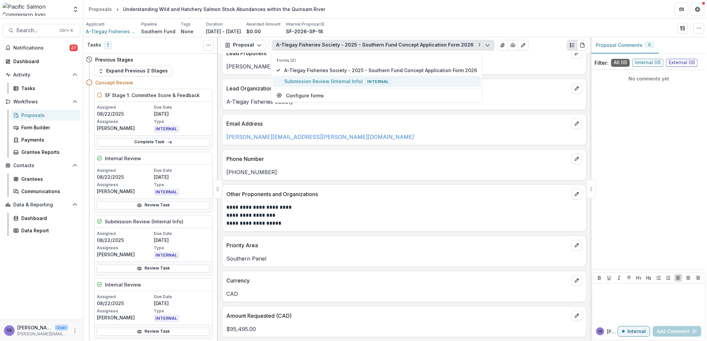
click at [322, 80] on span "Submission Review (Internal Info) Internal" at bounding box center [380, 81] width 193 height 7
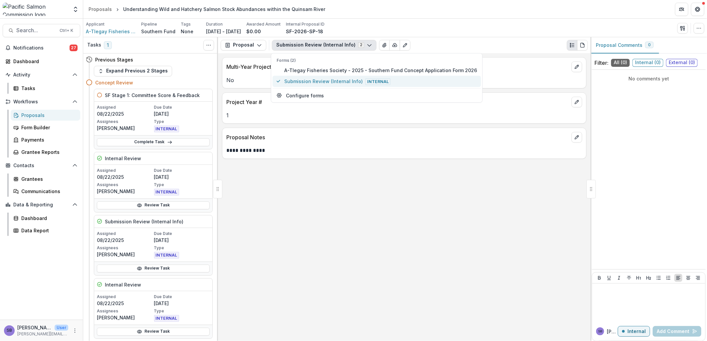
scroll to position [0, 0]
click at [577, 104] on icon "edit" at bounding box center [576, 101] width 5 height 5
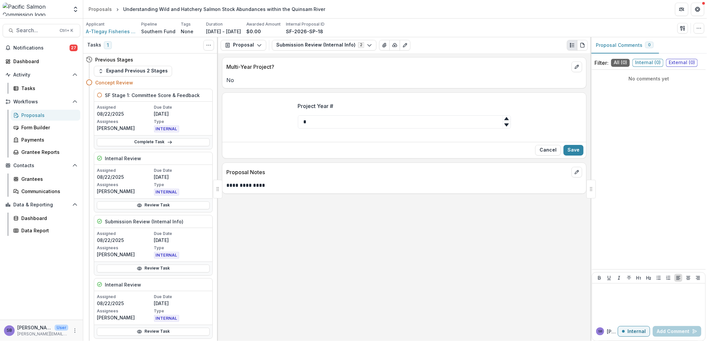
drag, startPoint x: 346, startPoint y: 121, endPoint x: 277, endPoint y: 119, distance: 69.6
click at [277, 119] on div "Project Year # *" at bounding box center [404, 118] width 364 height 43
click at [575, 152] on button "Save" at bounding box center [573, 150] width 20 height 11
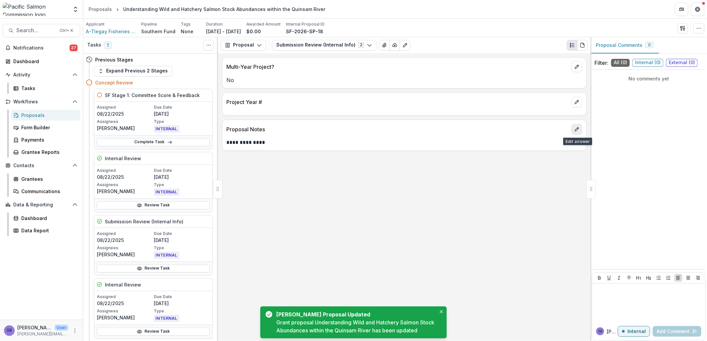
click at [578, 133] on button "edit" at bounding box center [576, 129] width 11 height 11
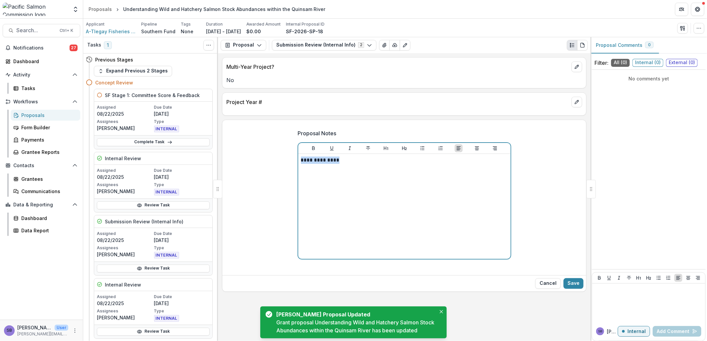
drag, startPoint x: 317, startPoint y: 160, endPoint x: 254, endPoint y: 153, distance: 63.2
click at [254, 153] on div "**********" at bounding box center [404, 198] width 364 height 149
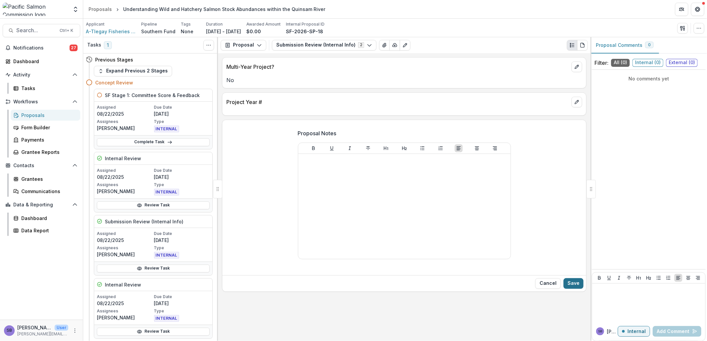
click at [569, 287] on button "Save" at bounding box center [573, 284] width 20 height 11
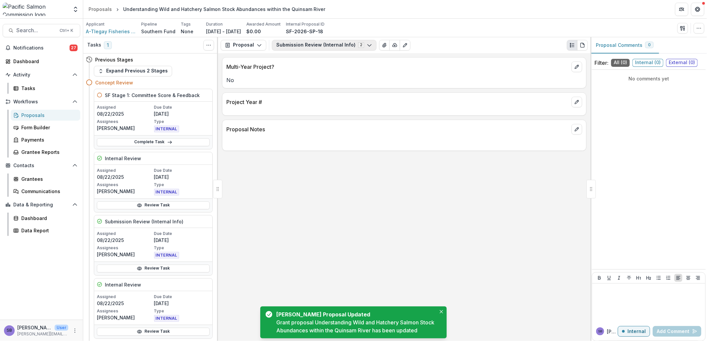
click at [324, 48] on button "Submission Review (Internal Info) 2" at bounding box center [324, 45] width 104 height 11
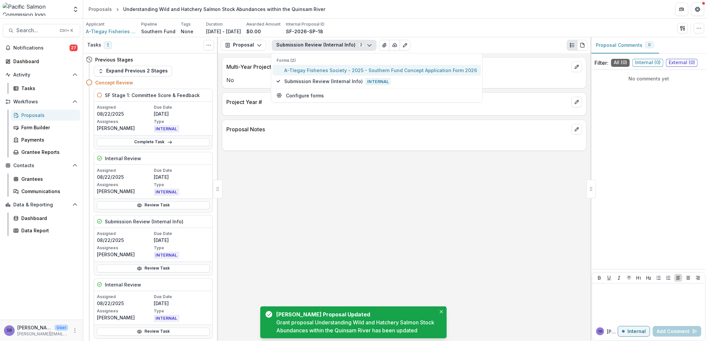
click at [303, 69] on span "A-Tlegay Fisheries Society - 2025 - Southern Fund Concept Application Form 2026" at bounding box center [380, 70] width 193 height 7
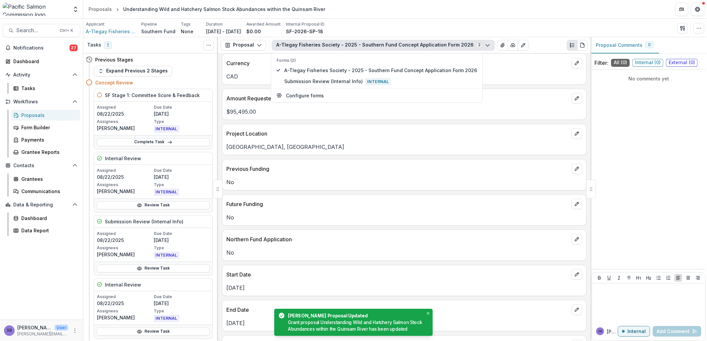
scroll to position [295, 0]
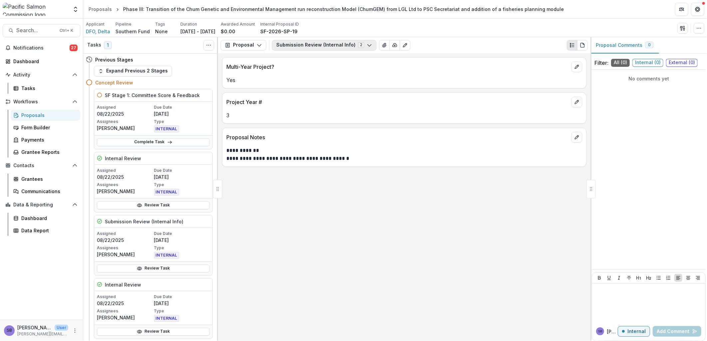
click at [328, 48] on button "Submission Review (Internal Info) 2" at bounding box center [324, 45] width 104 height 11
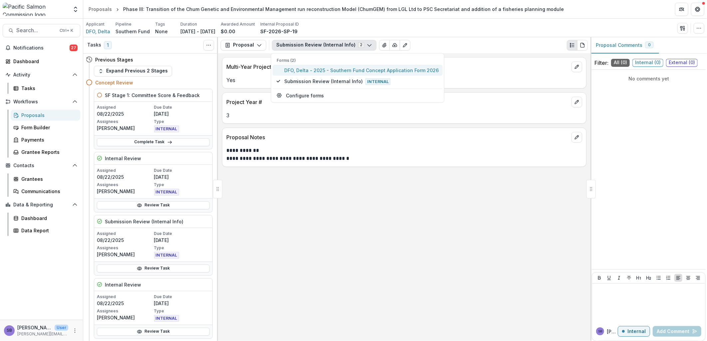
click at [329, 72] on span "DFO, Delta - 2025 - Southern Fund Concept Application Form 2026" at bounding box center [361, 70] width 154 height 7
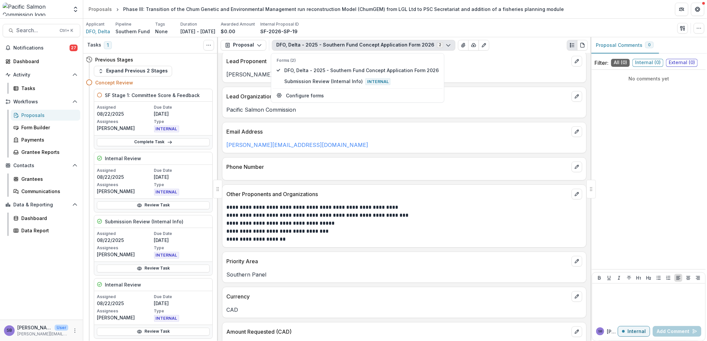
scroll to position [148, 0]
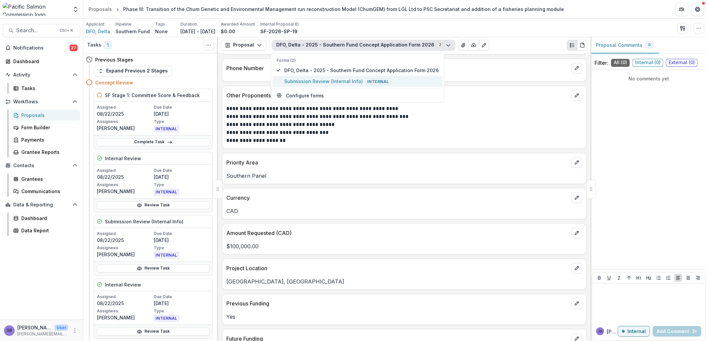
click at [312, 83] on span "Submission Review (Internal Info) Internal" at bounding box center [361, 81] width 154 height 7
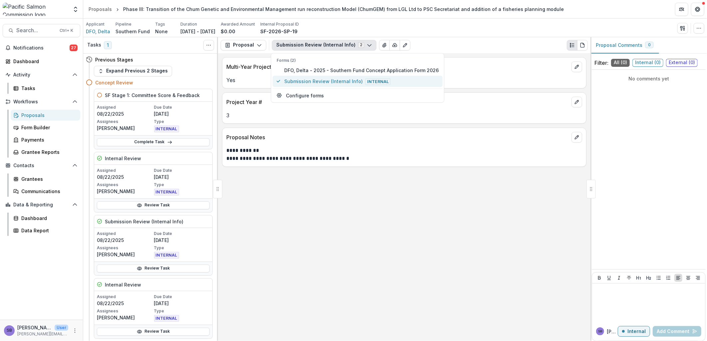
scroll to position [0, 0]
click at [302, 68] on span "DFO, Delta - 2025 - Southern Fund Concept Application Form 2026" at bounding box center [361, 70] width 154 height 7
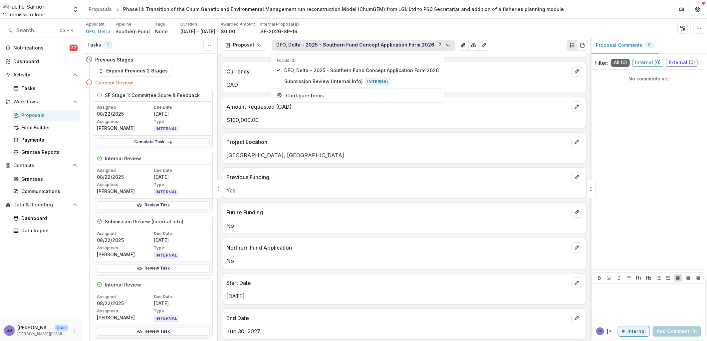
scroll to position [345, 0]
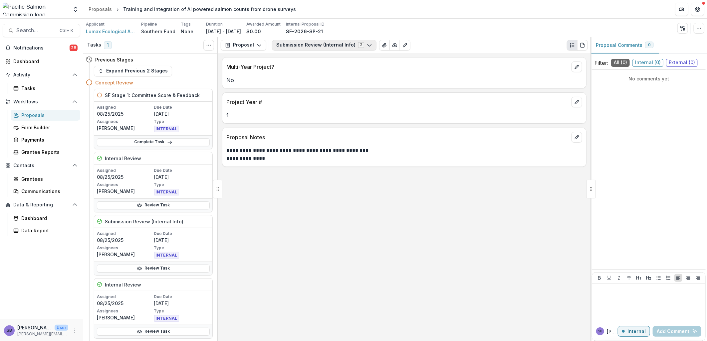
click at [319, 42] on button "Submission Review (Internal Info) 2" at bounding box center [324, 45] width 104 height 11
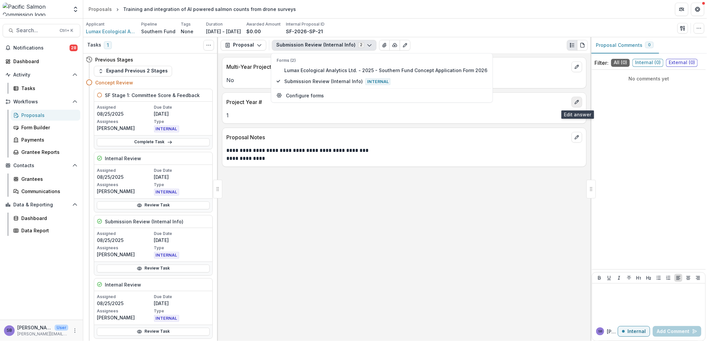
click at [574, 105] on button "edit" at bounding box center [576, 102] width 11 height 11
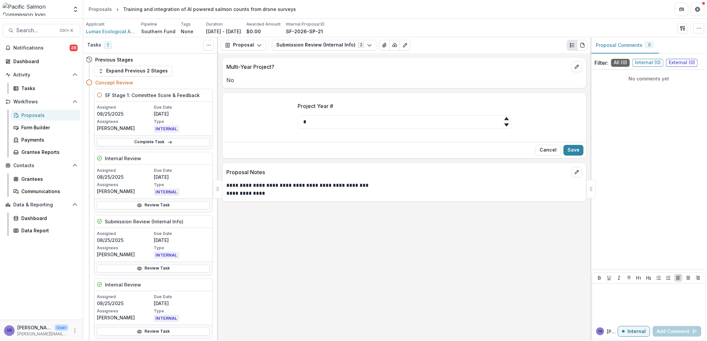
drag, startPoint x: 319, startPoint y: 124, endPoint x: 280, endPoint y: 117, distance: 39.9
click at [281, 117] on div "Project Year # *" at bounding box center [404, 118] width 364 height 43
click at [571, 154] on button "Save" at bounding box center [573, 150] width 20 height 11
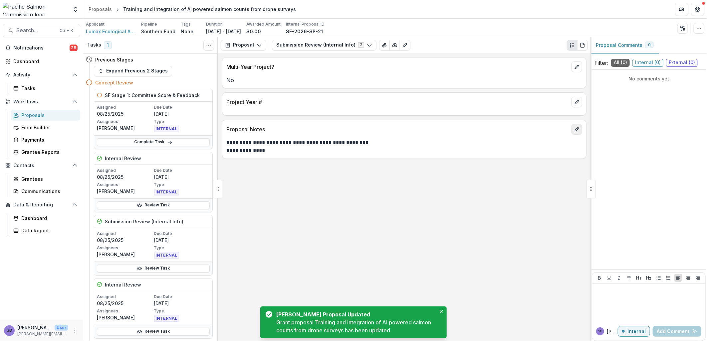
click at [578, 133] on button "edit" at bounding box center [576, 129] width 11 height 11
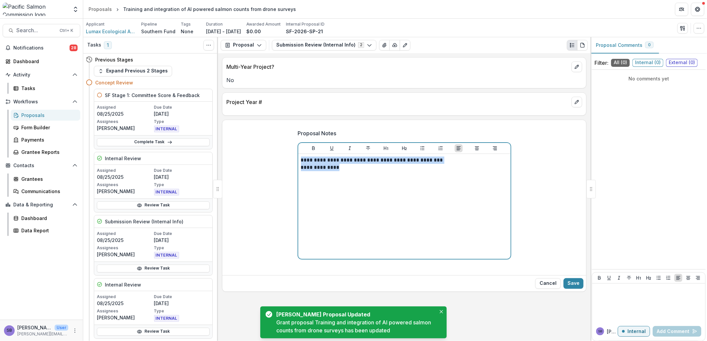
drag, startPoint x: 346, startPoint y: 168, endPoint x: 271, endPoint y: 160, distance: 75.7
click at [272, 160] on div "**********" at bounding box center [404, 198] width 364 height 149
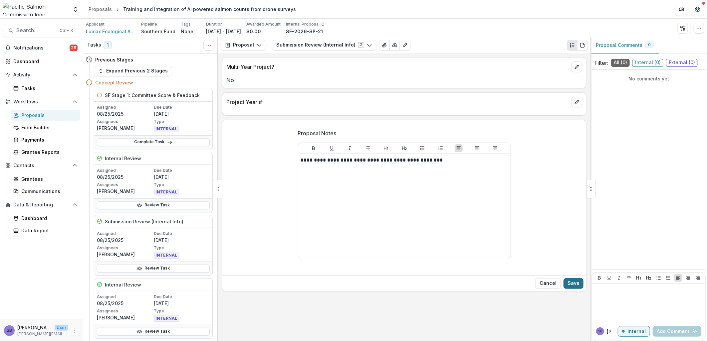
click at [577, 288] on button "Save" at bounding box center [573, 284] width 20 height 11
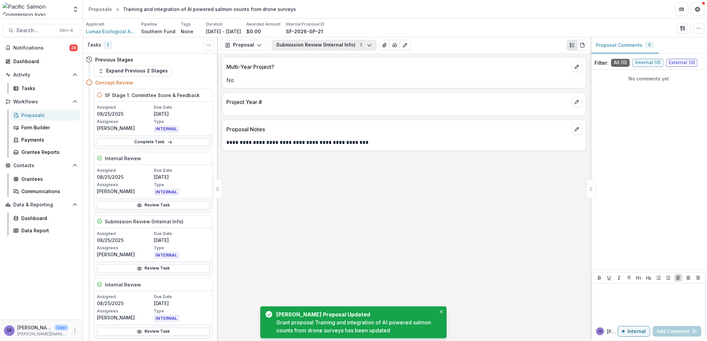
click at [332, 45] on button "Submission Review (Internal Info) 2" at bounding box center [324, 45] width 104 height 11
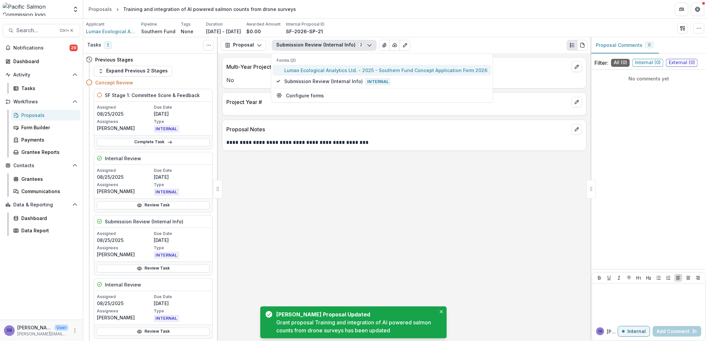
click at [323, 69] on span "Lumax Ecological Analytics Ltd. - 2025 - Southern Fund Concept Application Form…" at bounding box center [385, 70] width 203 height 7
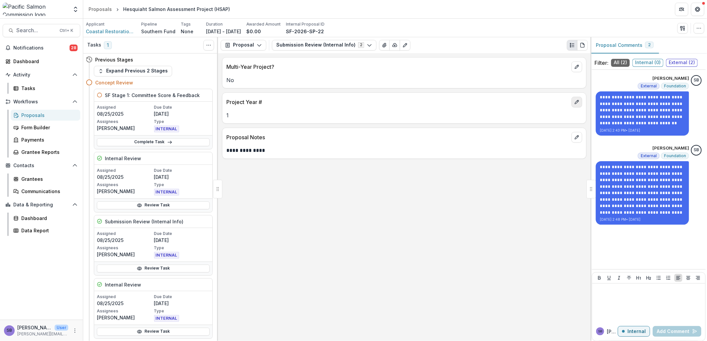
click at [574, 103] on icon "edit" at bounding box center [576, 101] width 5 height 5
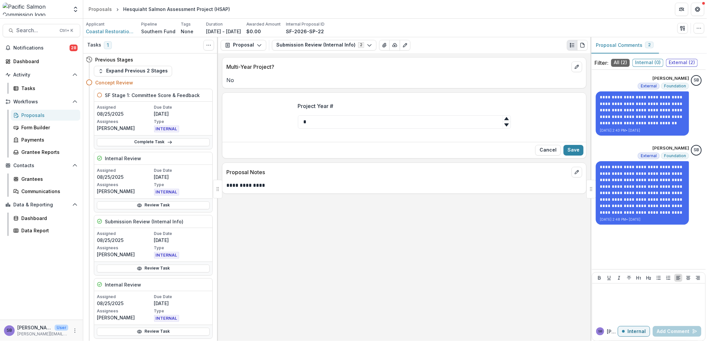
drag, startPoint x: 312, startPoint y: 118, endPoint x: 277, endPoint y: 111, distance: 35.7
click at [278, 112] on div "Project Year # *" at bounding box center [404, 118] width 364 height 43
click at [571, 148] on button "Save" at bounding box center [573, 150] width 20 height 11
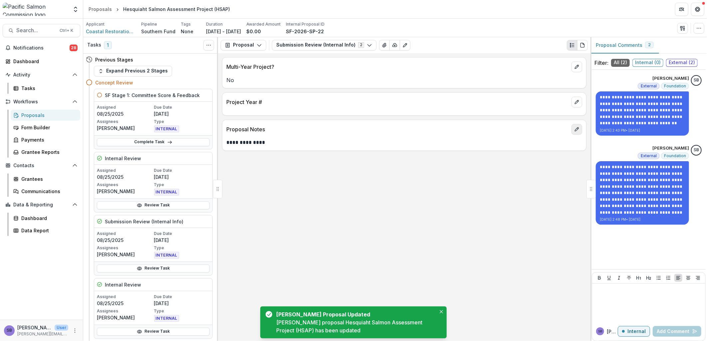
click at [580, 133] on button "edit" at bounding box center [576, 129] width 11 height 11
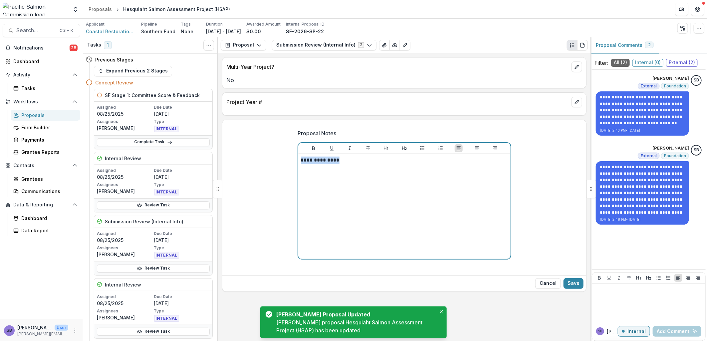
drag, startPoint x: 247, startPoint y: 146, endPoint x: 177, endPoint y: 136, distance: 71.0
click at [177, 136] on div "Tasks 1 Show Cancelled Tasks Previous Stages Expand Previous 2 Stages Concept R…" at bounding box center [395, 189] width 624 height 304
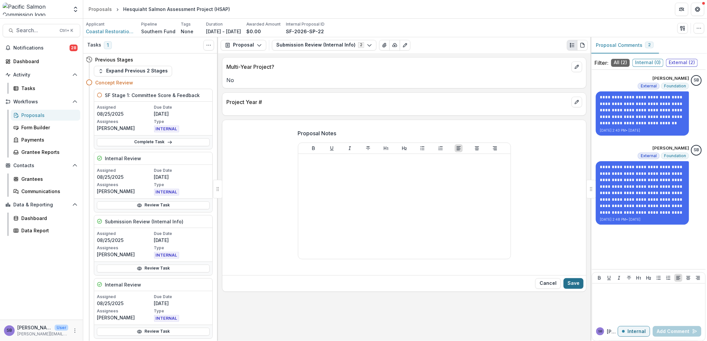
click at [575, 284] on button "Save" at bounding box center [573, 284] width 20 height 11
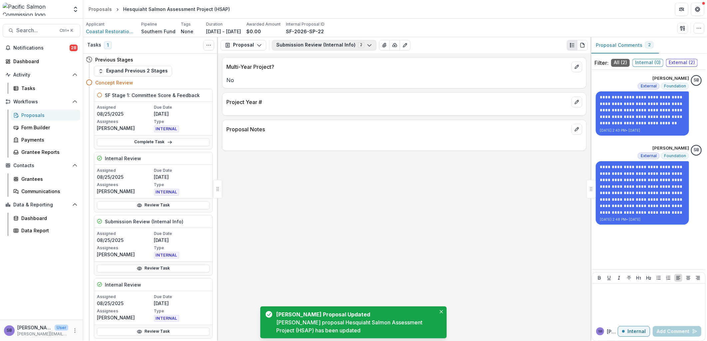
click at [308, 47] on button "Submission Review (Internal Info) 2" at bounding box center [324, 45] width 104 height 11
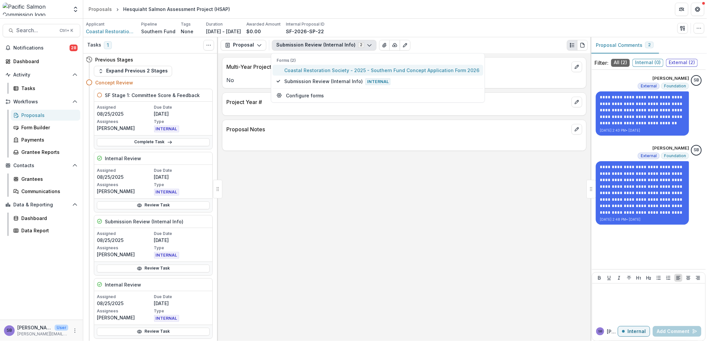
click at [315, 69] on span "Coastal Restoration Society - 2025 - Southern Fund Concept Application Form 2026" at bounding box center [381, 70] width 195 height 7
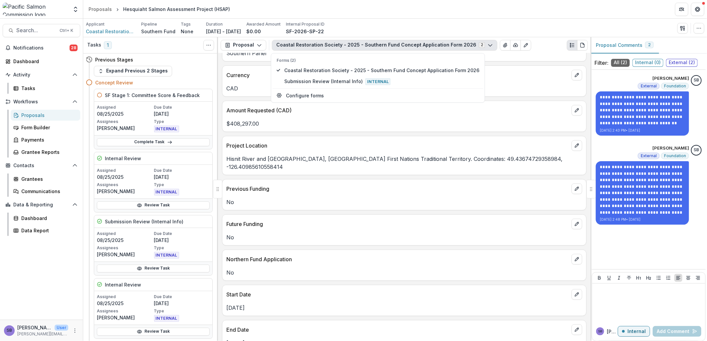
scroll to position [394, 0]
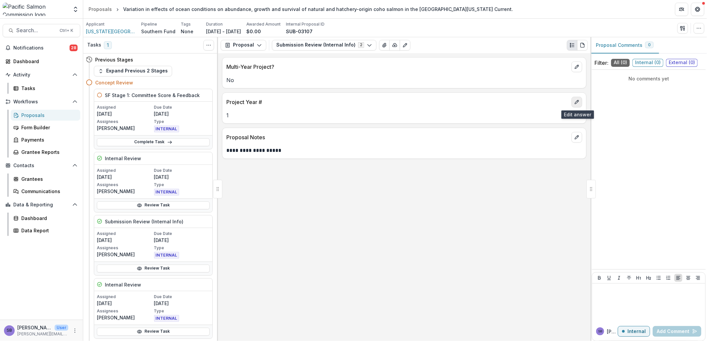
click at [577, 101] on icon "edit" at bounding box center [576, 101] width 5 height 5
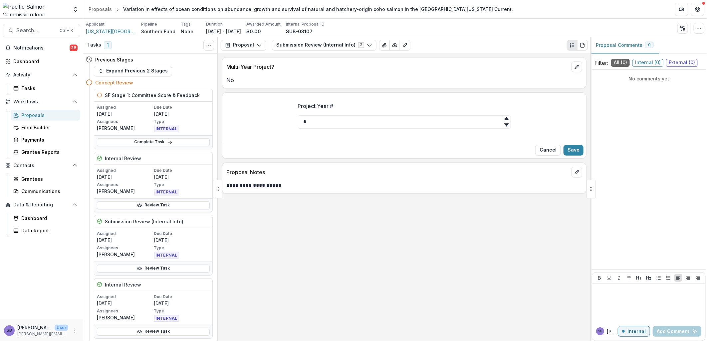
drag, startPoint x: 330, startPoint y: 120, endPoint x: 271, endPoint y: 112, distance: 60.4
click at [271, 112] on div "Project Year # *" at bounding box center [404, 118] width 364 height 43
click at [570, 148] on button "Save" at bounding box center [573, 150] width 20 height 11
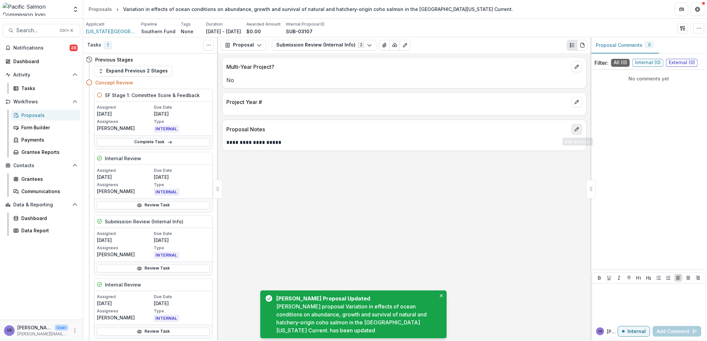
click at [576, 131] on icon "edit" at bounding box center [576, 129] width 5 height 5
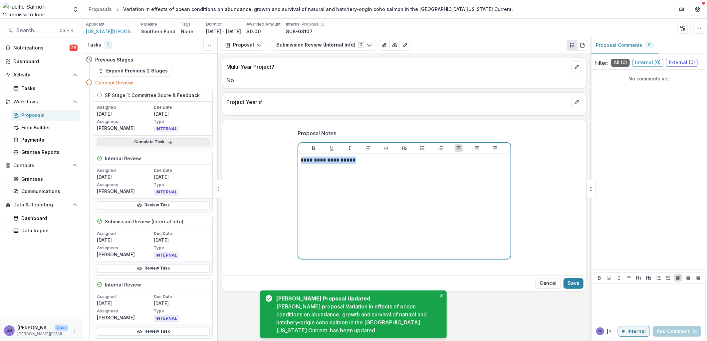
drag, startPoint x: 317, startPoint y: 153, endPoint x: 193, endPoint y: 136, distance: 125.3
click at [197, 138] on div "Tasks 1 Show Cancelled Tasks Previous Stages Expand Previous 2 Stages Concept R…" at bounding box center [395, 189] width 624 height 304
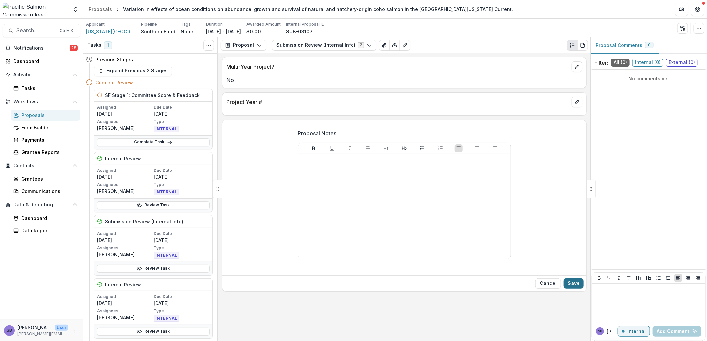
click at [582, 287] on button "Save" at bounding box center [573, 284] width 20 height 11
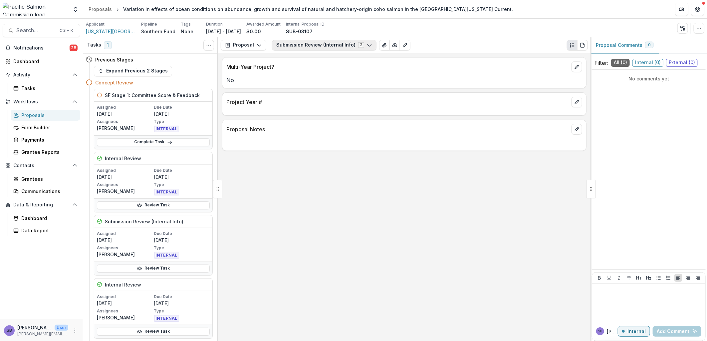
click at [320, 45] on button "Submission Review (Internal Info) 2" at bounding box center [324, 45] width 104 height 11
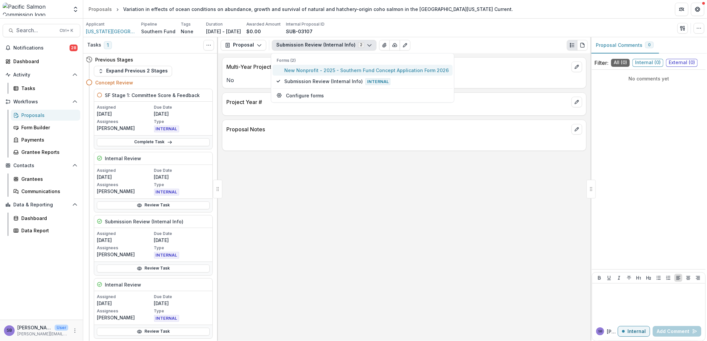
click at [319, 70] on span "New Nonprofit - 2025 - Southern Fund Concept Application Form 2026" at bounding box center [366, 70] width 164 height 7
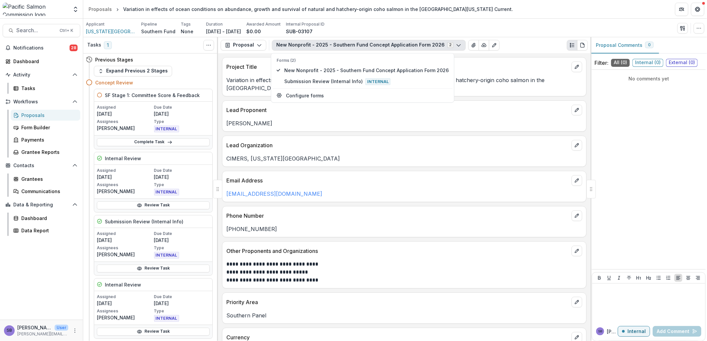
click at [441, 137] on div "Lead Organization" at bounding box center [404, 143] width 364 height 15
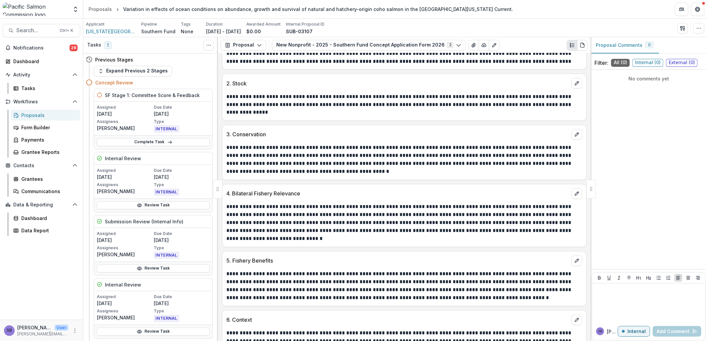
scroll to position [862, 0]
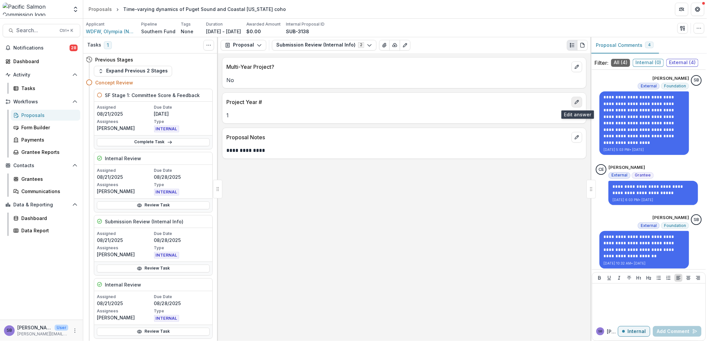
click at [577, 102] on icon "edit" at bounding box center [577, 102] width 4 height 4
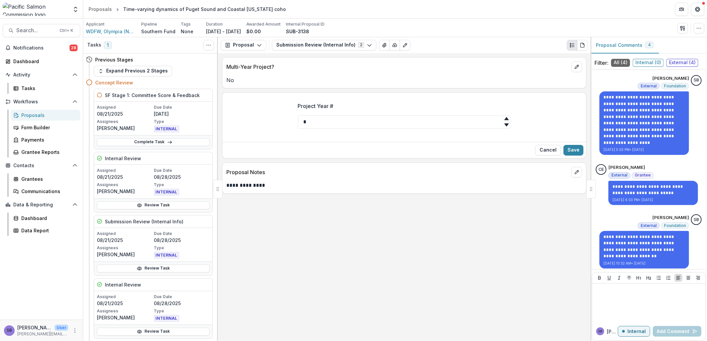
drag, startPoint x: 318, startPoint y: 121, endPoint x: 274, endPoint y: 112, distance: 45.6
click at [280, 113] on div "Project Year # *" at bounding box center [404, 118] width 364 height 43
click at [571, 148] on button "Save" at bounding box center [573, 150] width 20 height 11
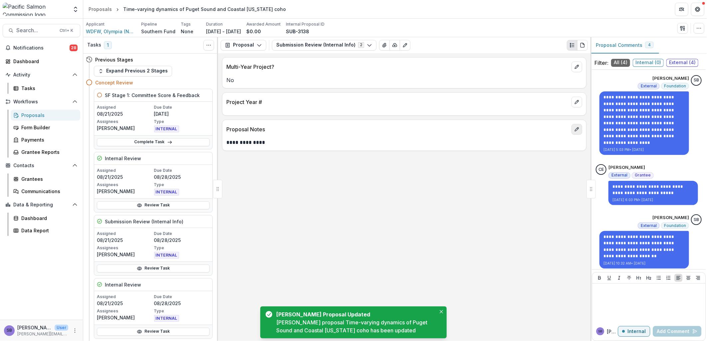
click at [577, 132] on icon "edit" at bounding box center [576, 129] width 5 height 5
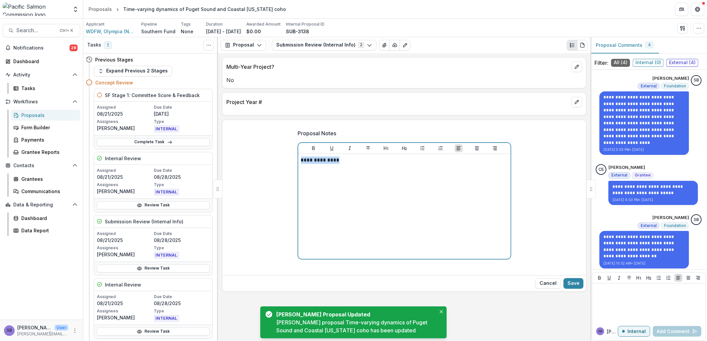
drag, startPoint x: 313, startPoint y: 158, endPoint x: 248, endPoint y: 150, distance: 65.4
click at [251, 151] on div "**********" at bounding box center [404, 198] width 364 height 149
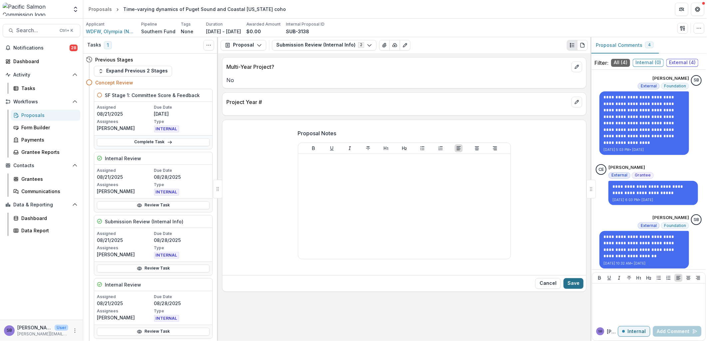
click at [572, 281] on button "Save" at bounding box center [573, 284] width 20 height 11
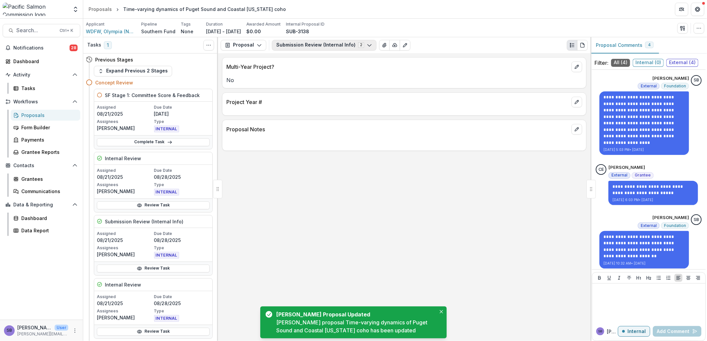
click at [307, 47] on button "Submission Review (Internal Info) 2" at bounding box center [324, 45] width 104 height 11
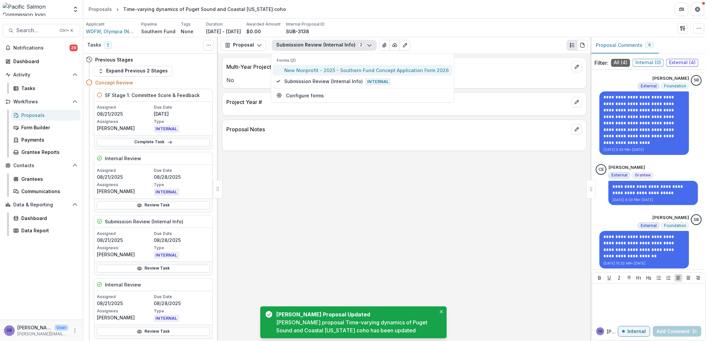
click at [305, 68] on span "New Nonprofit - 2025 - Southern Fund Concept Application Form 2026" at bounding box center [366, 70] width 164 height 7
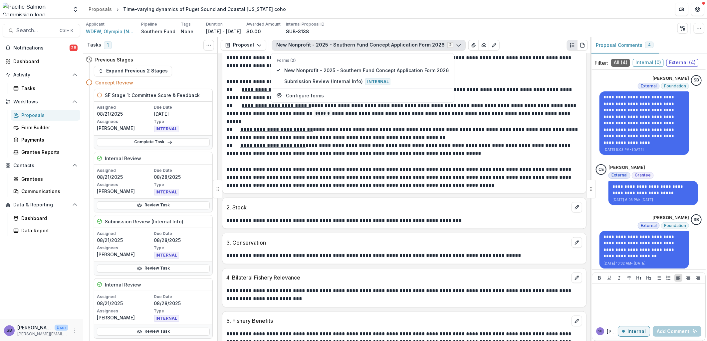
scroll to position [694, 0]
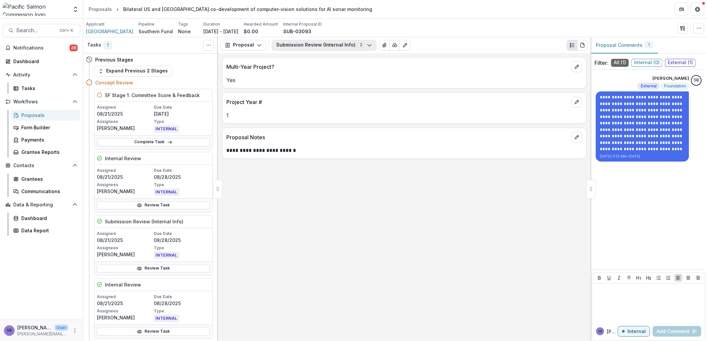
click at [289, 46] on button "Submission Review (Internal Info) 2" at bounding box center [324, 45] width 104 height 11
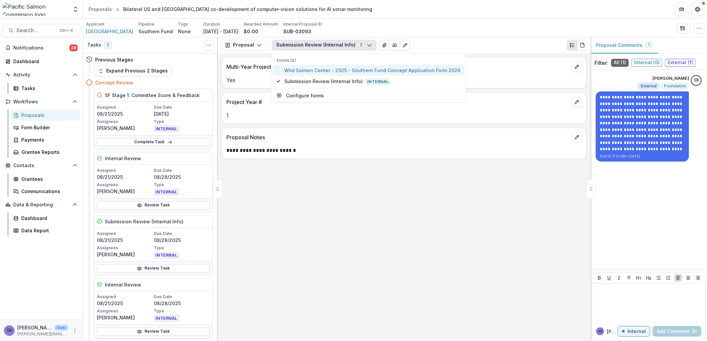
click at [289, 70] on span "Wild Salmon Center - 2025 - Southern Fund Concept Application Form 2026" at bounding box center [372, 70] width 176 height 7
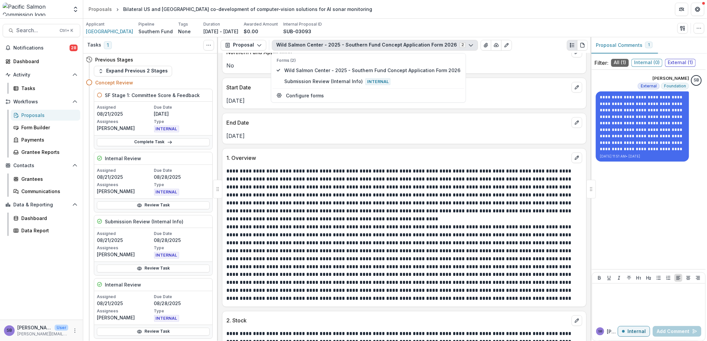
scroll to position [444, 0]
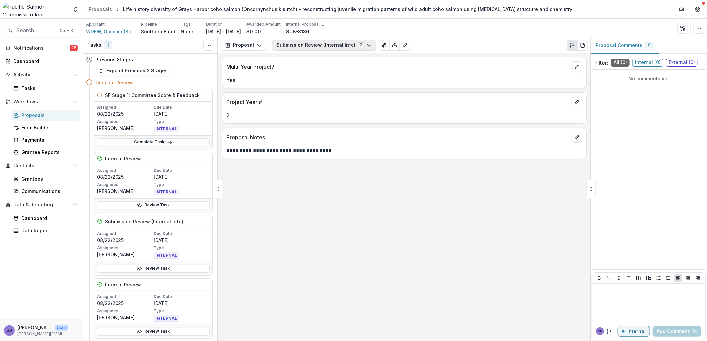
click at [324, 47] on button "Submission Review (Internal Info) 2" at bounding box center [324, 45] width 104 height 11
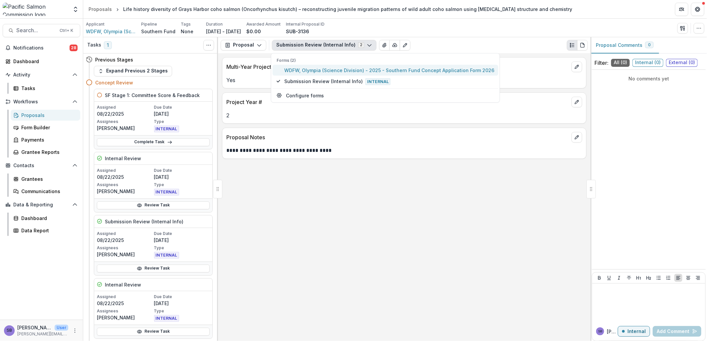
click at [322, 67] on span "WDFW, Olympia (Science Division) - 2025 - Southern Fund Concept Application For…" at bounding box center [389, 70] width 210 height 7
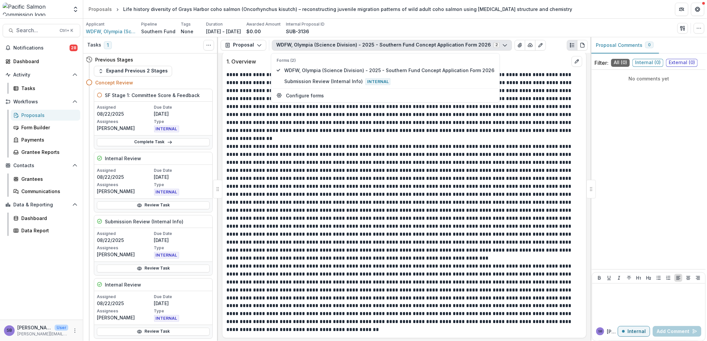
scroll to position [739, 0]
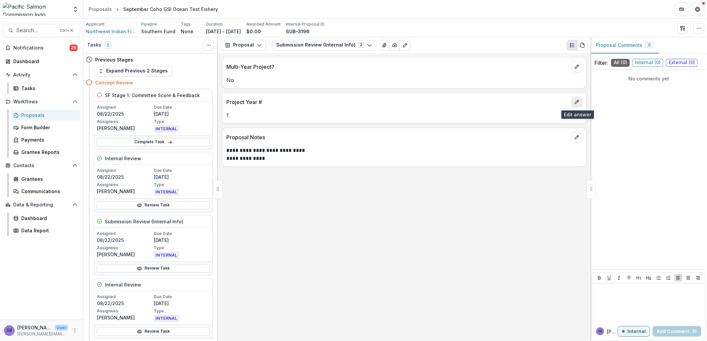
click at [581, 99] on button "edit" at bounding box center [576, 102] width 11 height 11
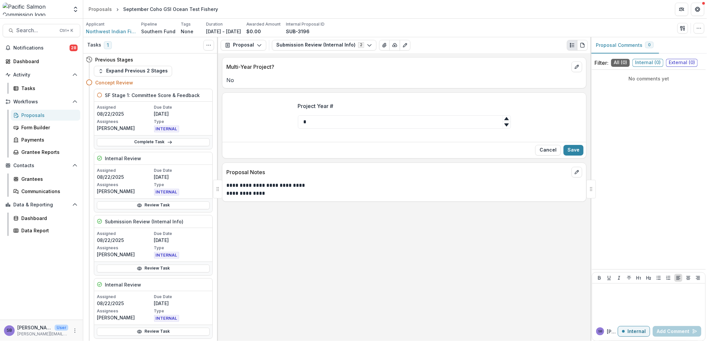
drag, startPoint x: 341, startPoint y: 117, endPoint x: 282, endPoint y: 114, distance: 59.3
click at [282, 114] on div "Project Year # *" at bounding box center [404, 118] width 364 height 43
click at [577, 149] on button "Save" at bounding box center [573, 150] width 20 height 11
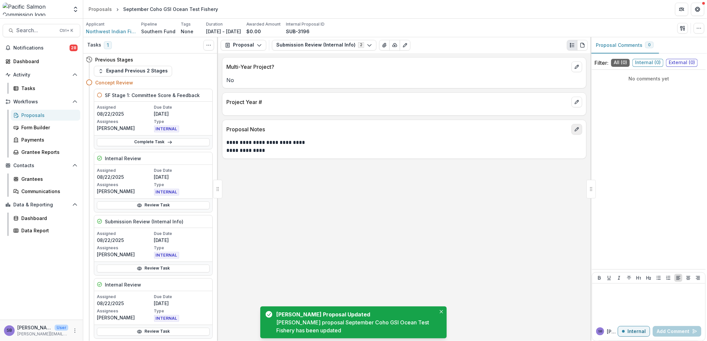
click at [576, 135] on button "edit" at bounding box center [576, 129] width 11 height 11
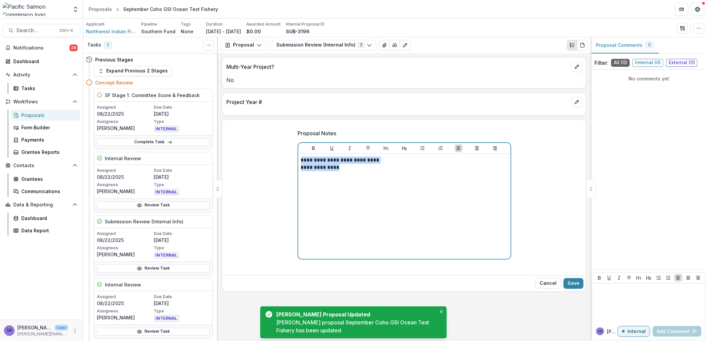
drag, startPoint x: 354, startPoint y: 171, endPoint x: 282, endPoint y: 162, distance: 73.3
click at [282, 162] on div "**********" at bounding box center [404, 198] width 364 height 149
click at [353, 173] on div "**********" at bounding box center [404, 207] width 207 height 100
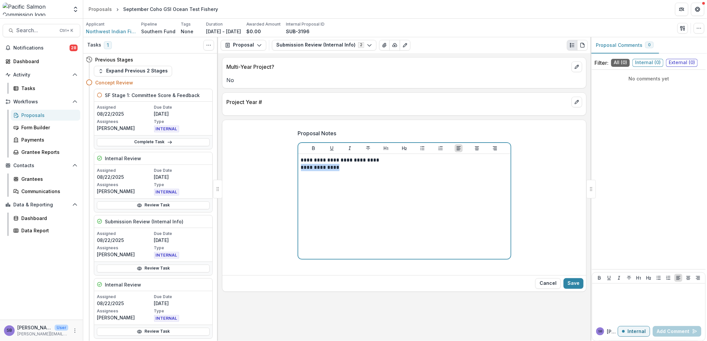
drag, startPoint x: 337, startPoint y: 168, endPoint x: 278, endPoint y: 168, distance: 58.6
click at [278, 167] on div "**********" at bounding box center [404, 198] width 364 height 149
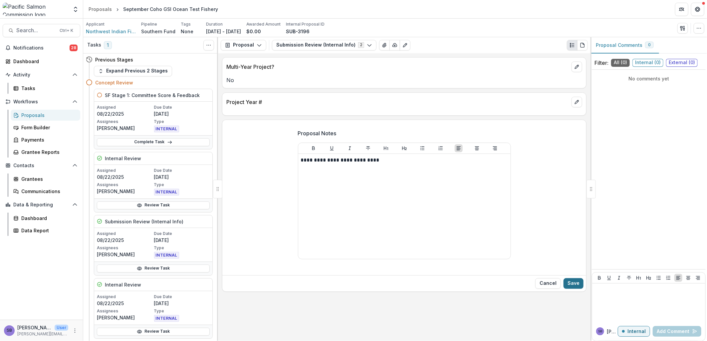
click at [566, 281] on button "Save" at bounding box center [573, 284] width 20 height 11
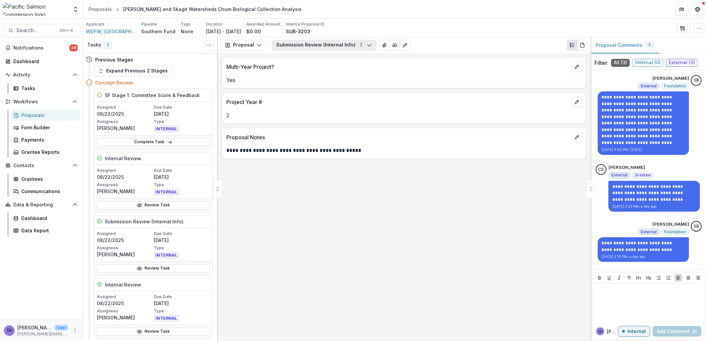
click at [304, 46] on button "Submission Review (Internal Info) 2" at bounding box center [324, 45] width 104 height 11
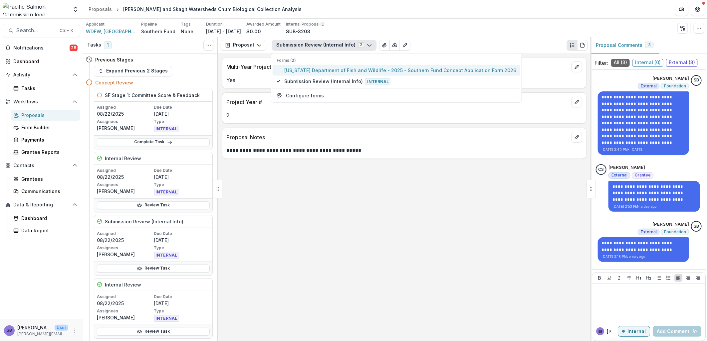
click at [303, 68] on span "[US_STATE] Department of Fish and Wildlife - 2025 - Southern Fund Concept Appli…" at bounding box center [400, 70] width 232 height 7
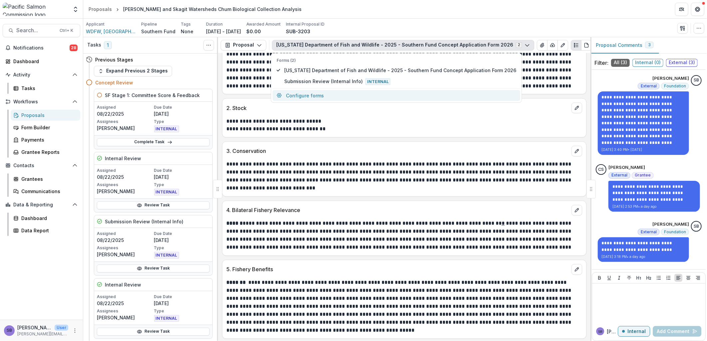
scroll to position [789, 0]
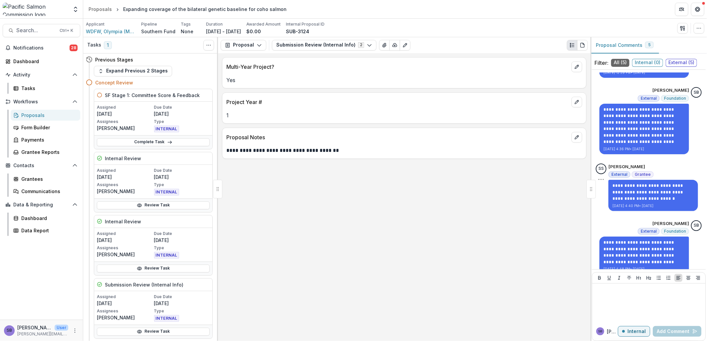
scroll to position [123, 0]
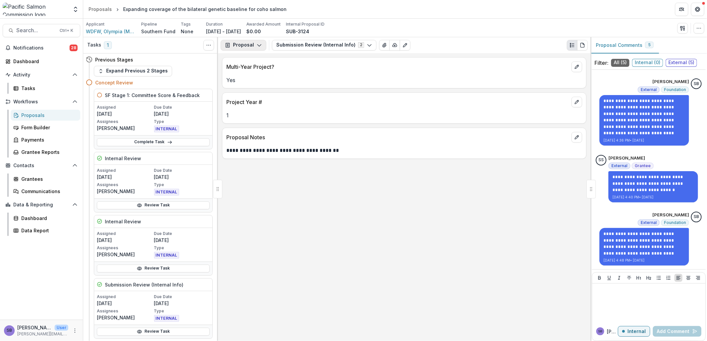
click at [236, 42] on button "Proposal" at bounding box center [244, 45] width 46 height 11
click at [245, 60] on div "Proposal" at bounding box center [264, 60] width 61 height 7
